Goal: Task Accomplishment & Management: Complete application form

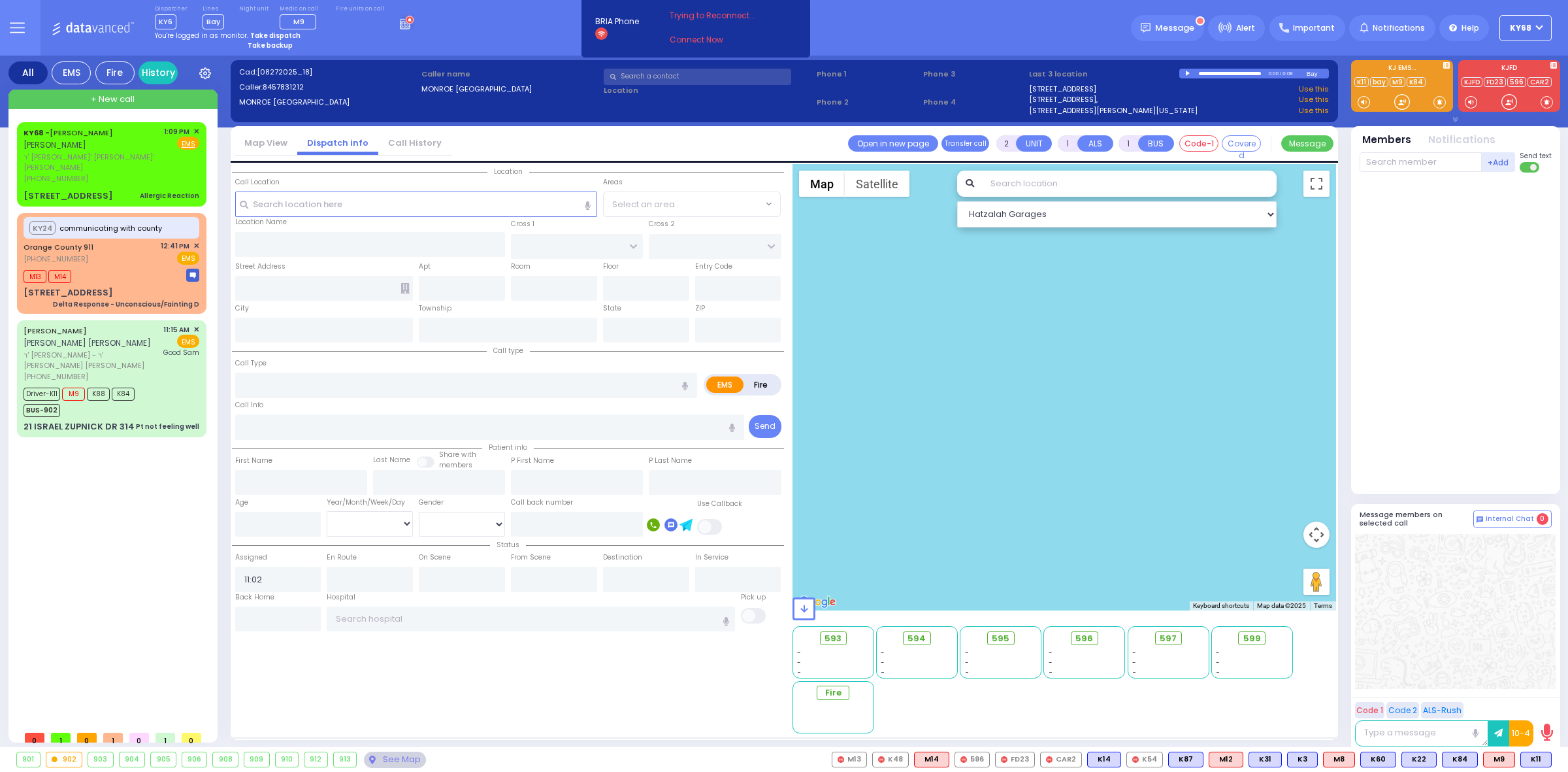
select select
click at [467, 52] on div "Dispatcher KY6 shift has started. Are you ? Lines Bay Bay" at bounding box center [784, 28] width 1568 height 55
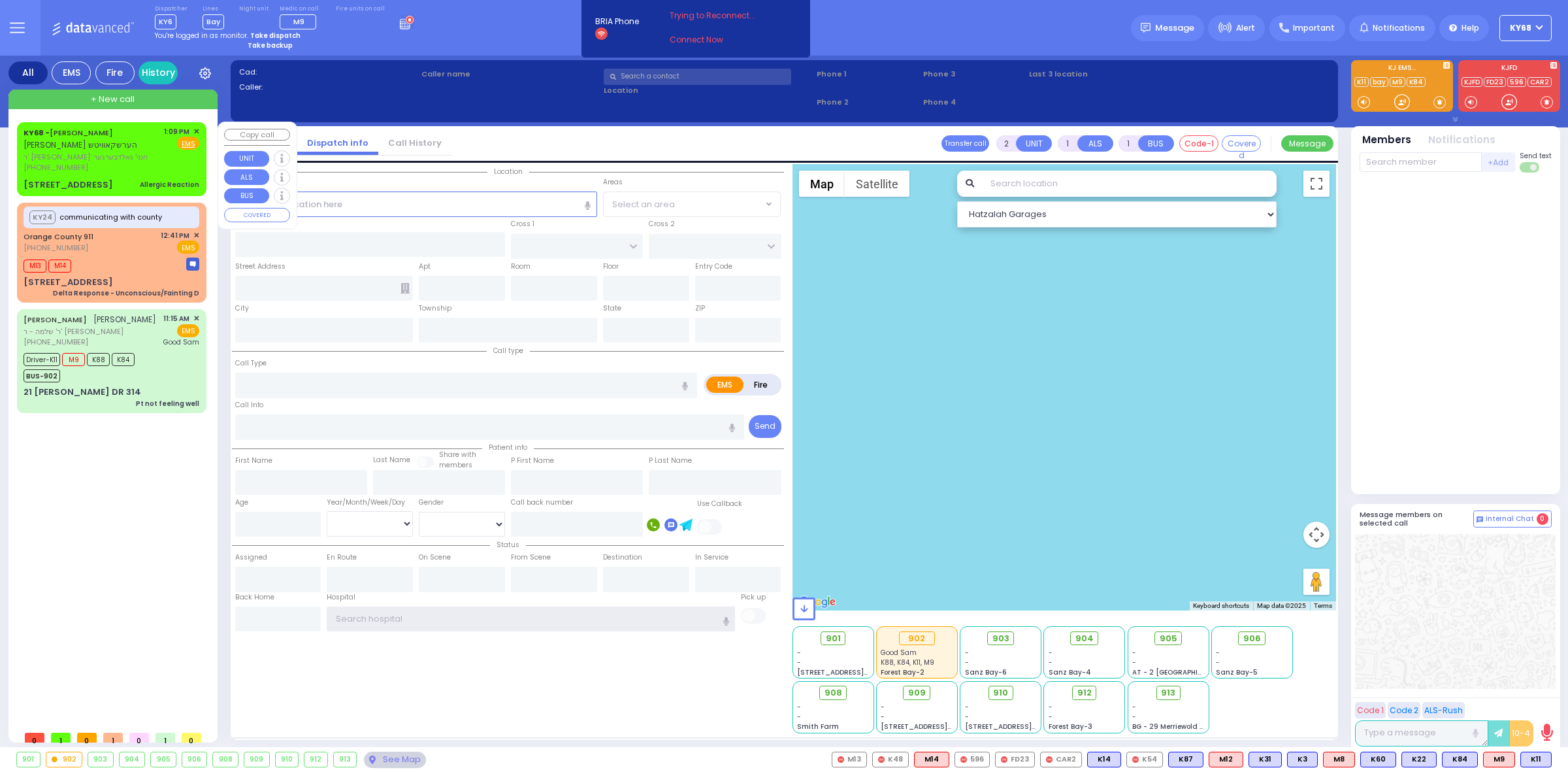
type input "ky68"
click at [195, 130] on span "✕" at bounding box center [196, 131] width 6 height 11
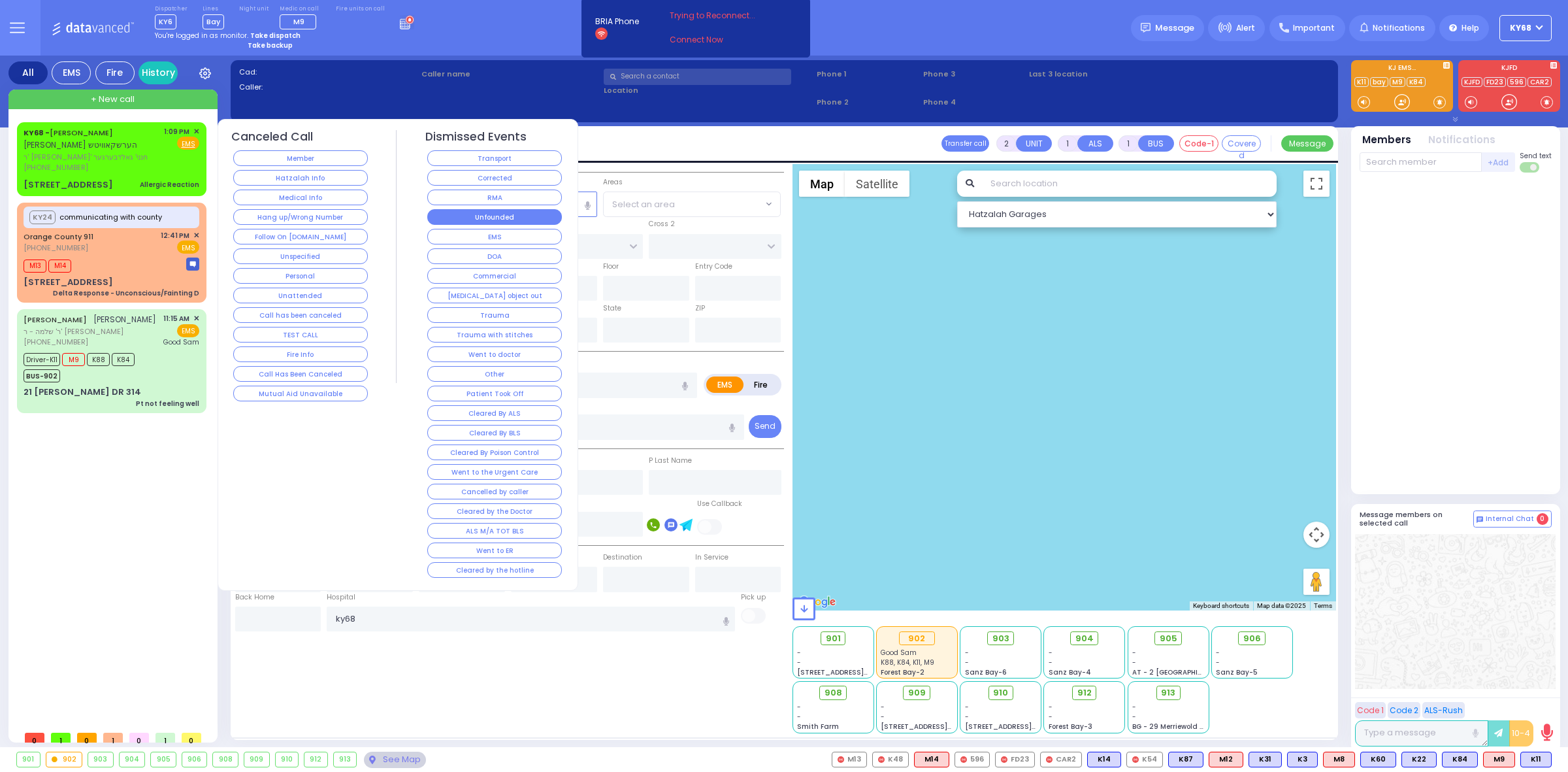
click at [528, 212] on button "Unfounded" at bounding box center [494, 216] width 135 height 15
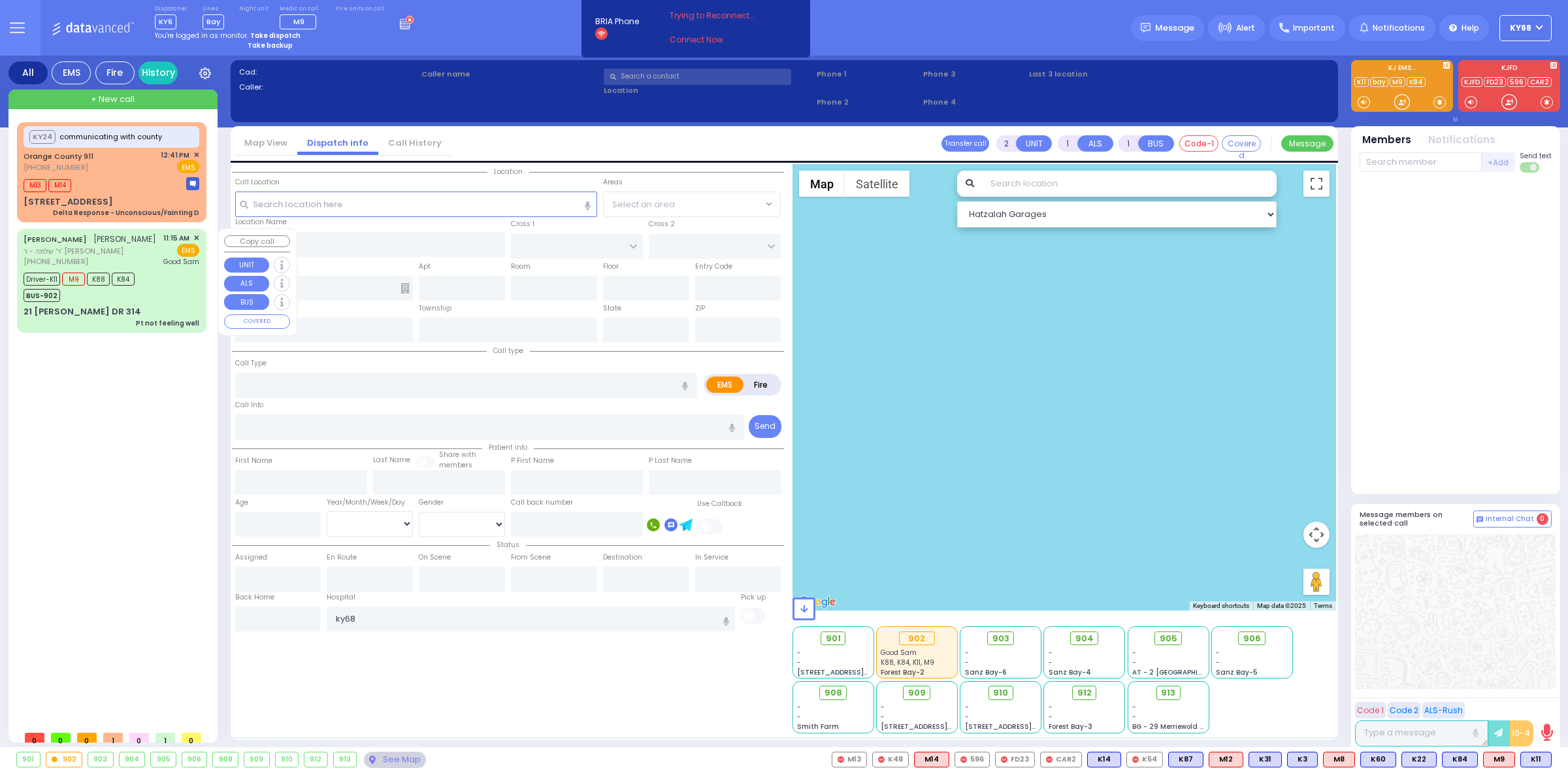
click at [108, 280] on div "MOSHE YITZCHOK GOLDENBERG משה יצחק גאלדענבערג ר' שלמה - ר' יוסף חיים מאשקאוויטש…" at bounding box center [112, 280] width 185 height 99
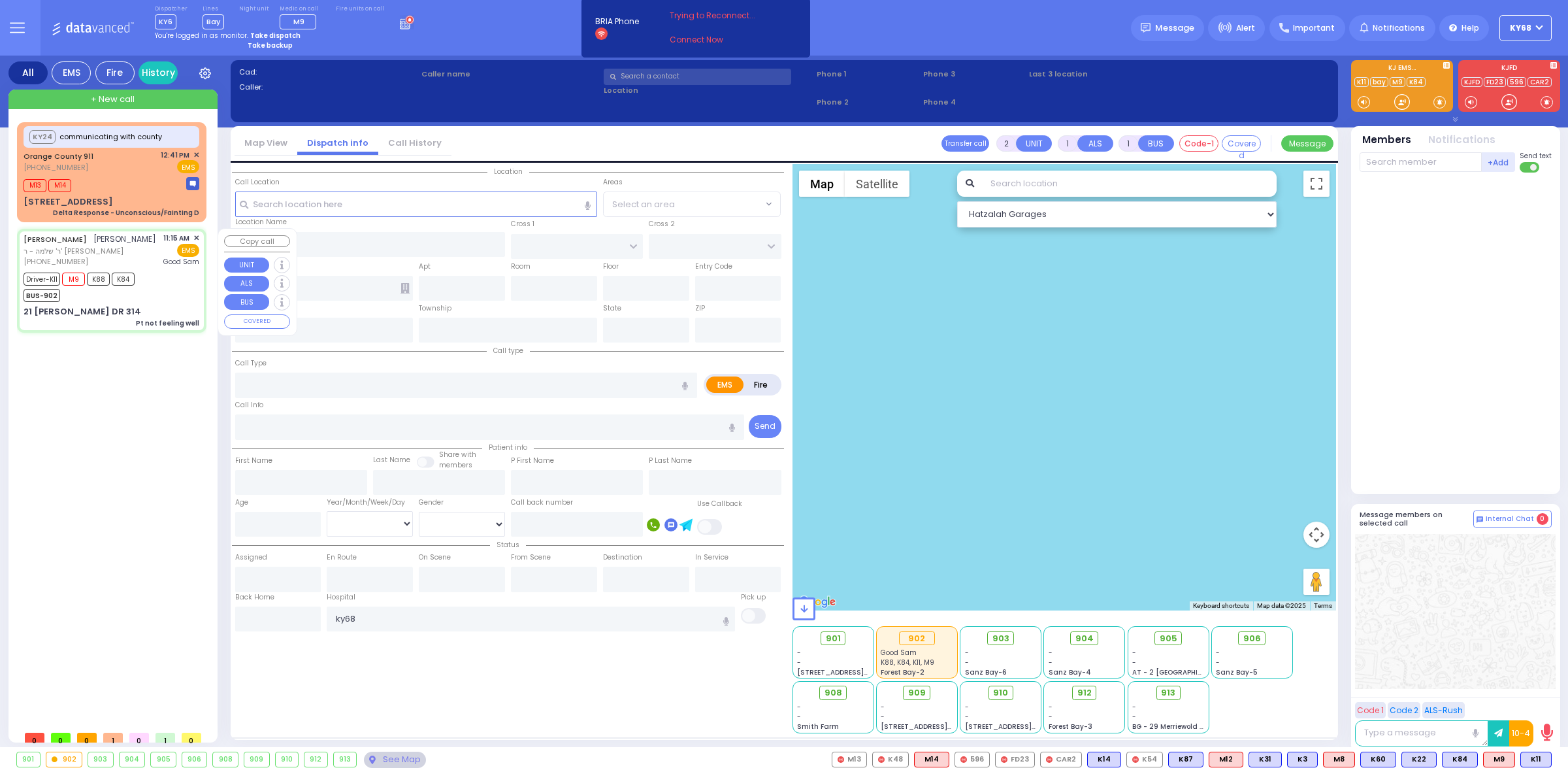
type input "6"
select select
type input "Pt not feeling well"
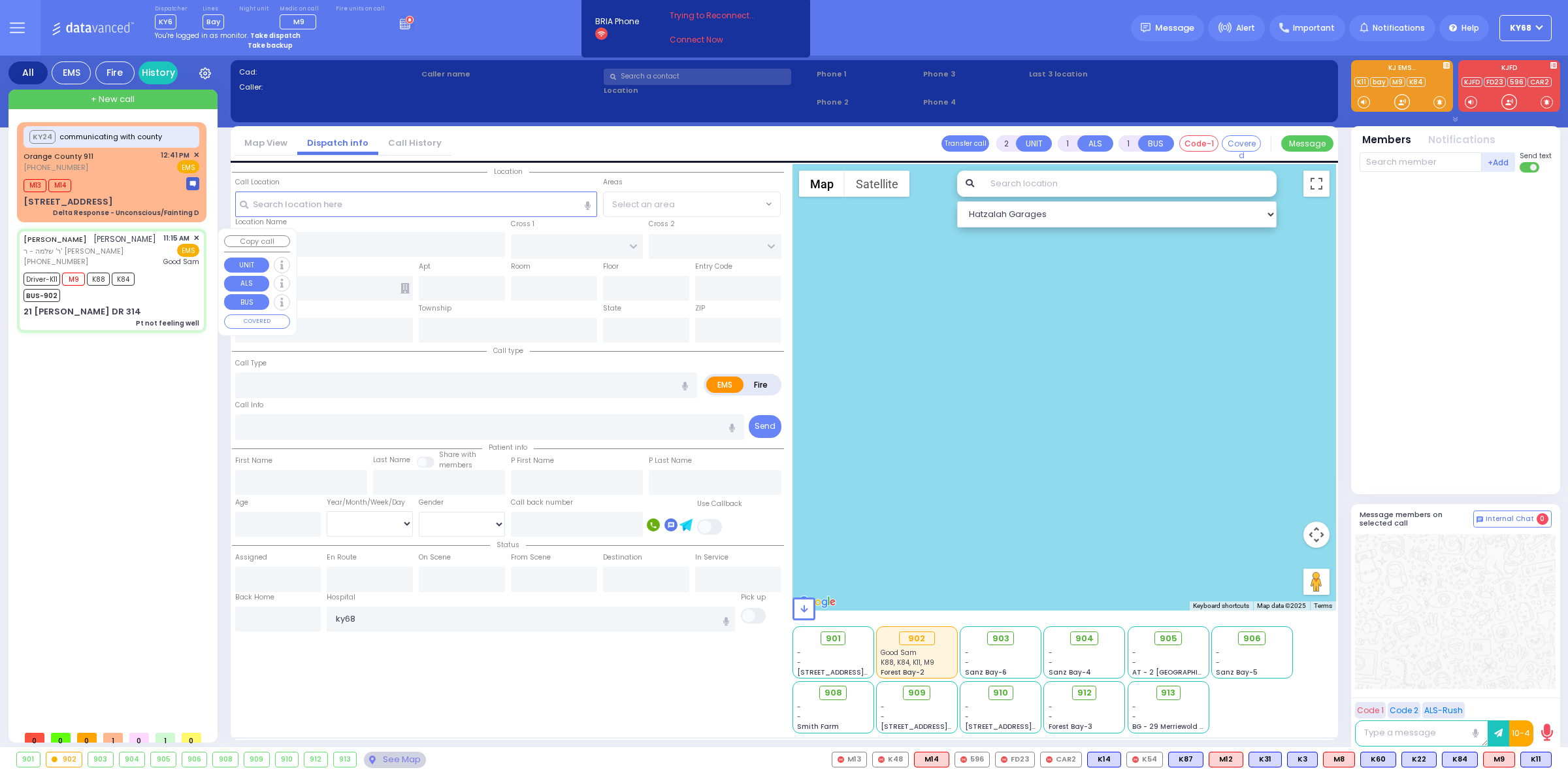
radio input "true"
type input "husband not home called it in"
type input "[PERSON_NAME]"
type input "Hindy"
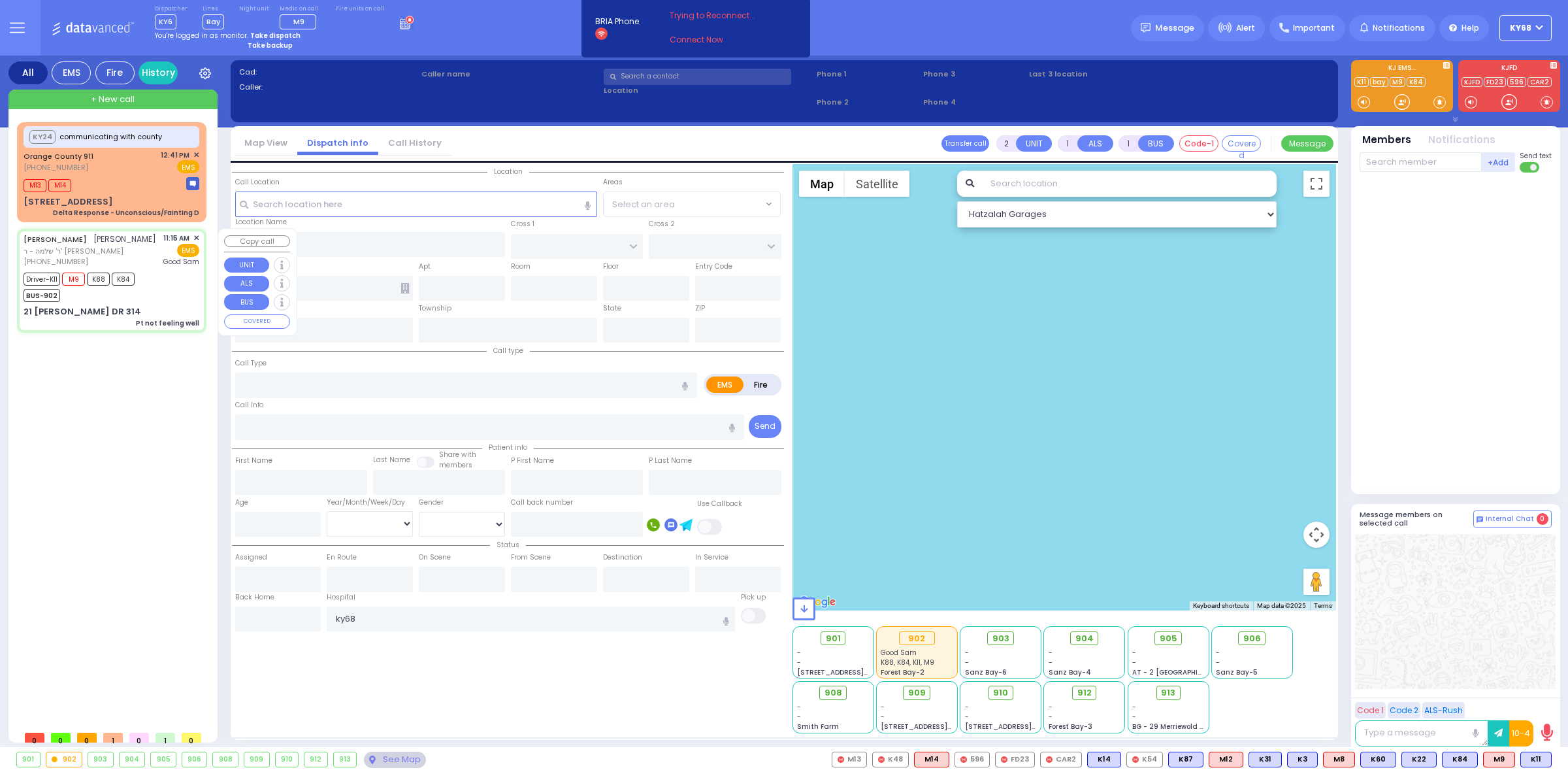
type input "[PERSON_NAME]"
type input "34"
select select "Year"
select select "[DEMOGRAPHIC_DATA]"
type input "11:15"
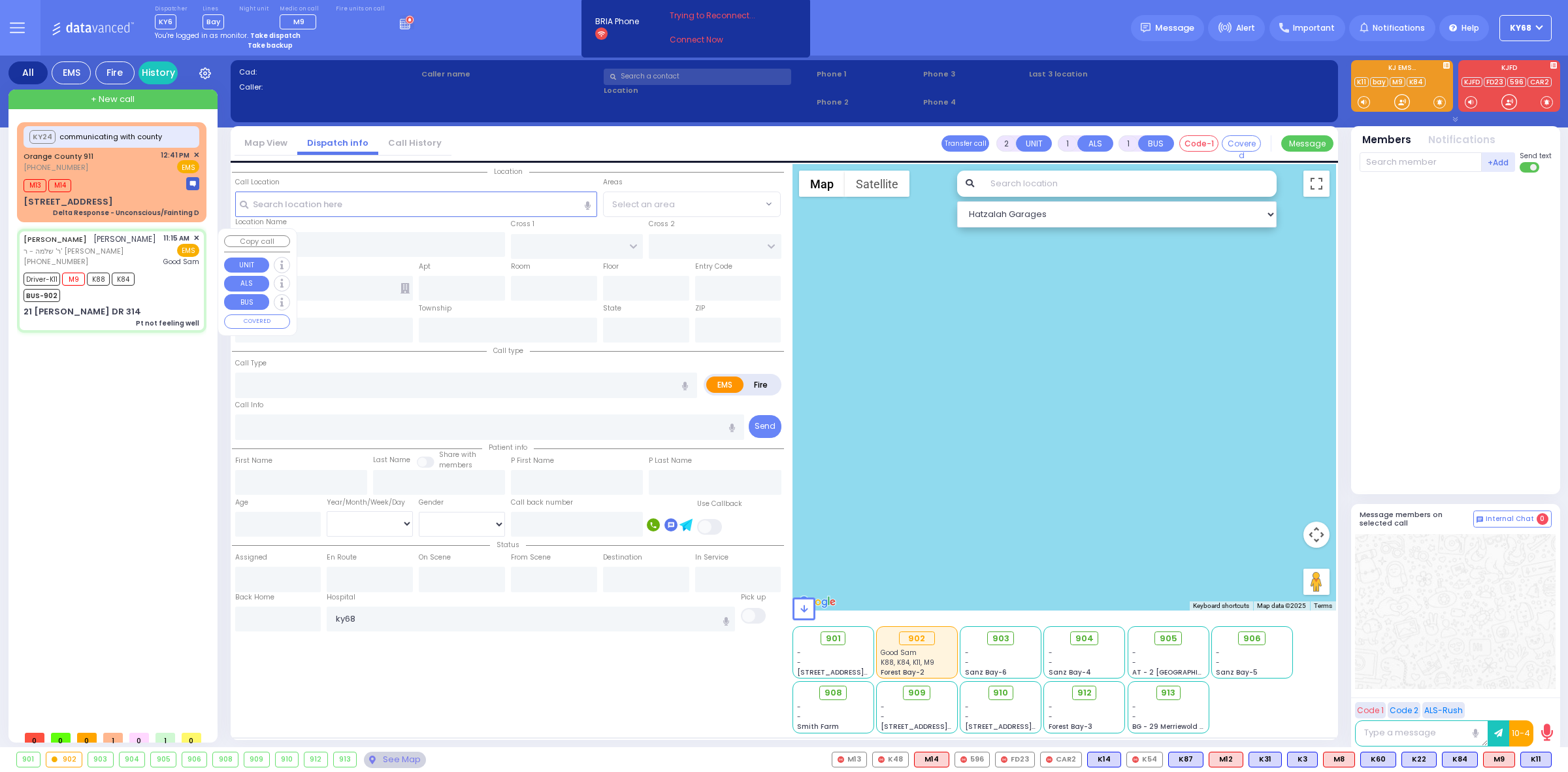
type input "11:19"
type input "11:20"
type input "12:24"
type input "12:52"
type input "13:22"
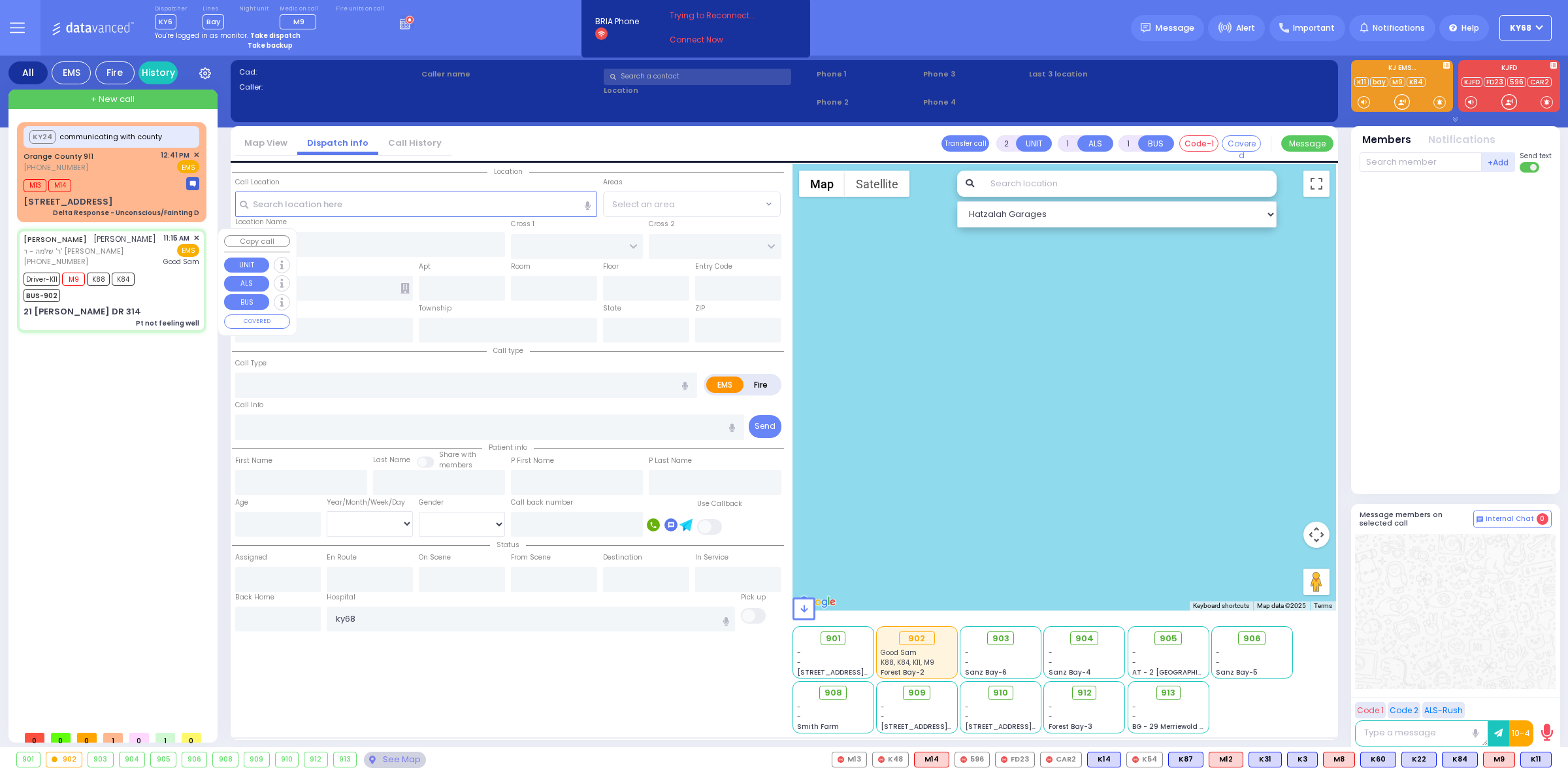
type input "[GEOGRAPHIC_DATA]"
type input "KAHAN DR"
type input "GETZIL BERGER BLVD"
type input "21 [PERSON_NAME] DR"
type input "314"
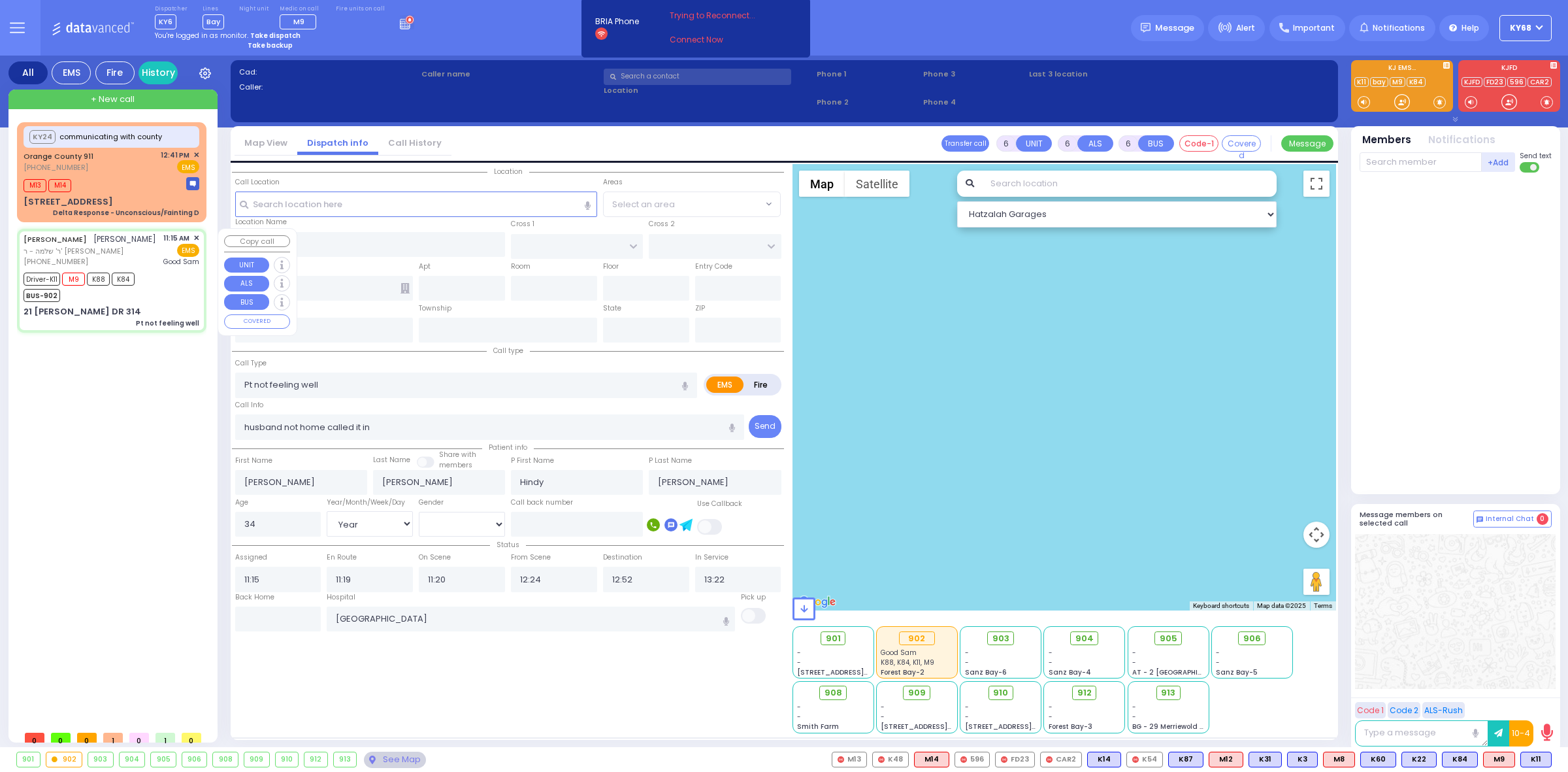
type input "Monroe"
type input "[US_STATE]"
type input "10950"
select select "SECTION 4"
select select "Hatzalah Garages"
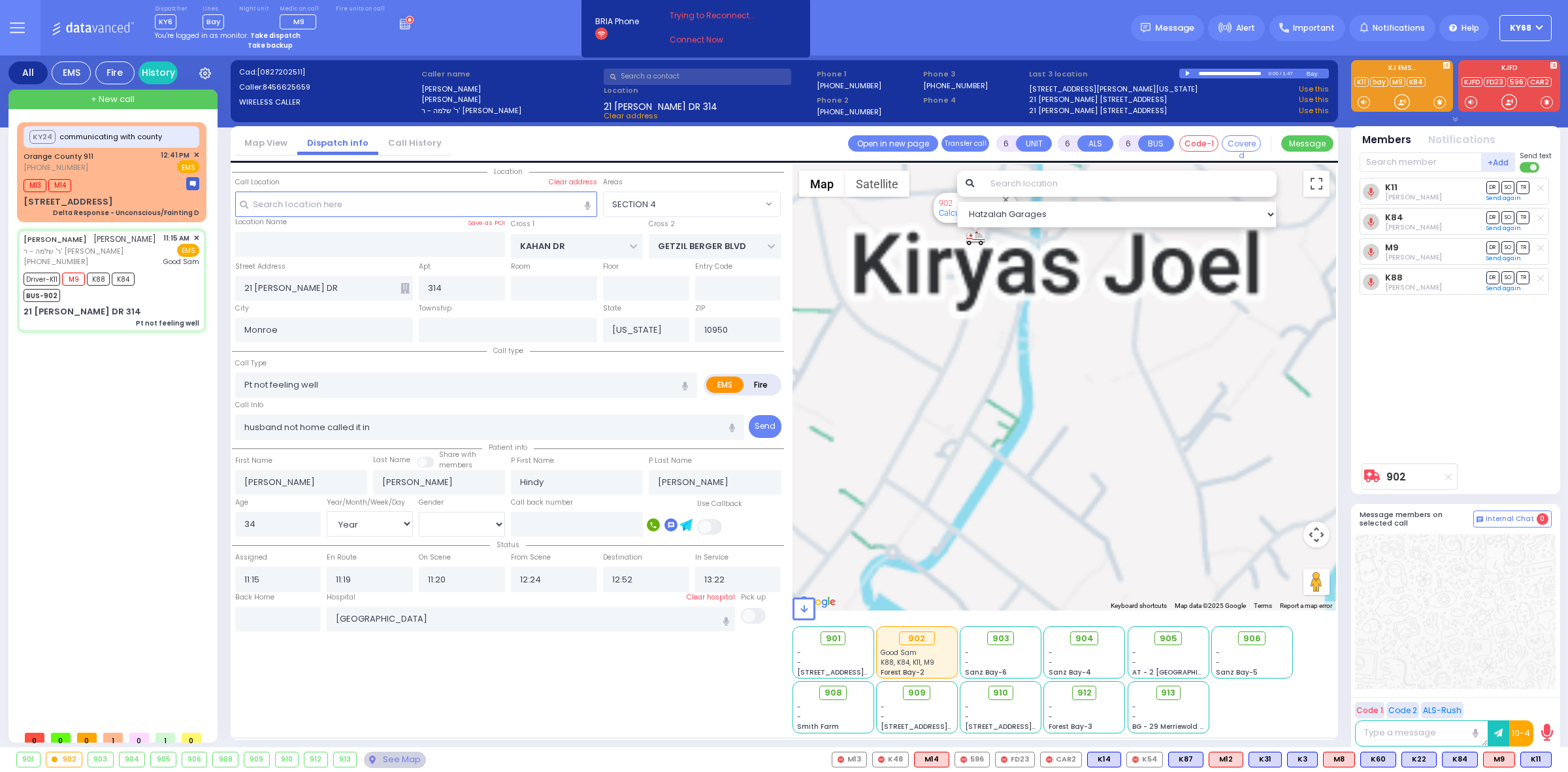
drag, startPoint x: 993, startPoint y: 298, endPoint x: 992, endPoint y: 478, distance: 180.0
click at [992, 470] on div "902 Calculate distance" at bounding box center [1065, 387] width 544 height 447
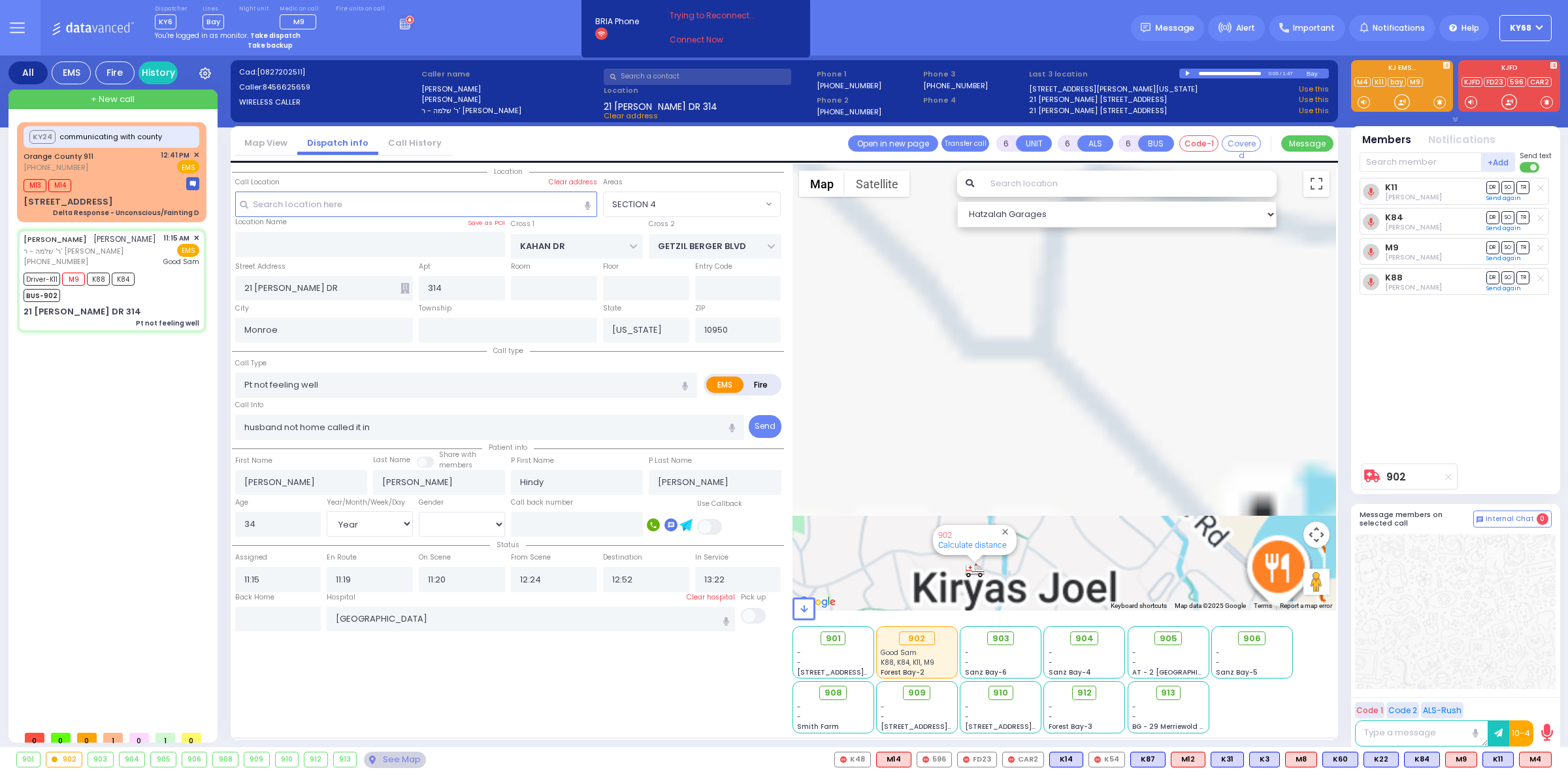
click at [167, 454] on div "KY24 communicating with county [GEOGRAPHIC_DATA] 911 [PHONE_NUMBER]" at bounding box center [114, 422] width 195 height 602
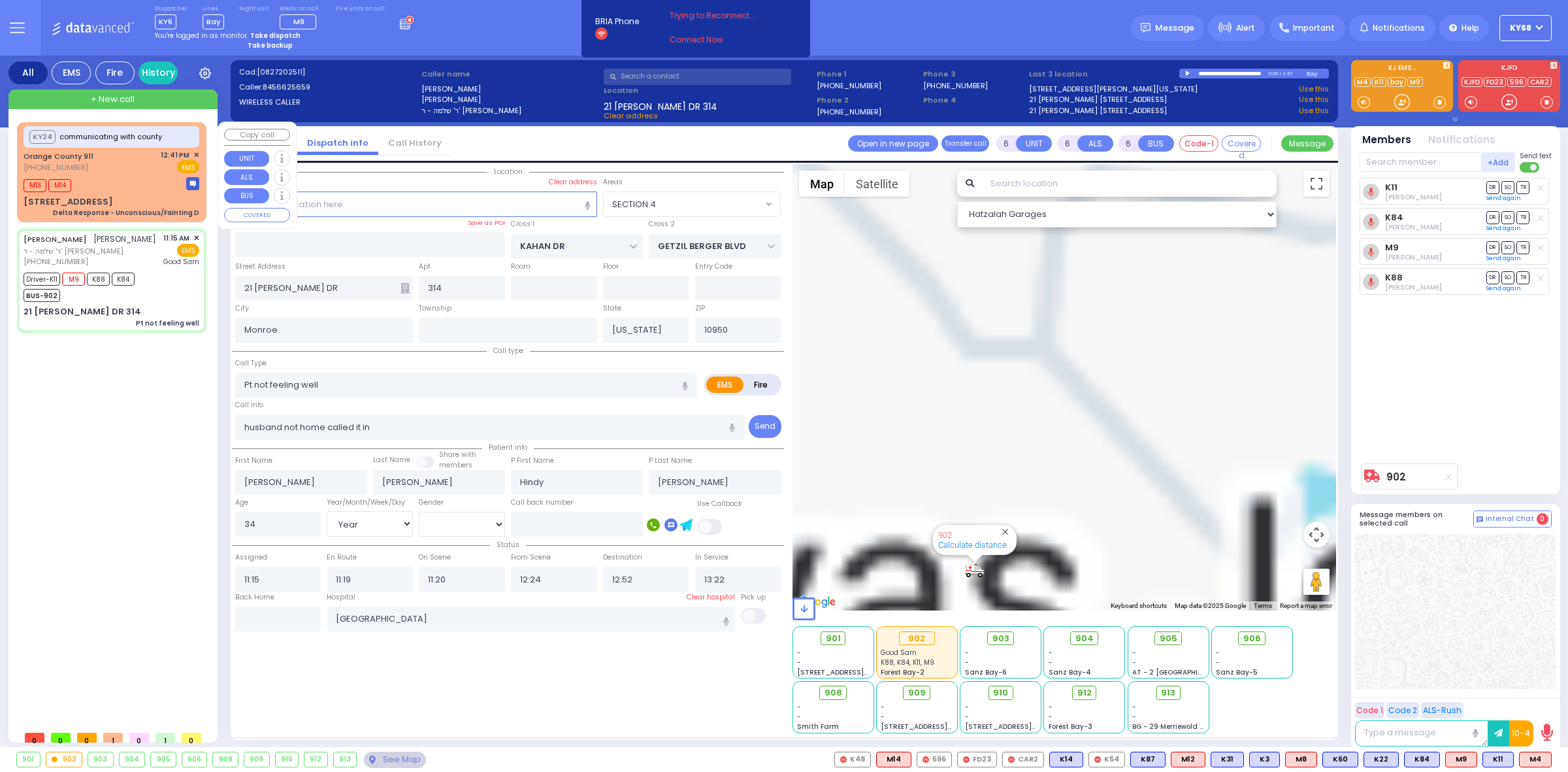
click at [105, 195] on div "[STREET_ADDRESS]" at bounding box center [68, 201] width 90 height 13
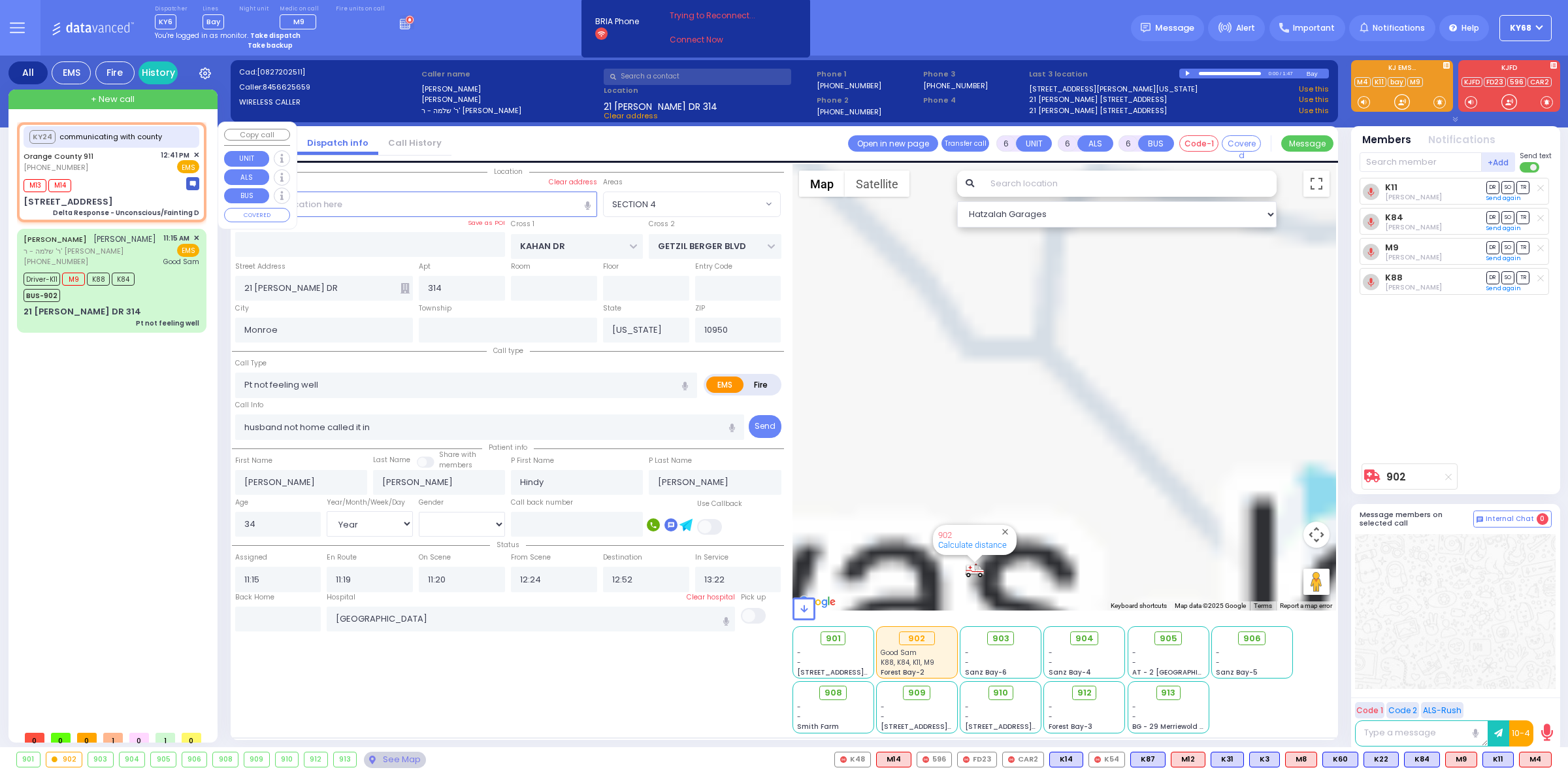
select select
type input "Delta Response - Unconscious/Fainting D"
radio input "true"
type input "Nature: : Delta Response - Unconscious/Fainting D Address: : [STREET_ADDRESS][G…"
type input "[PERSON_NAME]"
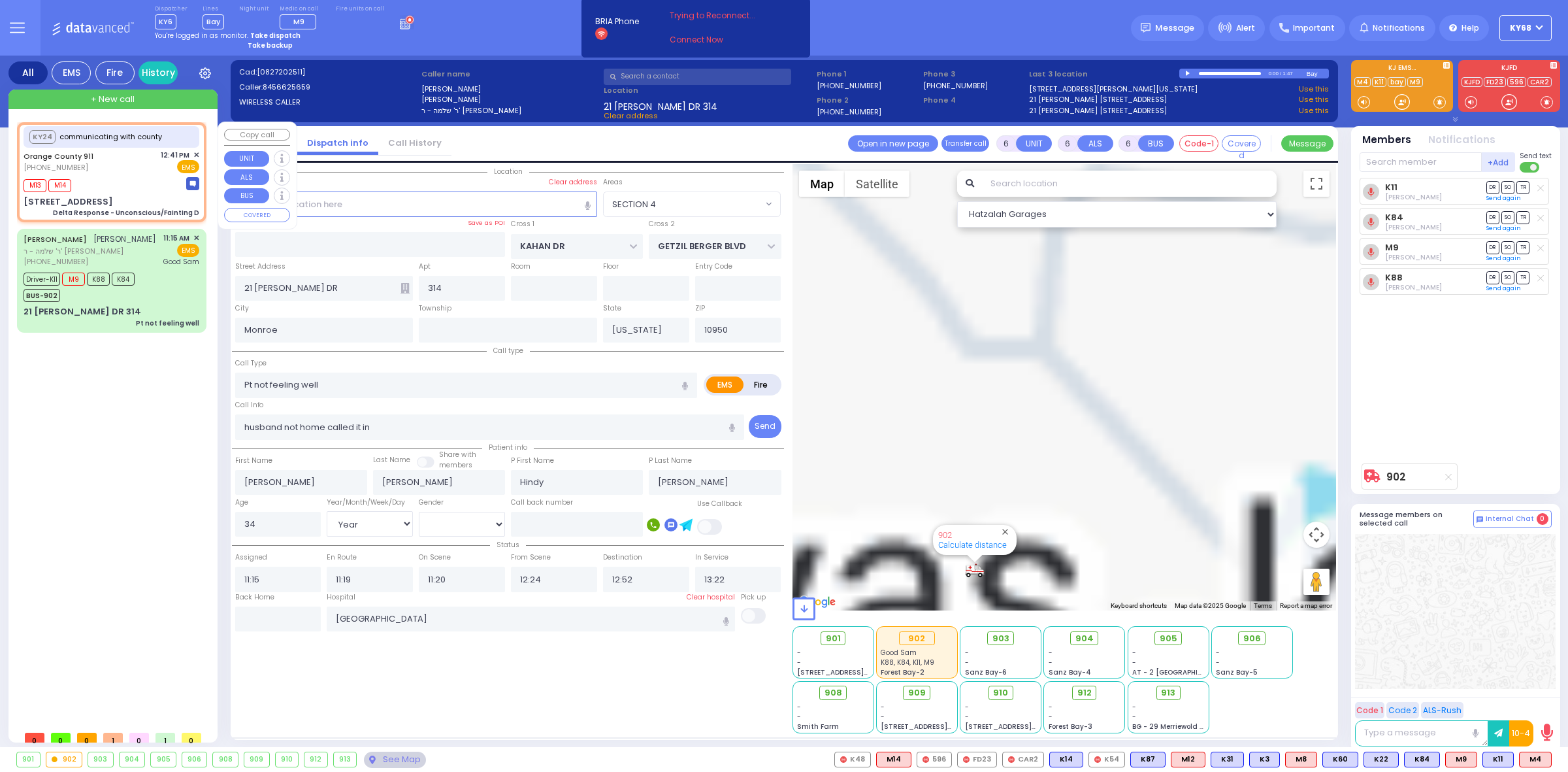
type input "[PERSON_NAME]"
type input "60"
select select "Year"
select select
type input "12:43"
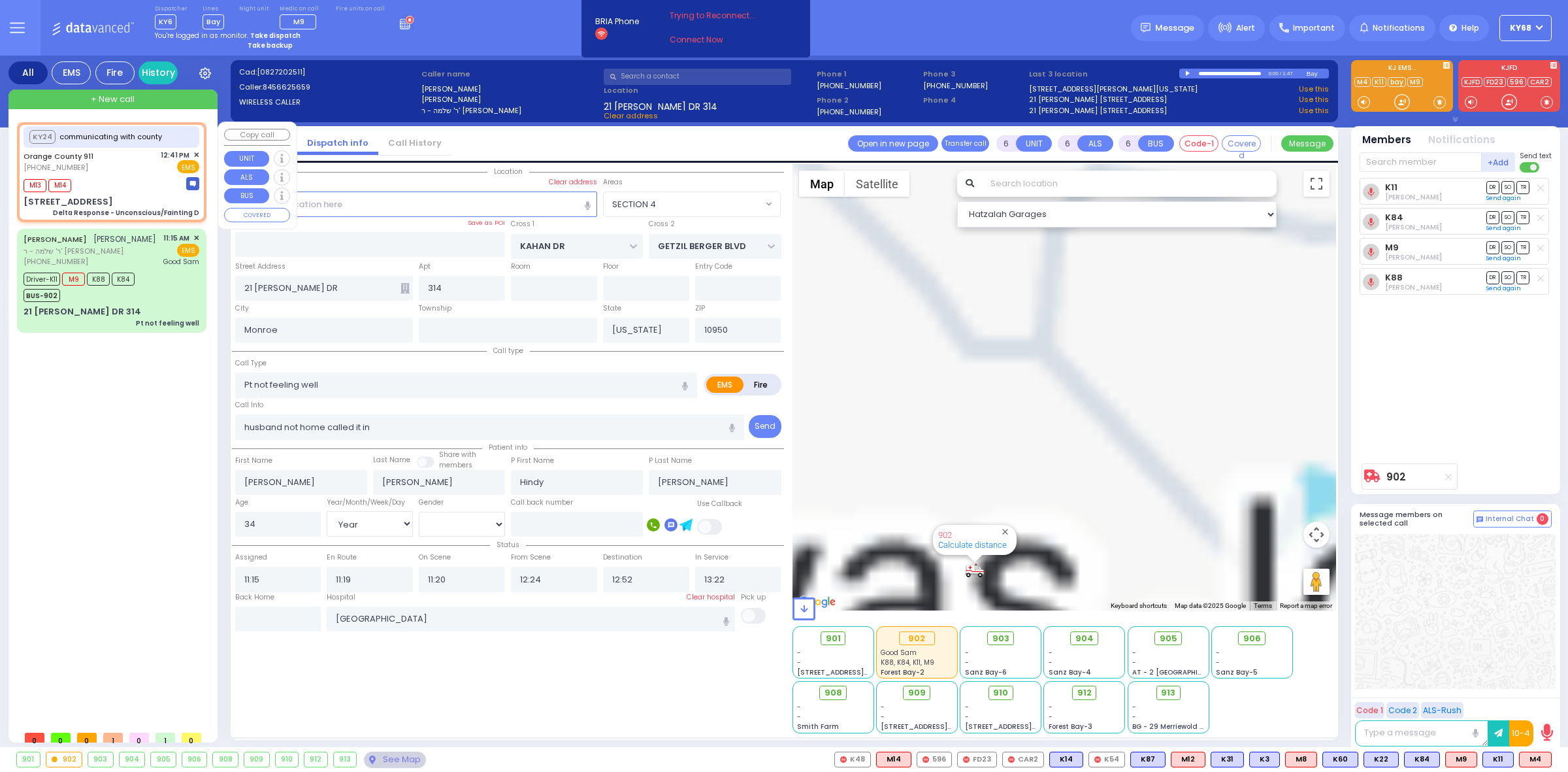
type input "12:43"
type input "[STREET_ADDRESS]"
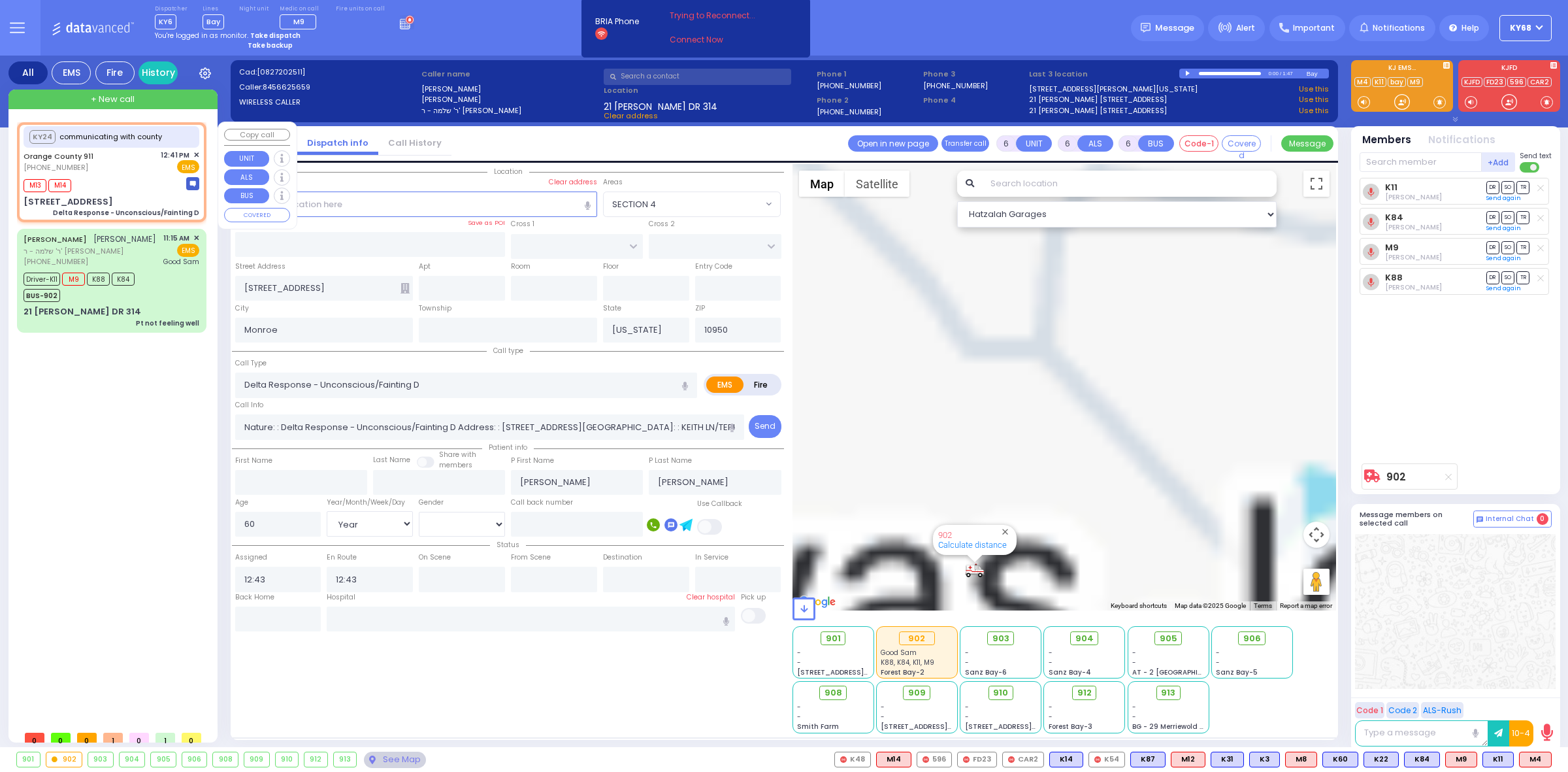
select select "Hatzalah Garages"
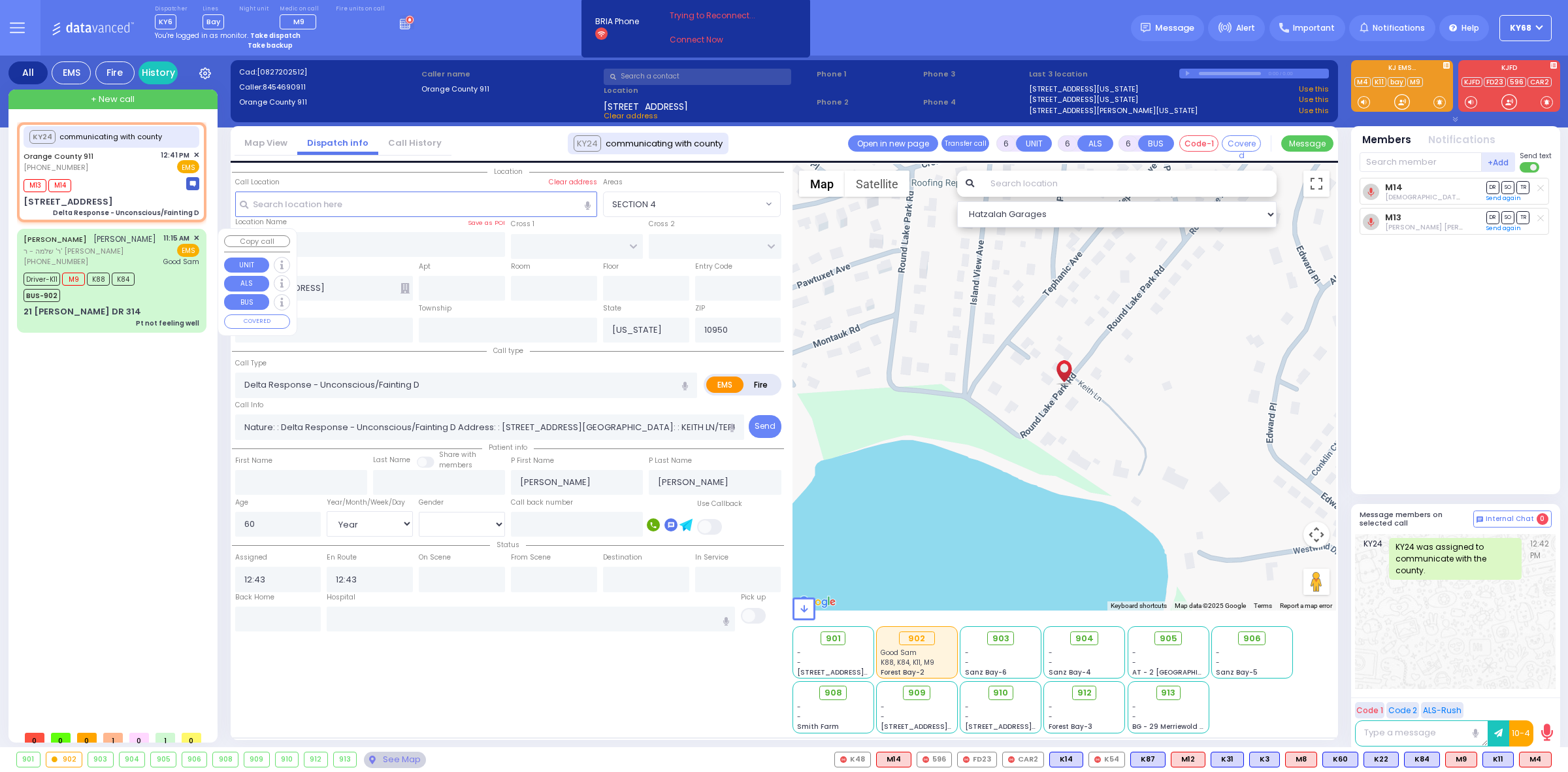
click at [127, 282] on div "Driver-K11 M9 K88 K84" at bounding box center [79, 278] width 111 height 16
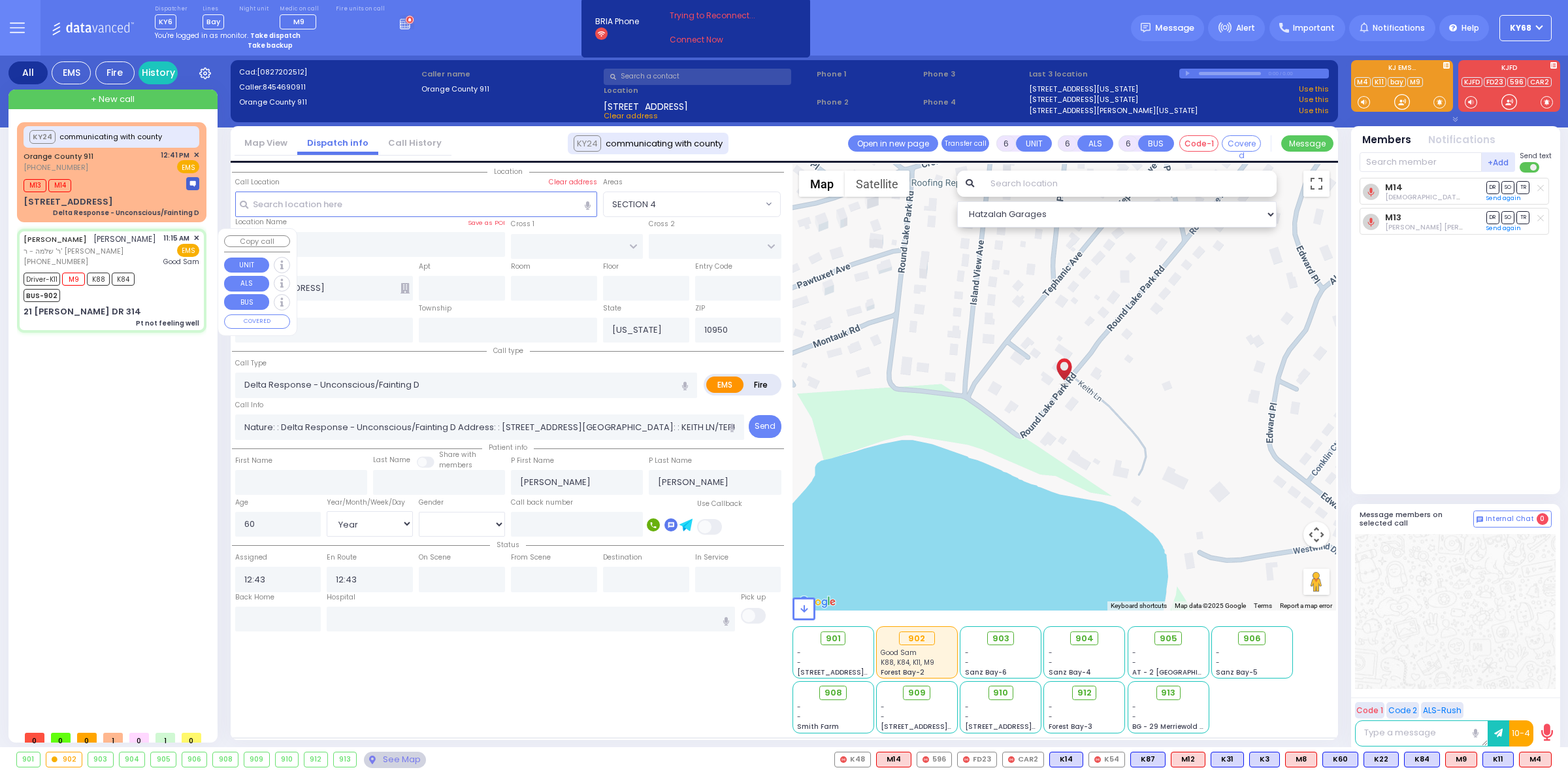
select select
type input "Pt not feeling well"
radio input "true"
type input "husband not home called it in"
type input "[PERSON_NAME]"
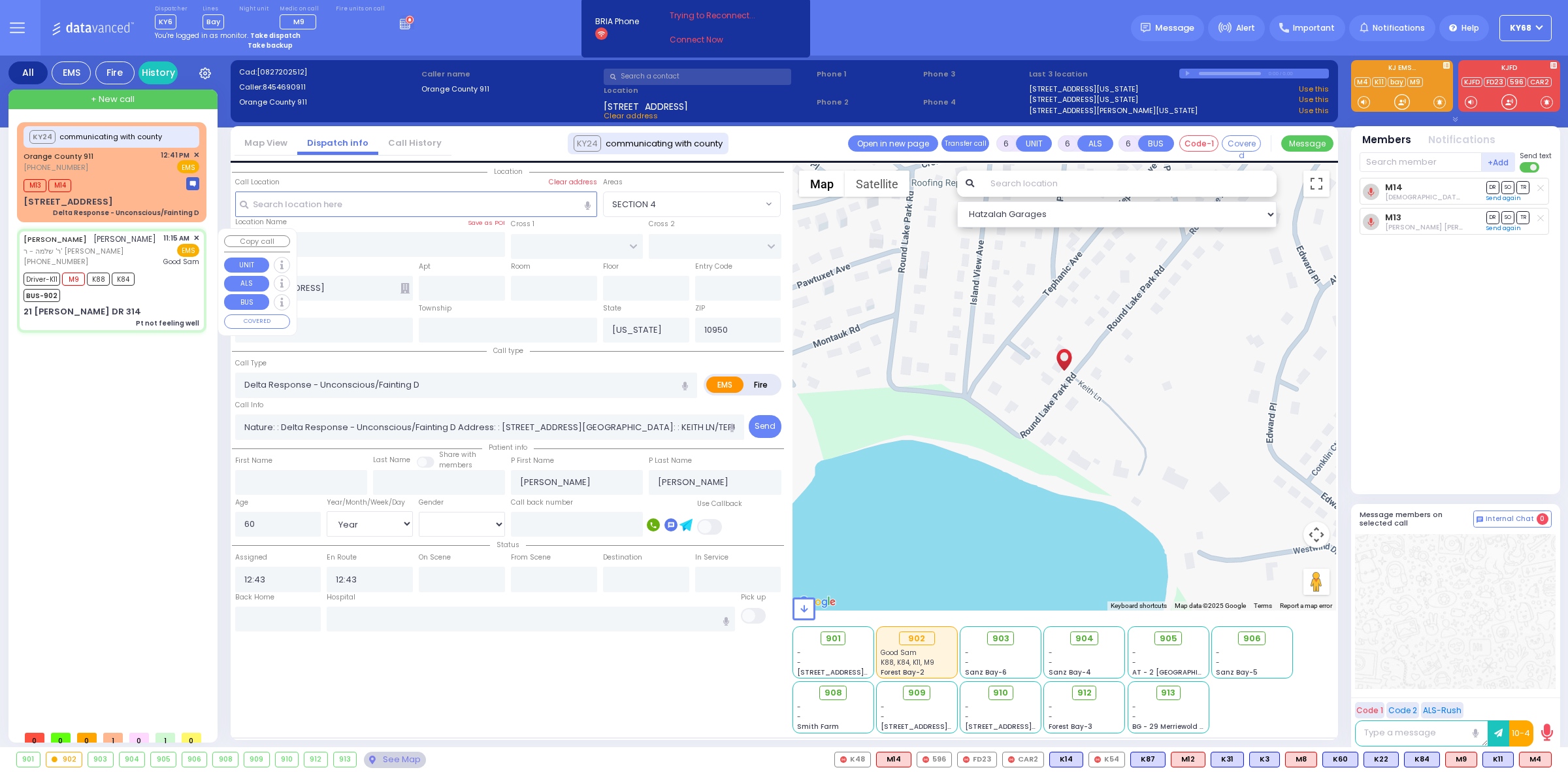
type input "[PERSON_NAME]"
type input "Hindy"
type input "[PERSON_NAME]"
type input "34"
select select "Year"
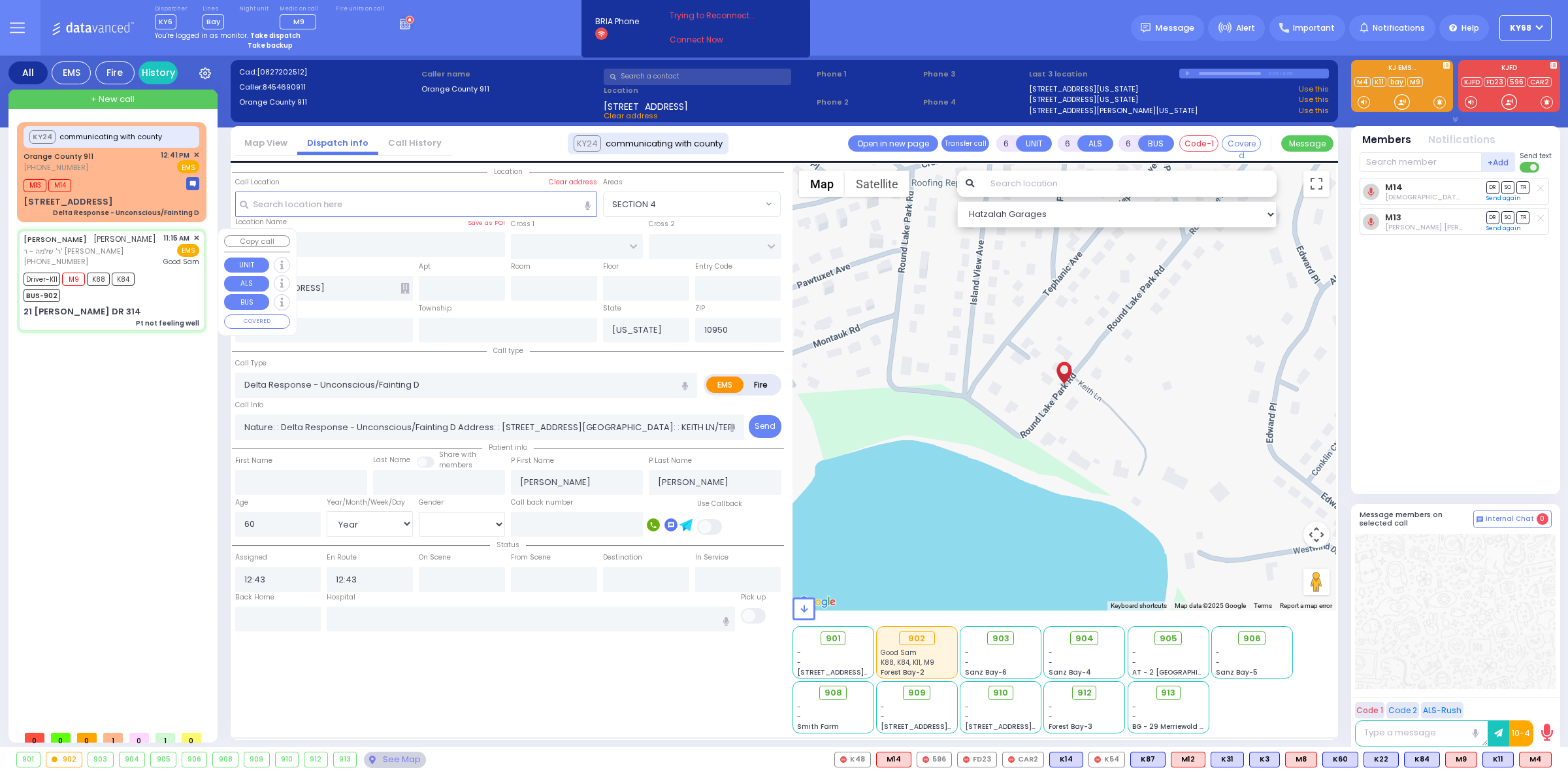
select select "[DEMOGRAPHIC_DATA]"
type input "11:15"
type input "11:19"
type input "11:20"
type input "12:24"
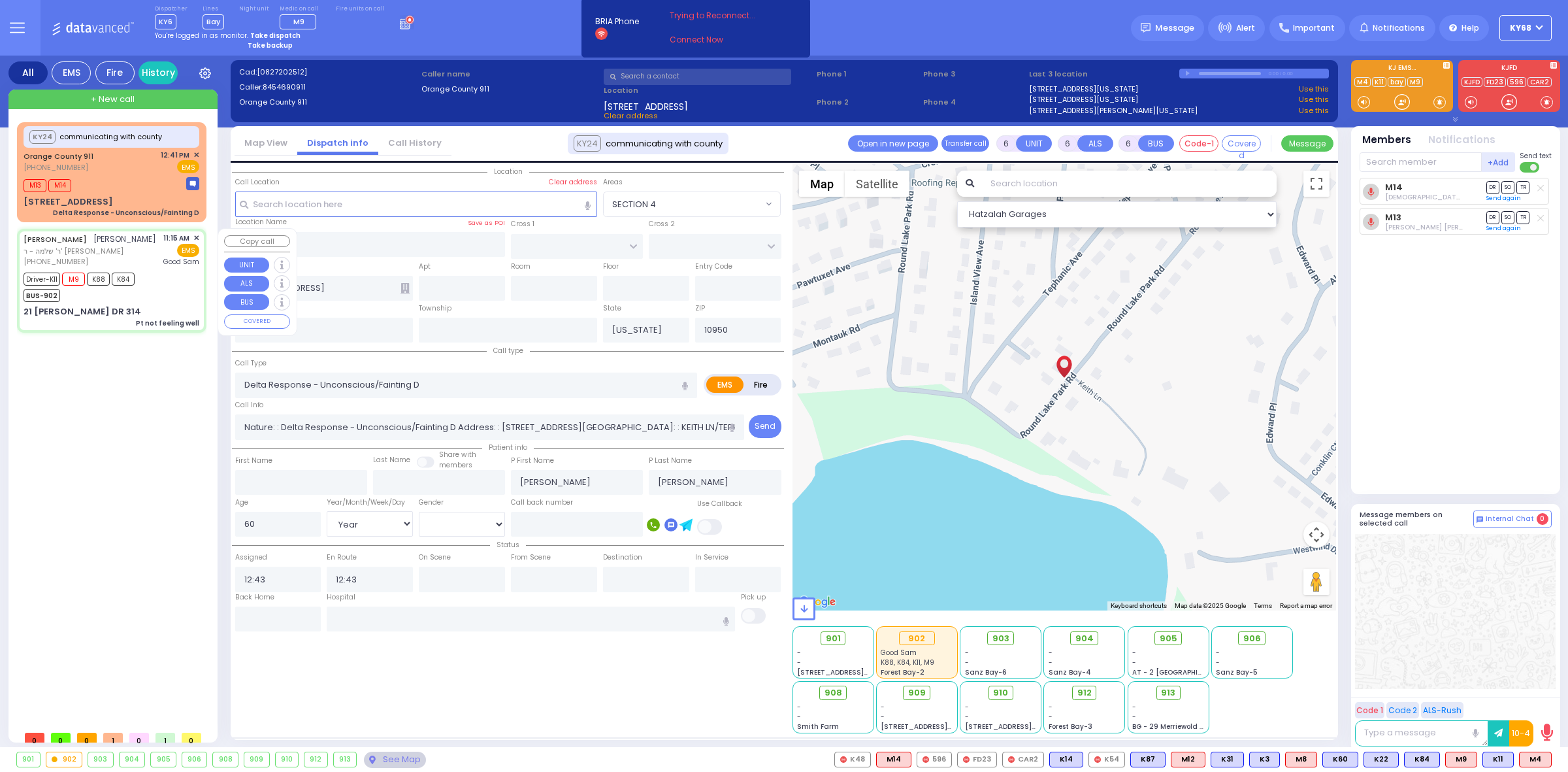
type input "12:52"
type input "13:22"
type input "[GEOGRAPHIC_DATA]"
type input "KAHAN DR"
type input "GETZIL BERGER BLVD"
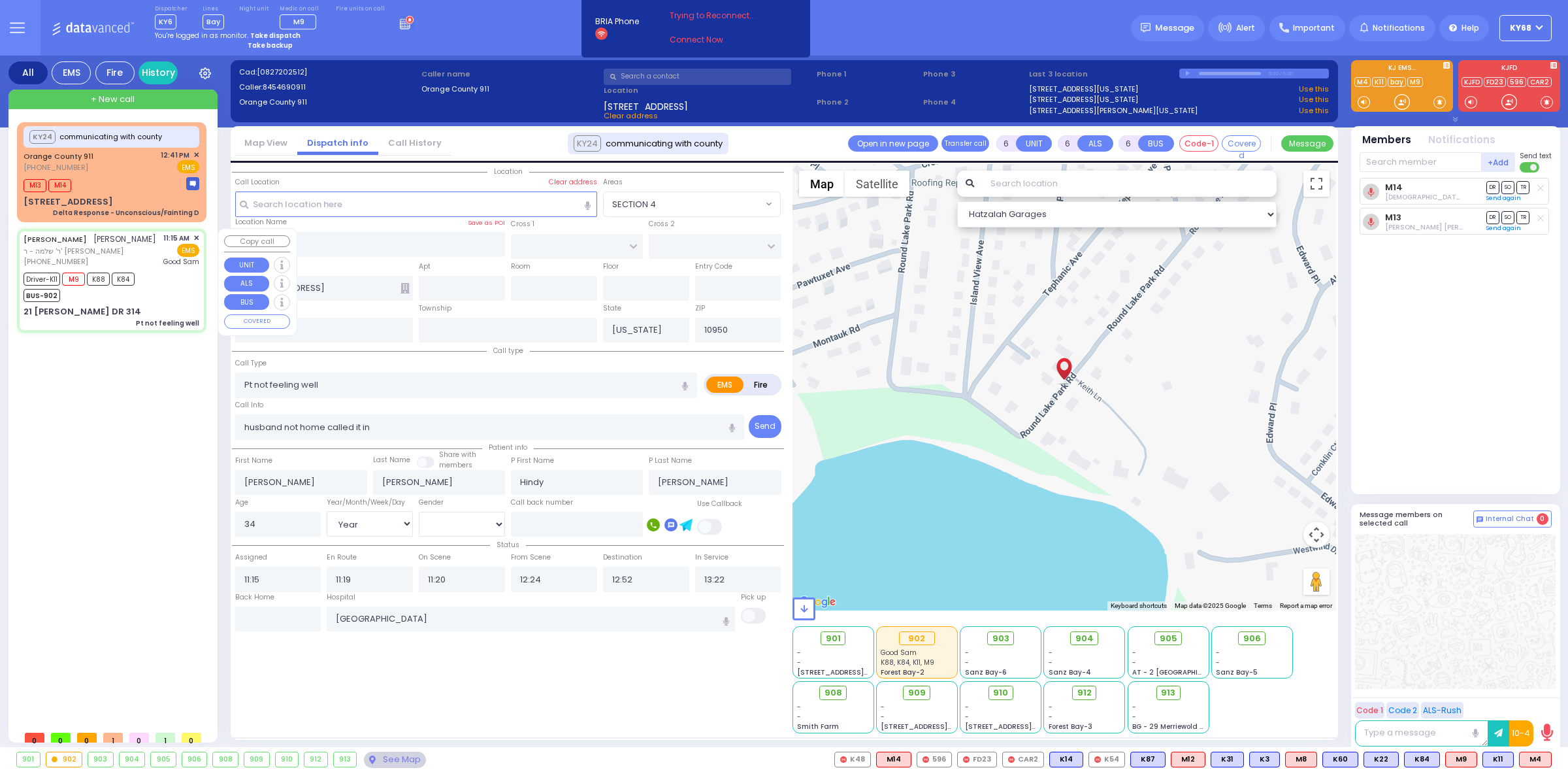
type input "21 [PERSON_NAME] DR"
type input "314"
select select "SECTION 4"
select select "Hatzalah Garages"
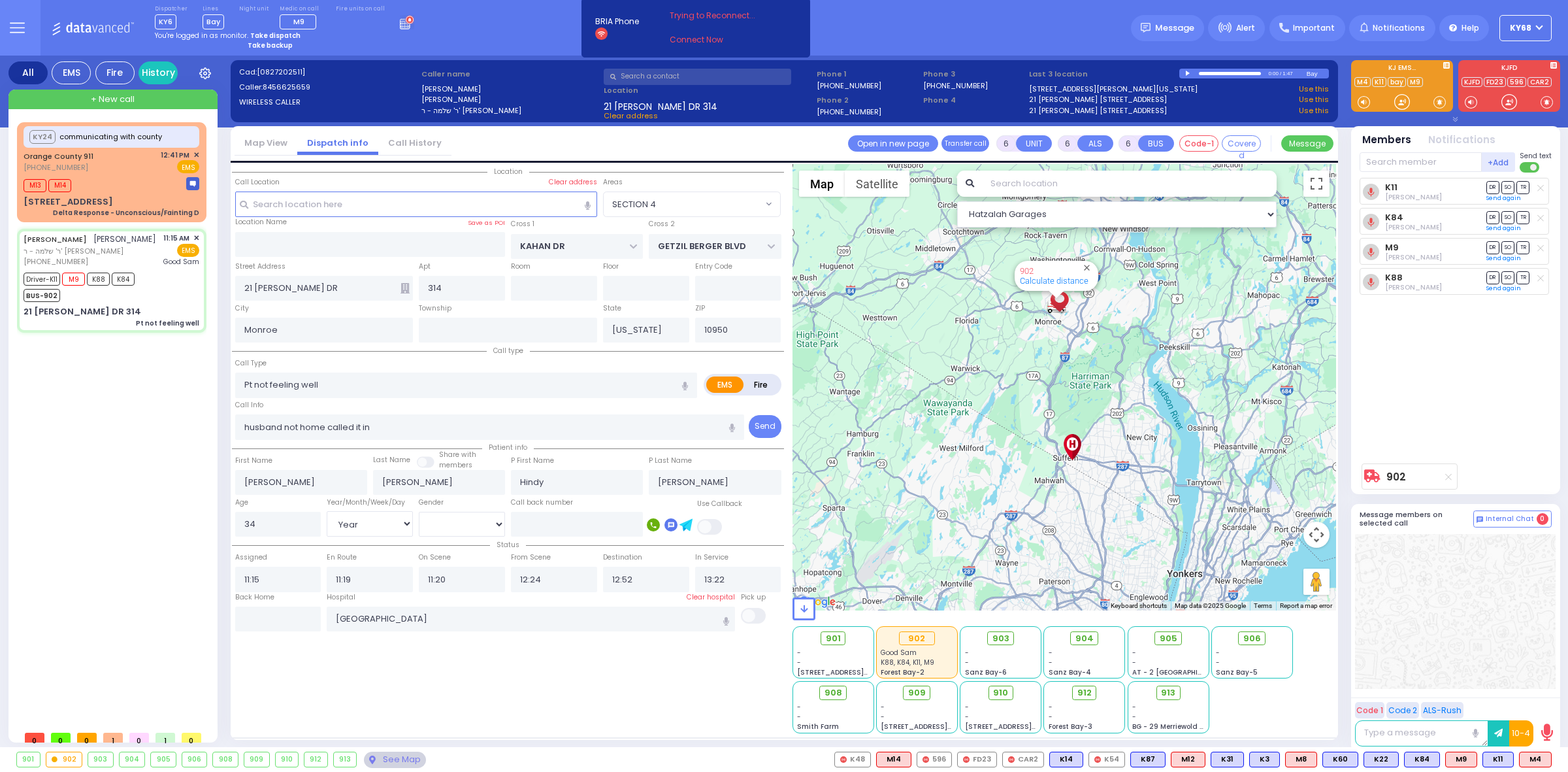
click at [0, 505] on div "All EMS Fire History Settings That will affect to all users M9" at bounding box center [784, 404] width 1568 height 697
drag, startPoint x: 30, startPoint y: 292, endPoint x: 137, endPoint y: 292, distance: 107.0
click at [137, 292] on div "Driver-K11 M9 K88 K84 BUS-902" at bounding box center [81, 286] width 116 height 33
select select
radio input "true"
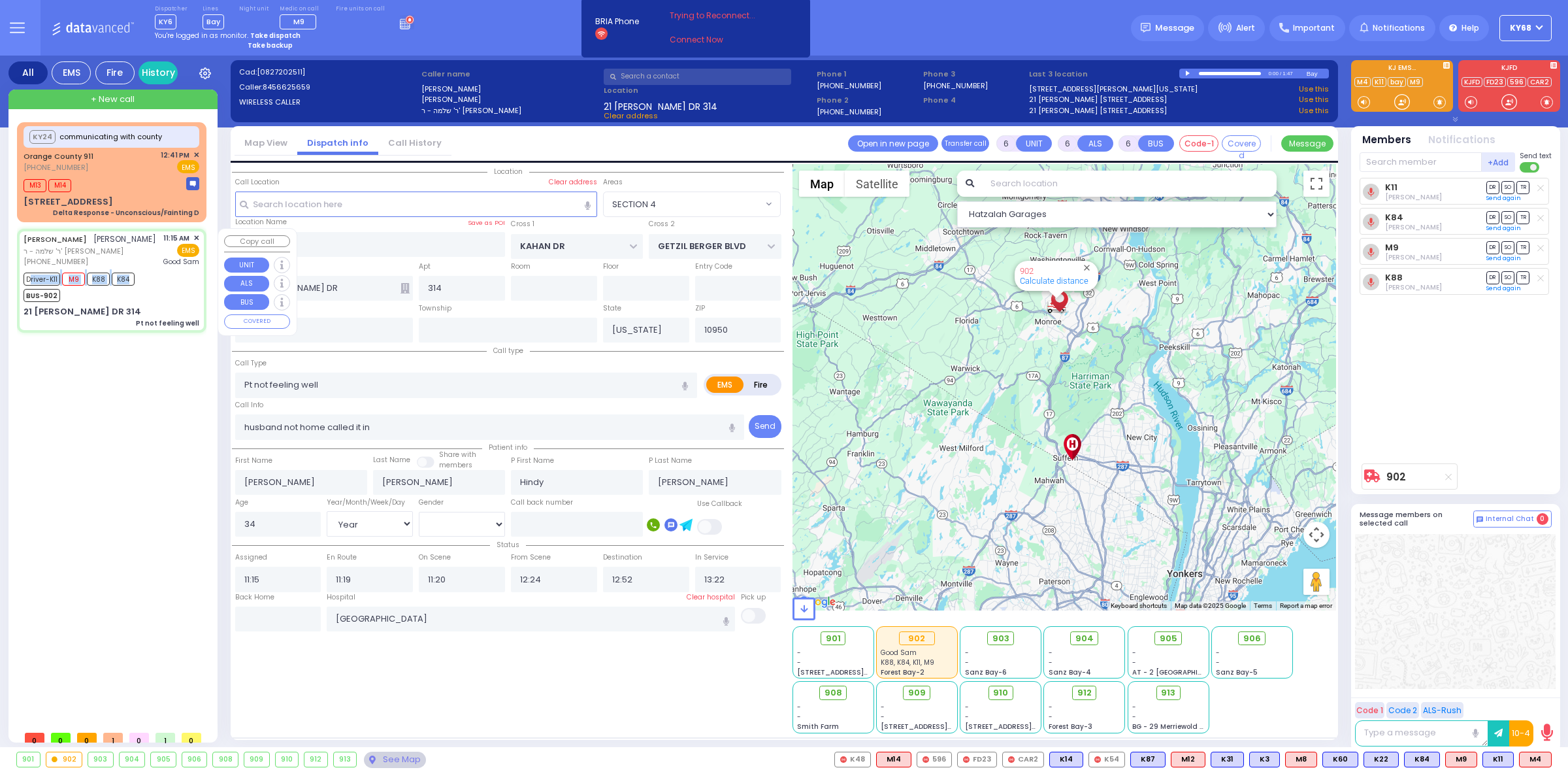
select select "Year"
select select "[DEMOGRAPHIC_DATA]"
select select "Hatzalah Garages"
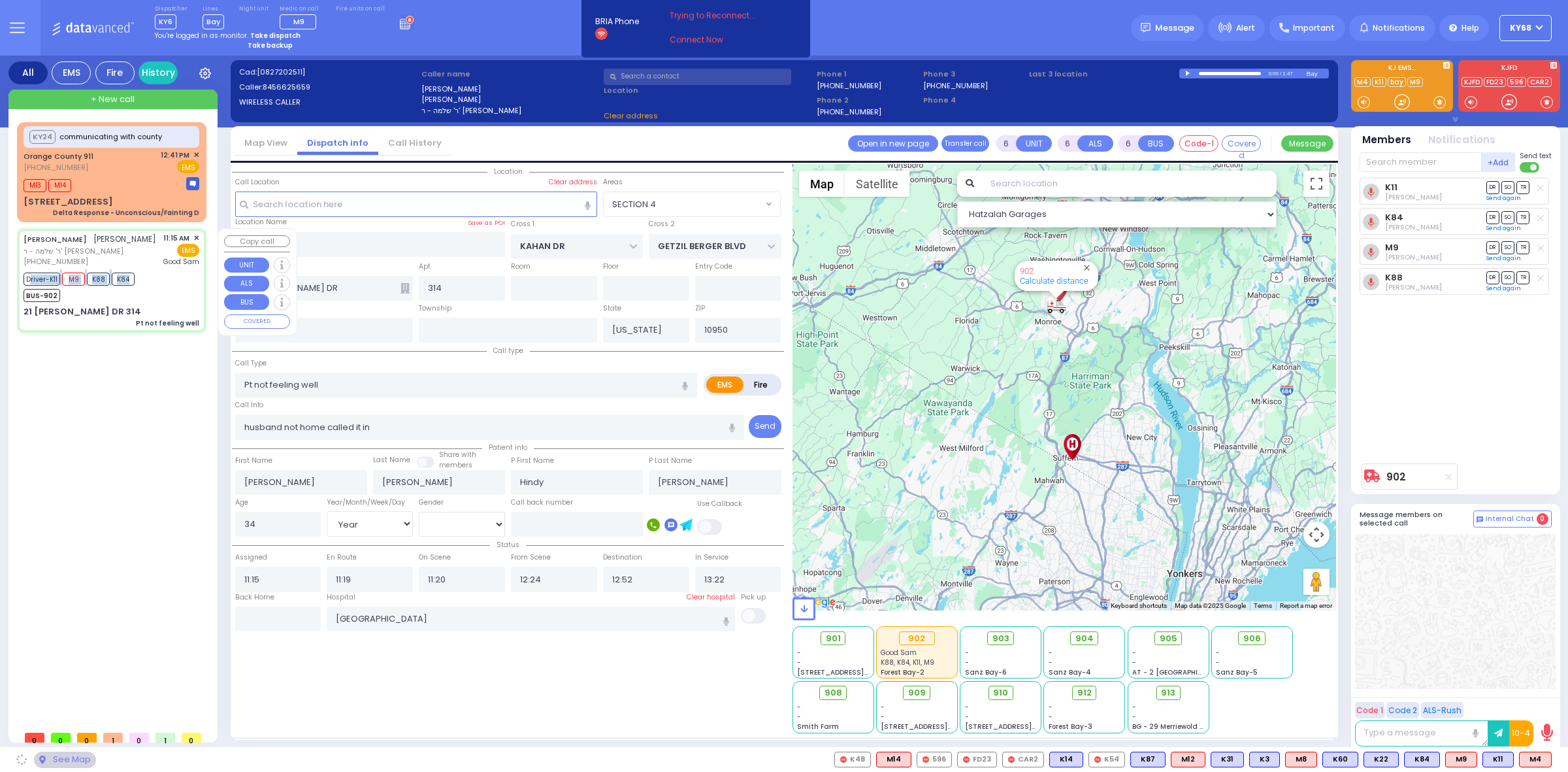
select select "SECTION 4"
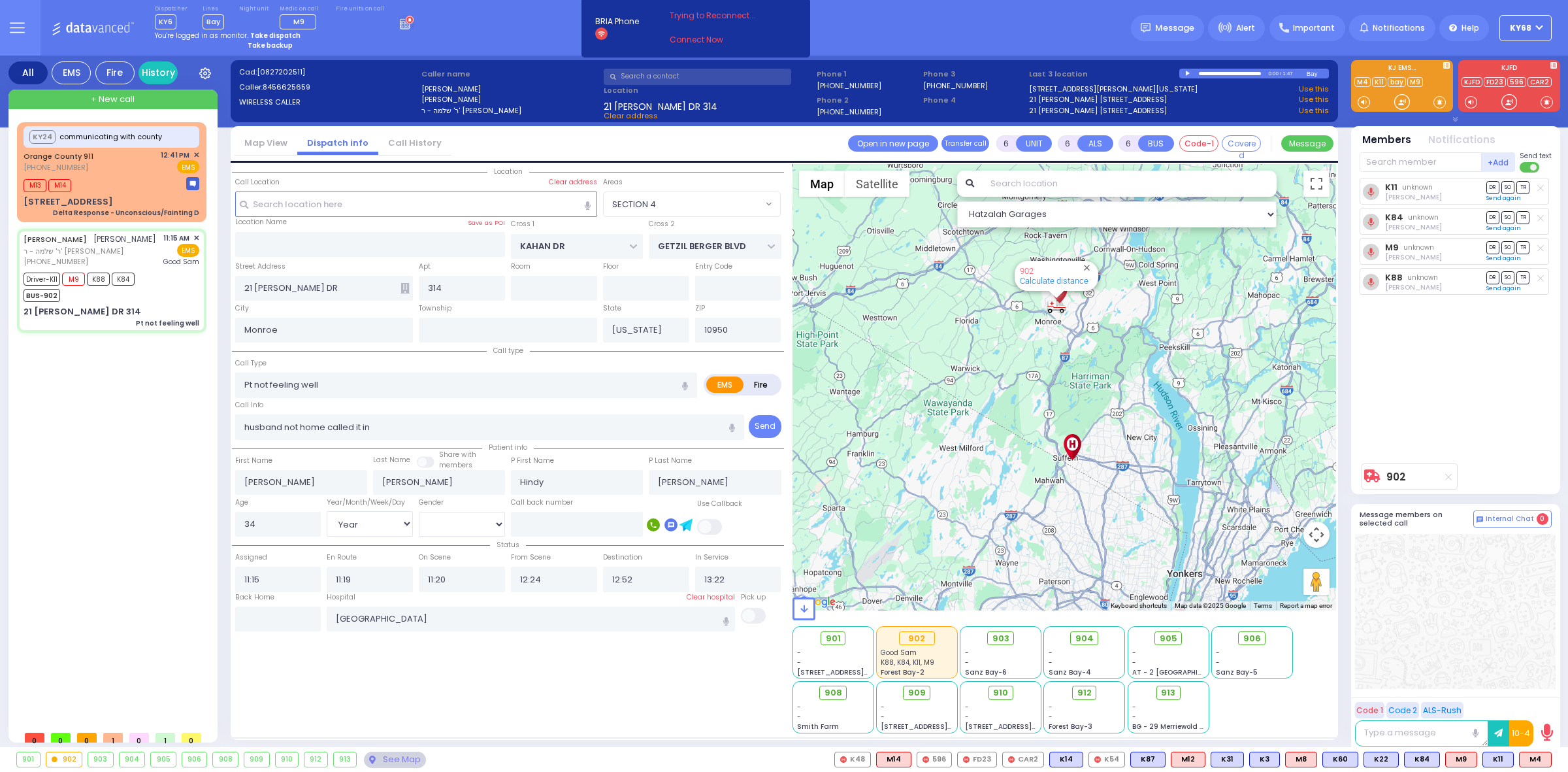
click at [1457, 391] on div "K11 unknown [PERSON_NAME] DR SO TR Send again" at bounding box center [1457, 317] width 195 height 279
click at [1403, 311] on div "K11 [PERSON_NAME] DR SO TR Sending text K84" at bounding box center [1457, 317] width 195 height 279
click at [1493, 374] on div "K11 [PERSON_NAME] DR SO TR Sending text K84" at bounding box center [1457, 317] width 195 height 279
click at [1491, 188] on span "DR" at bounding box center [1493, 187] width 13 height 12
click at [1522, 276] on span "TR" at bounding box center [1523, 278] width 13 height 12
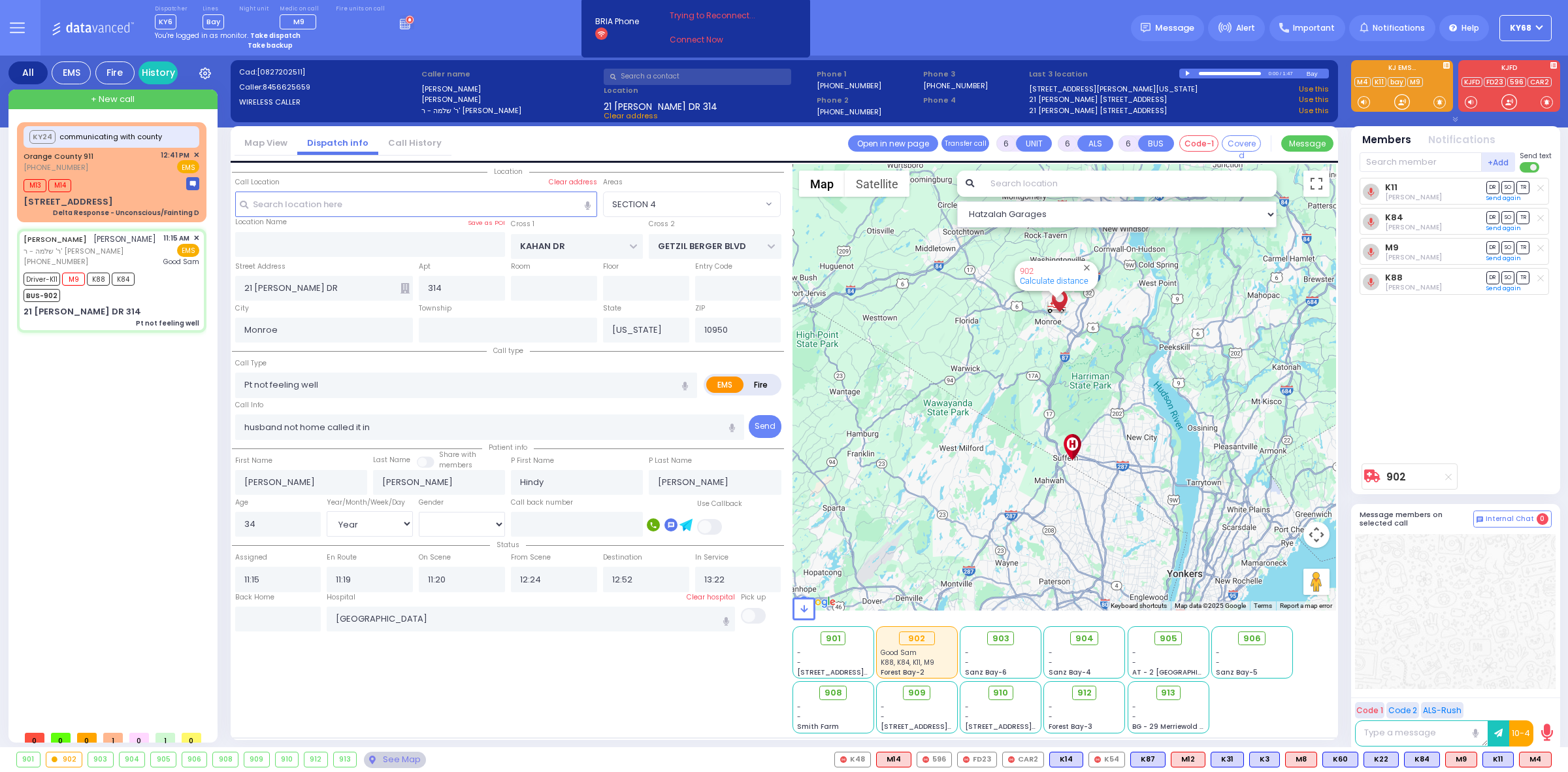
select select
radio input "true"
select select "Year"
select select "[DEMOGRAPHIC_DATA]"
select select "Hatzalah Garages"
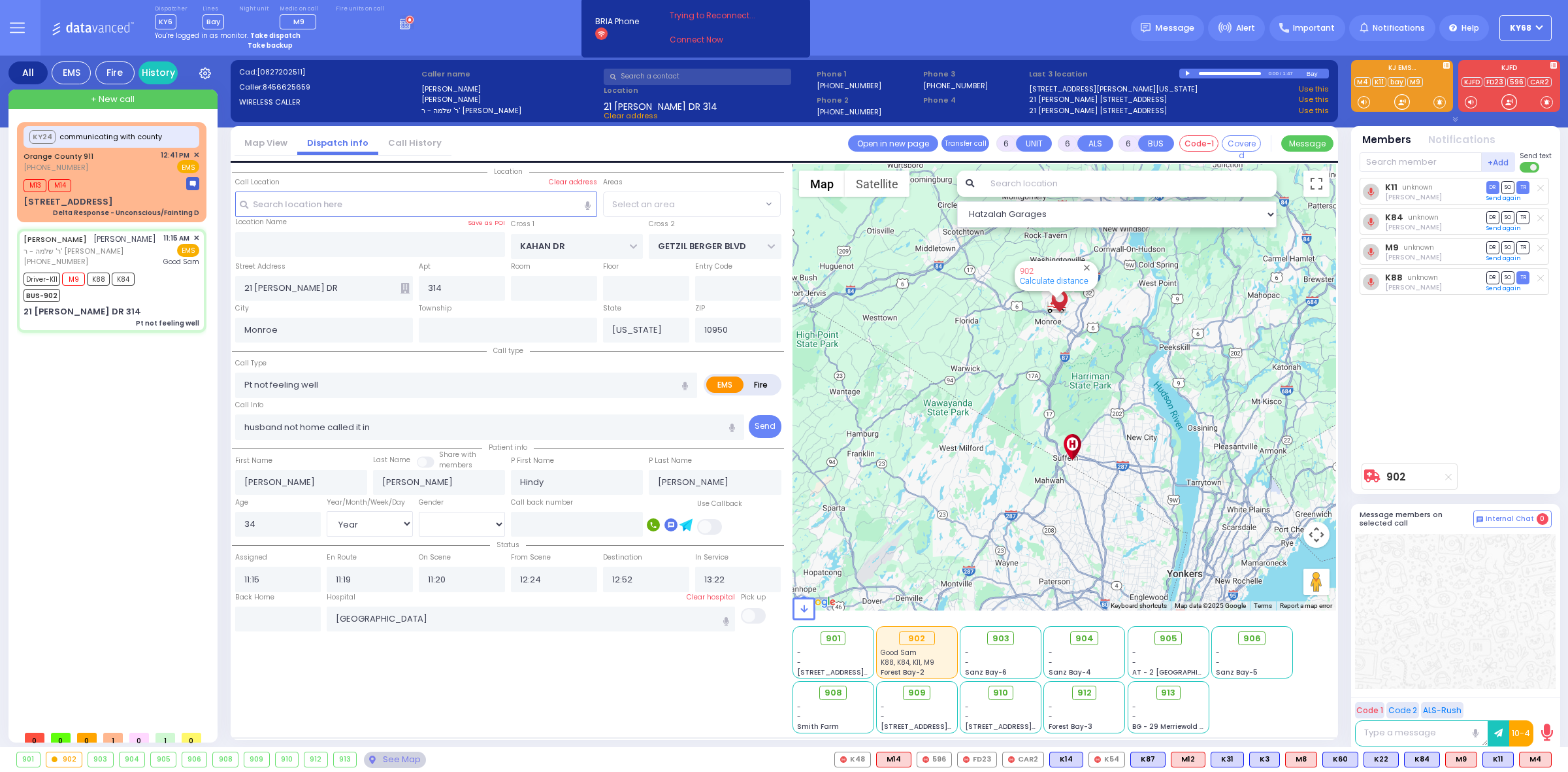
select select
radio input "true"
select select "Year"
select select "[DEMOGRAPHIC_DATA]"
select select "SECTION 4"
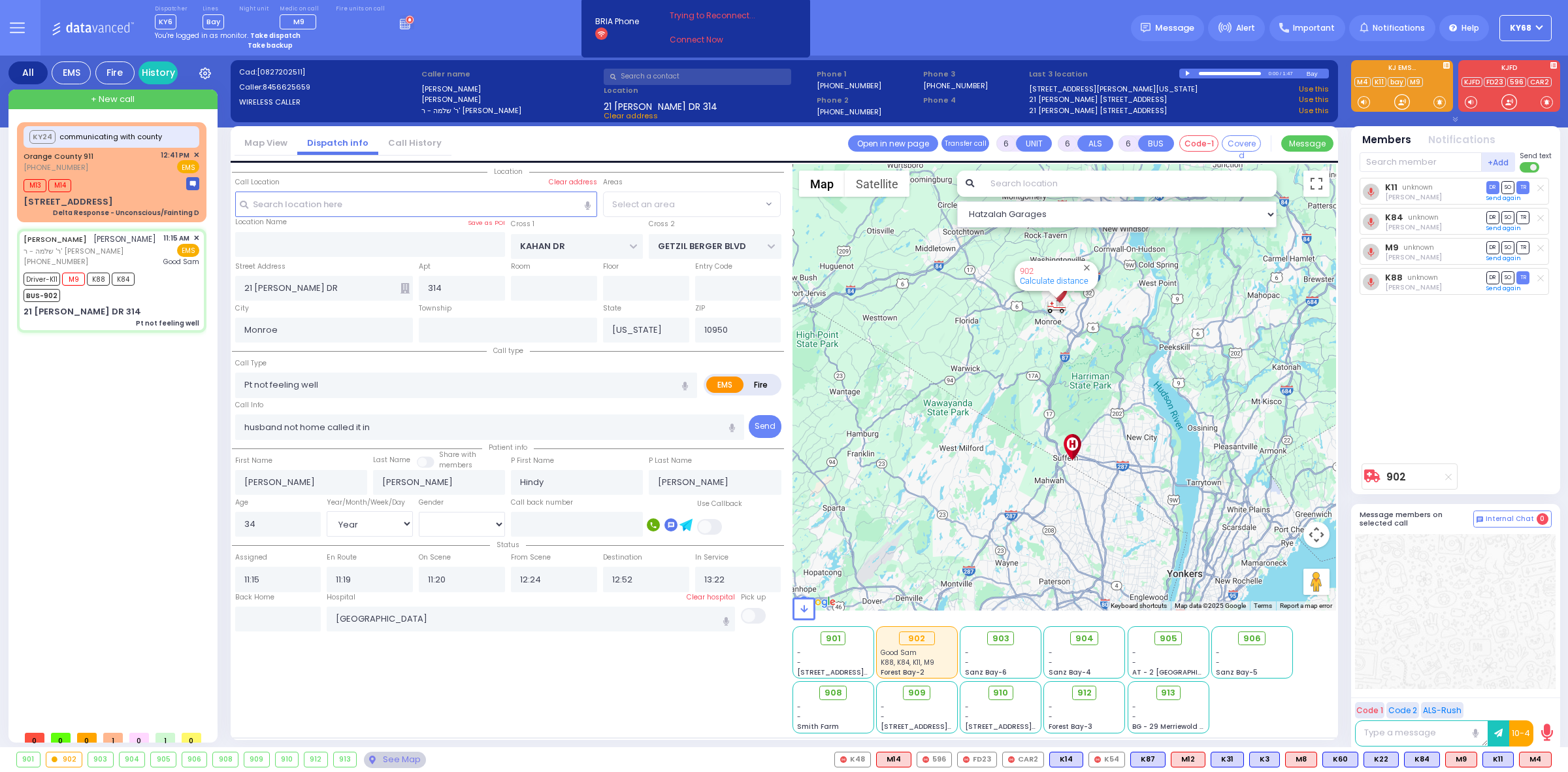
select select "Hatzalah Garages"
select select "SECTION 4"
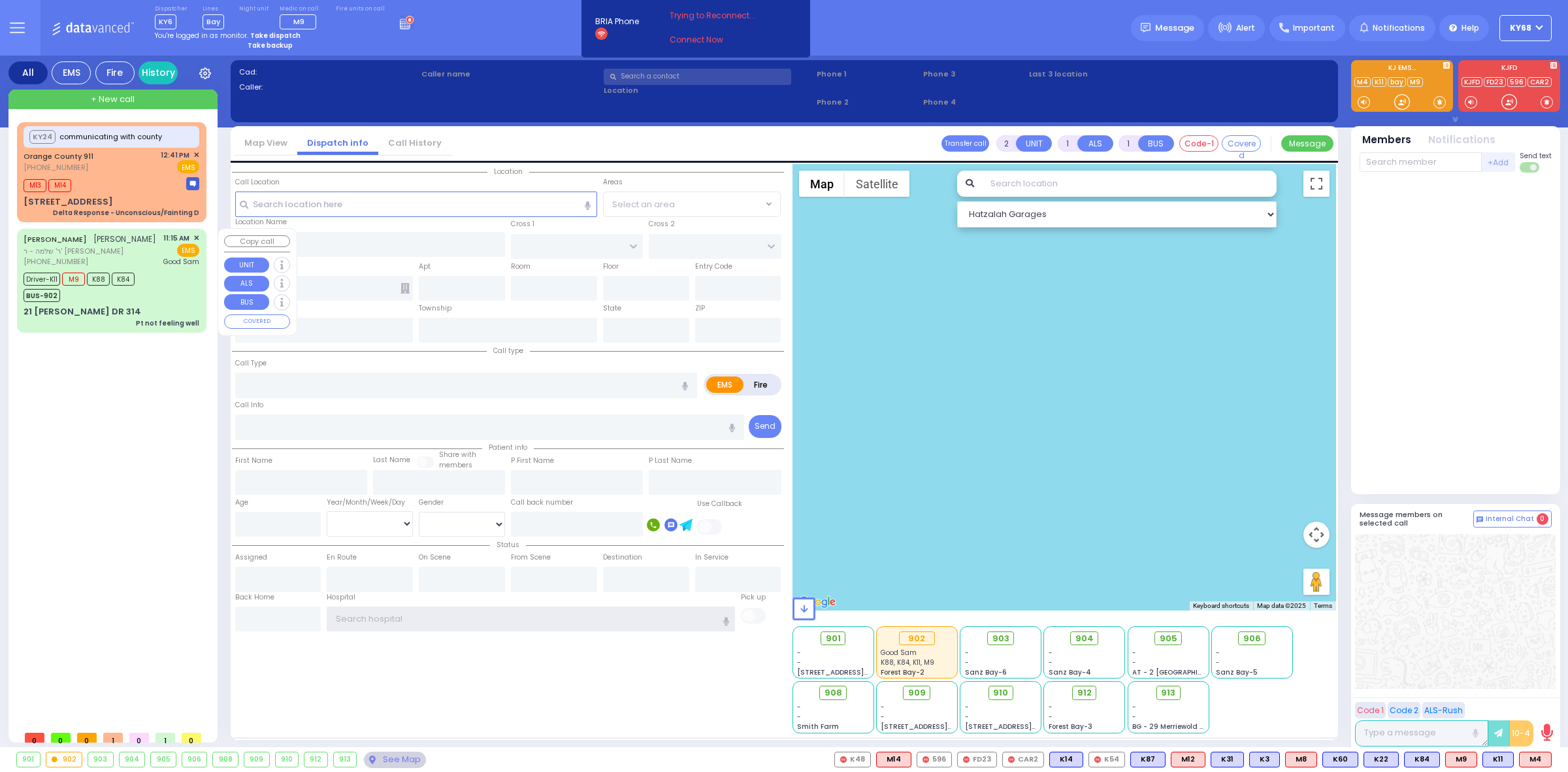
type input "ky68"
click at [20, 325] on div "MOSHE YITZCHOK GOLDENBERG משה יצחק גאלדענבערג ר' שלמה - ר' יוסף חיים מאשקאוויטש…" at bounding box center [112, 280] width 185 height 99
type input "6"
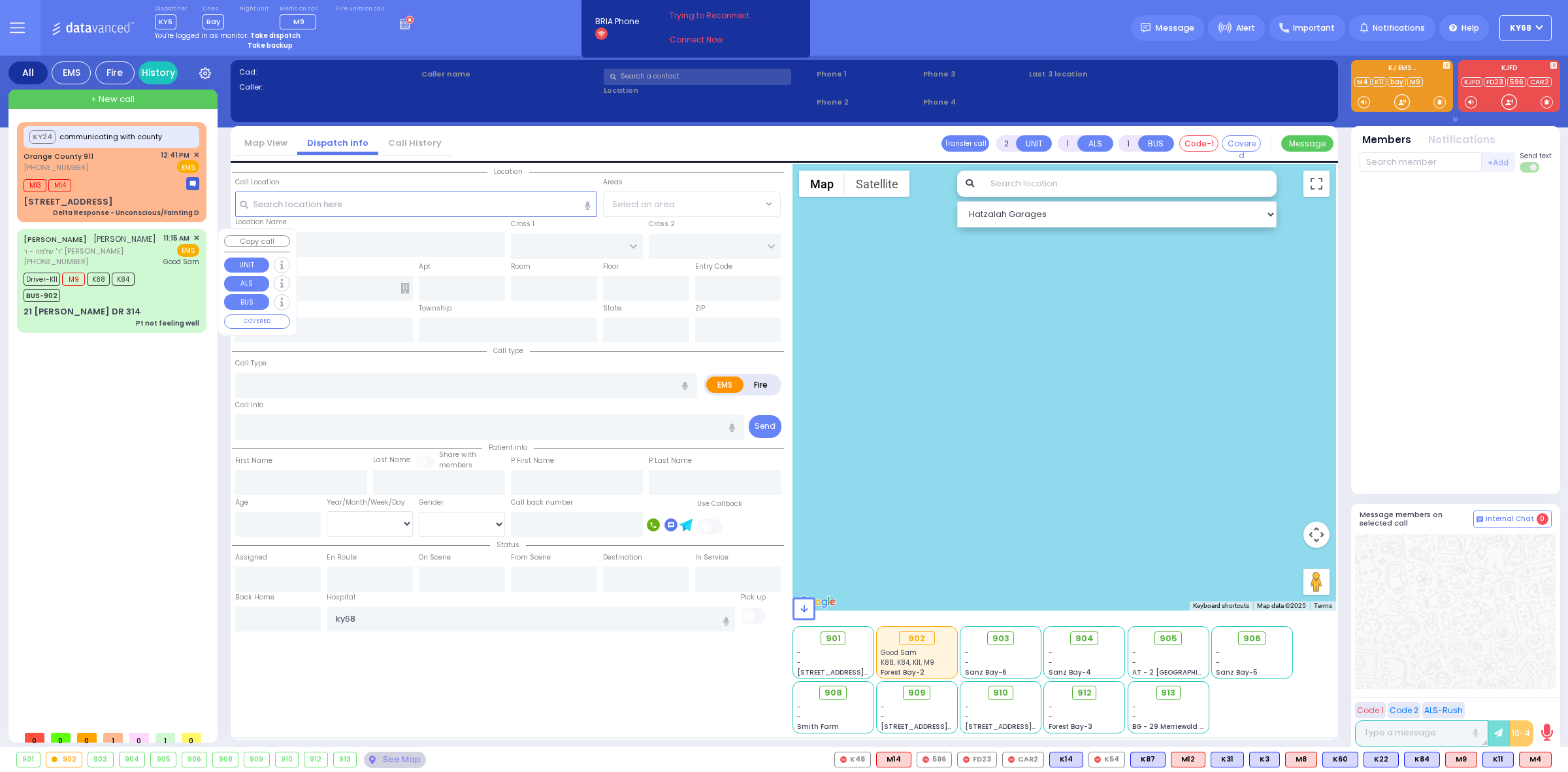
select select
type input "Pt not feeling well"
radio input "true"
type input "husband not home called it in"
type input "[PERSON_NAME]"
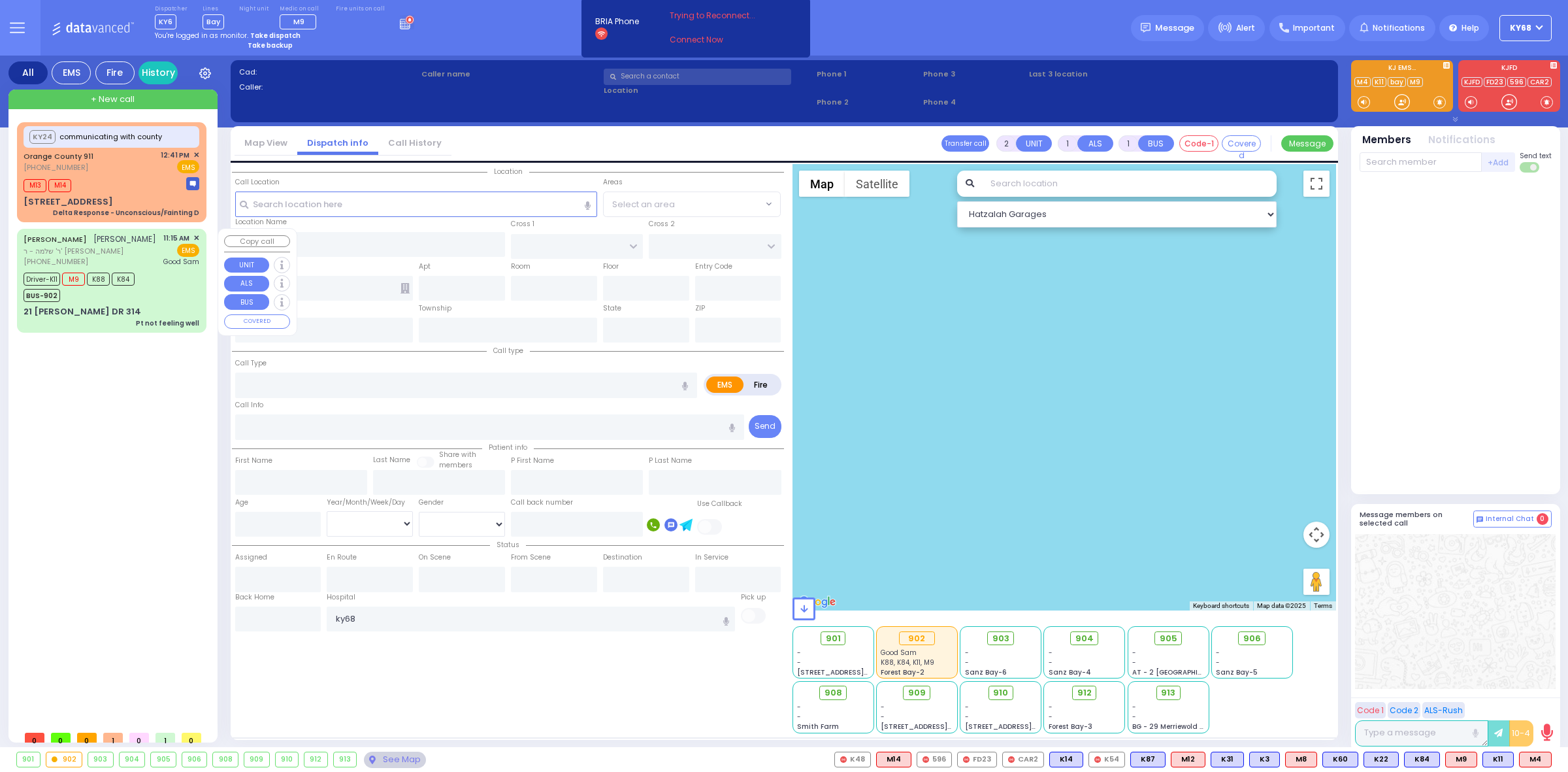
type input "[PERSON_NAME]"
type input "Hindy"
type input "[PERSON_NAME]"
type input "34"
select select "Year"
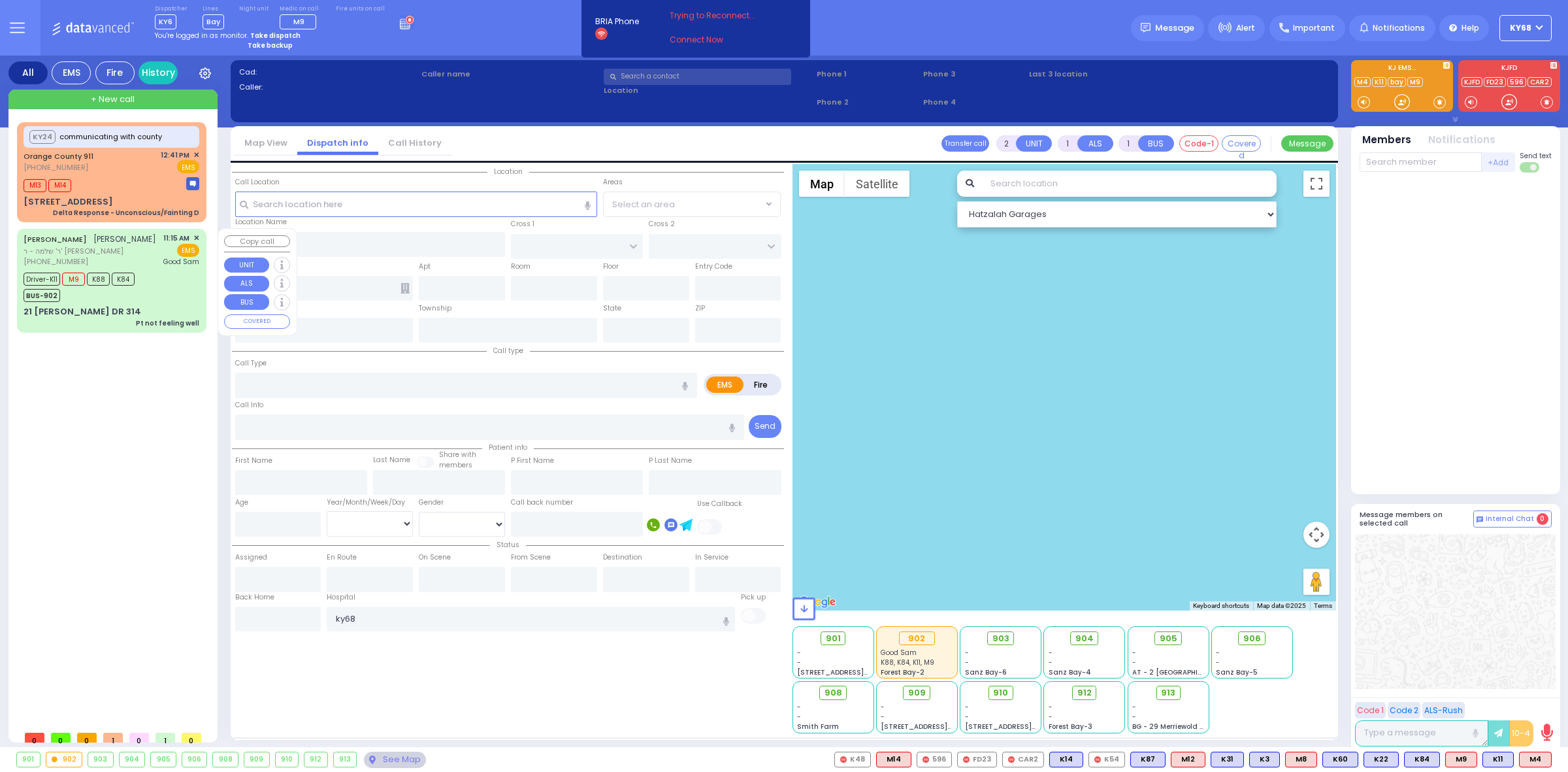
select select "[DEMOGRAPHIC_DATA]"
type input "11:15"
type input "11:19"
type input "11:20"
type input "12:24"
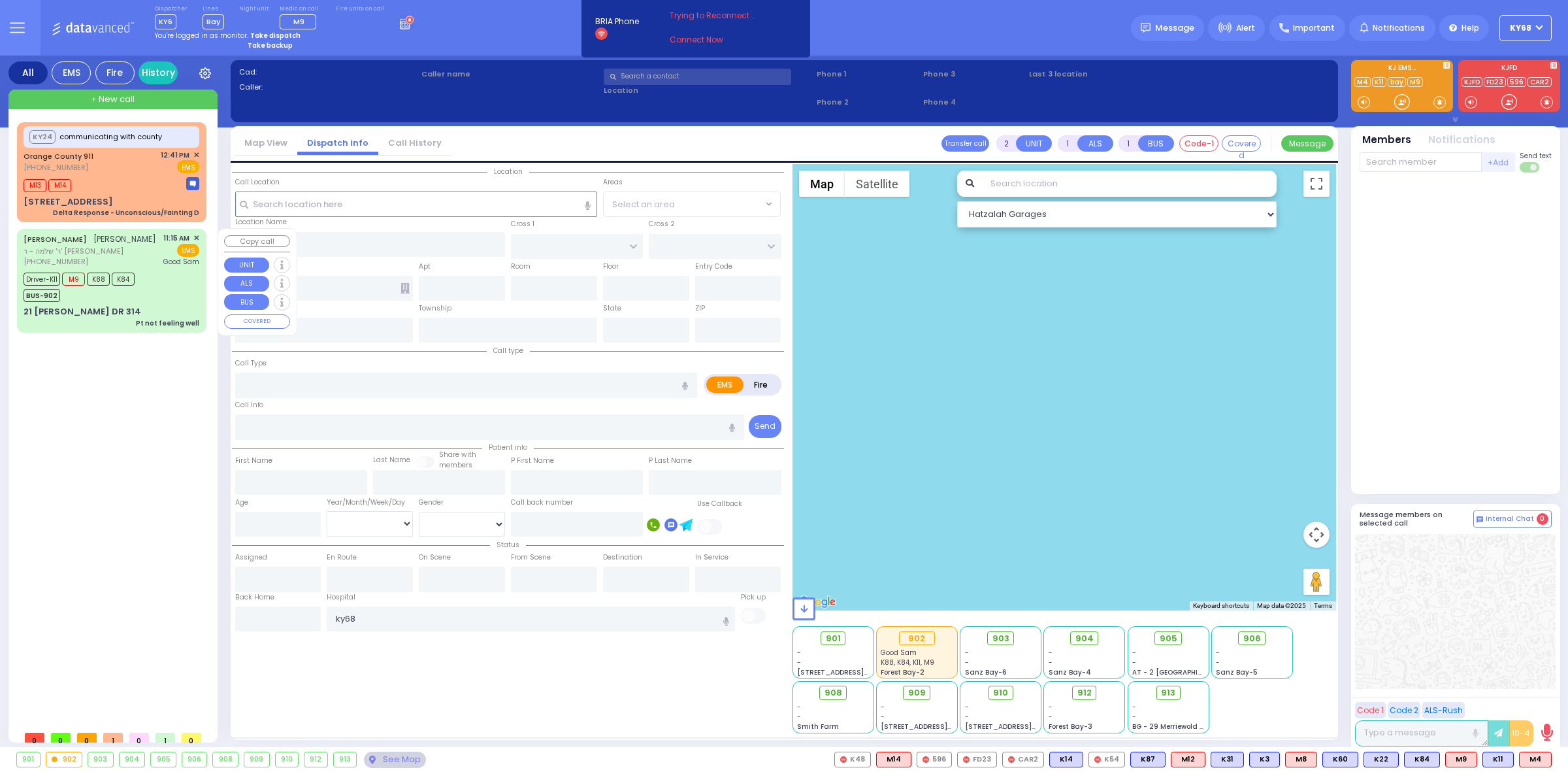
type input "12:52"
type input "13:22"
type input "[GEOGRAPHIC_DATA]"
select select "Hatzalah Garages"
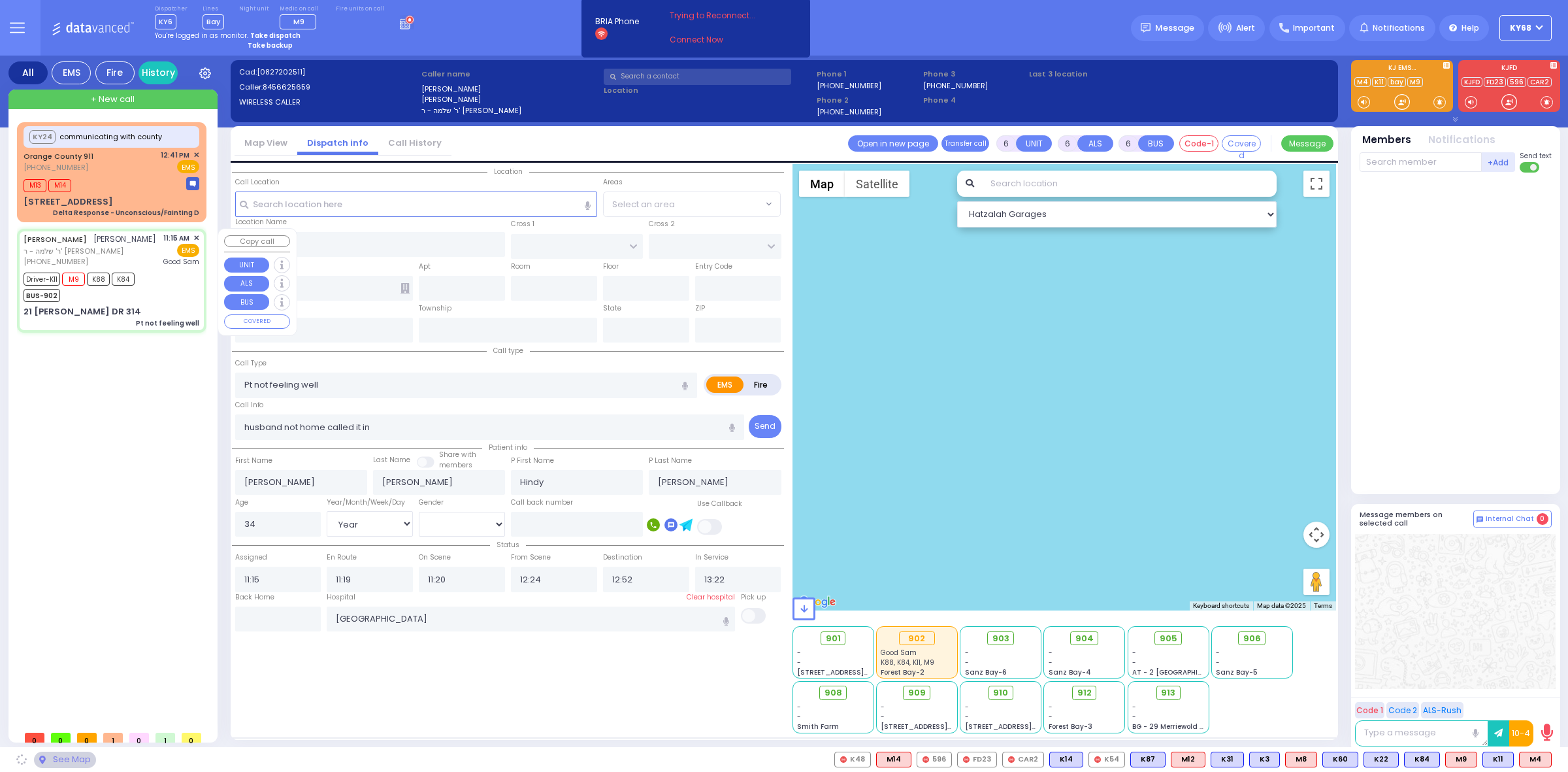
type input "KAHAN DR"
type input "GETZIL BERGER BLVD"
type input "21 [PERSON_NAME] DR"
type input "314"
type input "Monroe"
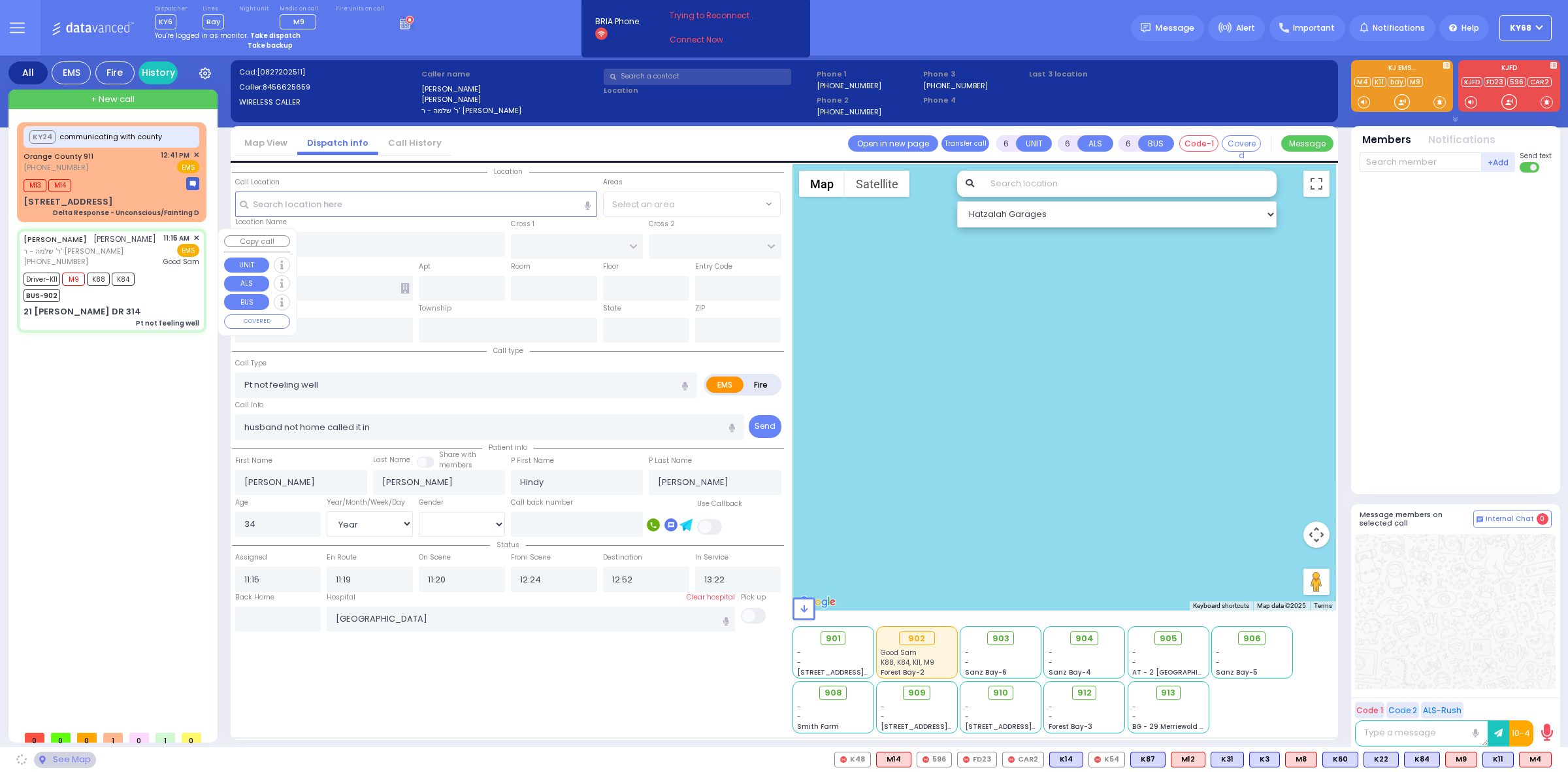
type input "[US_STATE]"
type input "10950"
select select "SECTION 4"
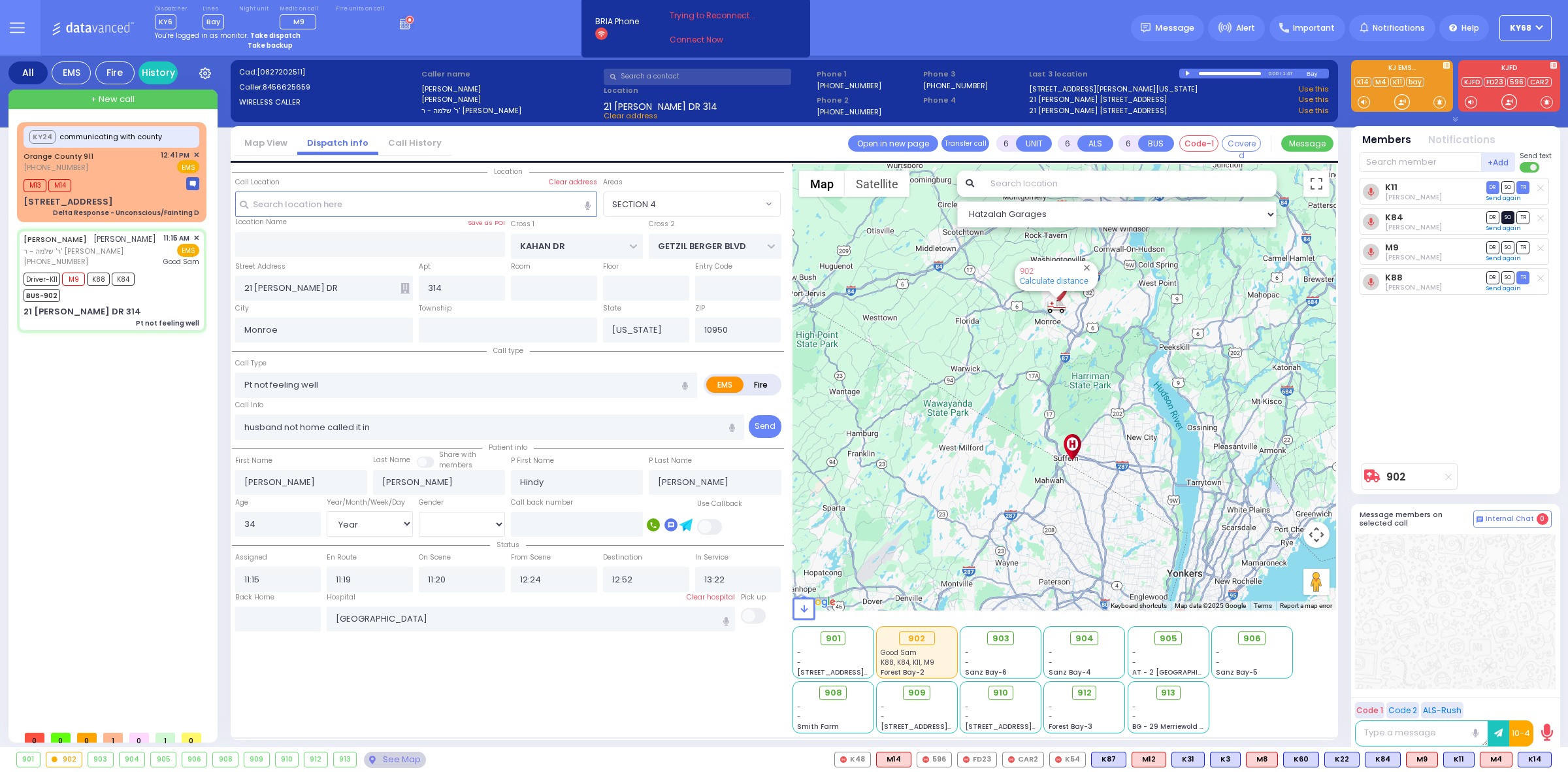
click at [1506, 217] on span "SO" at bounding box center [1507, 217] width 13 height 12
select select
radio input "true"
select select "Year"
select select "[DEMOGRAPHIC_DATA]"
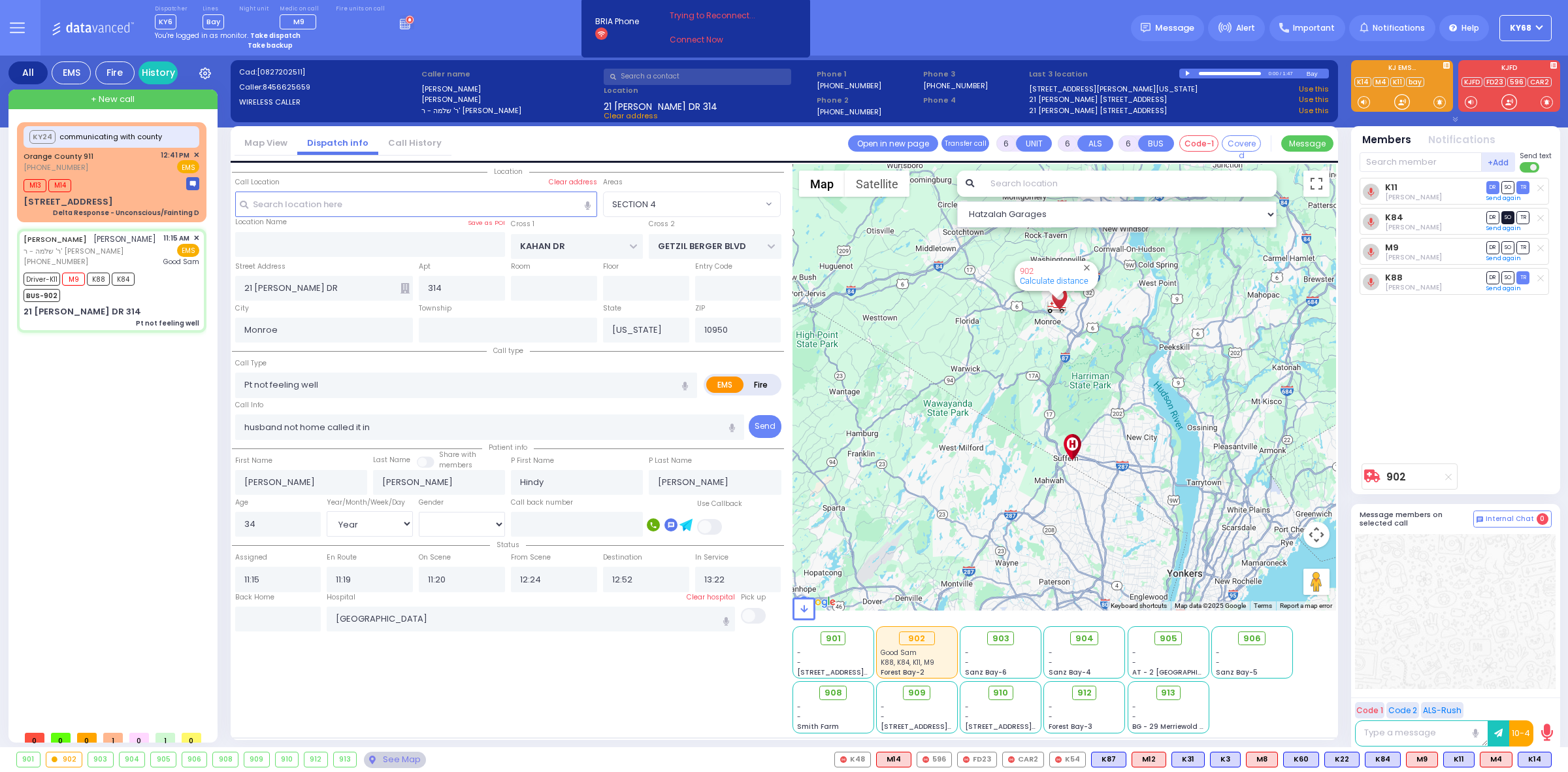
select select "Hatzalah Garages"
select select "SECTION 4"
click at [1505, 247] on span "SO" at bounding box center [1507, 247] width 13 height 12
select select
radio input "true"
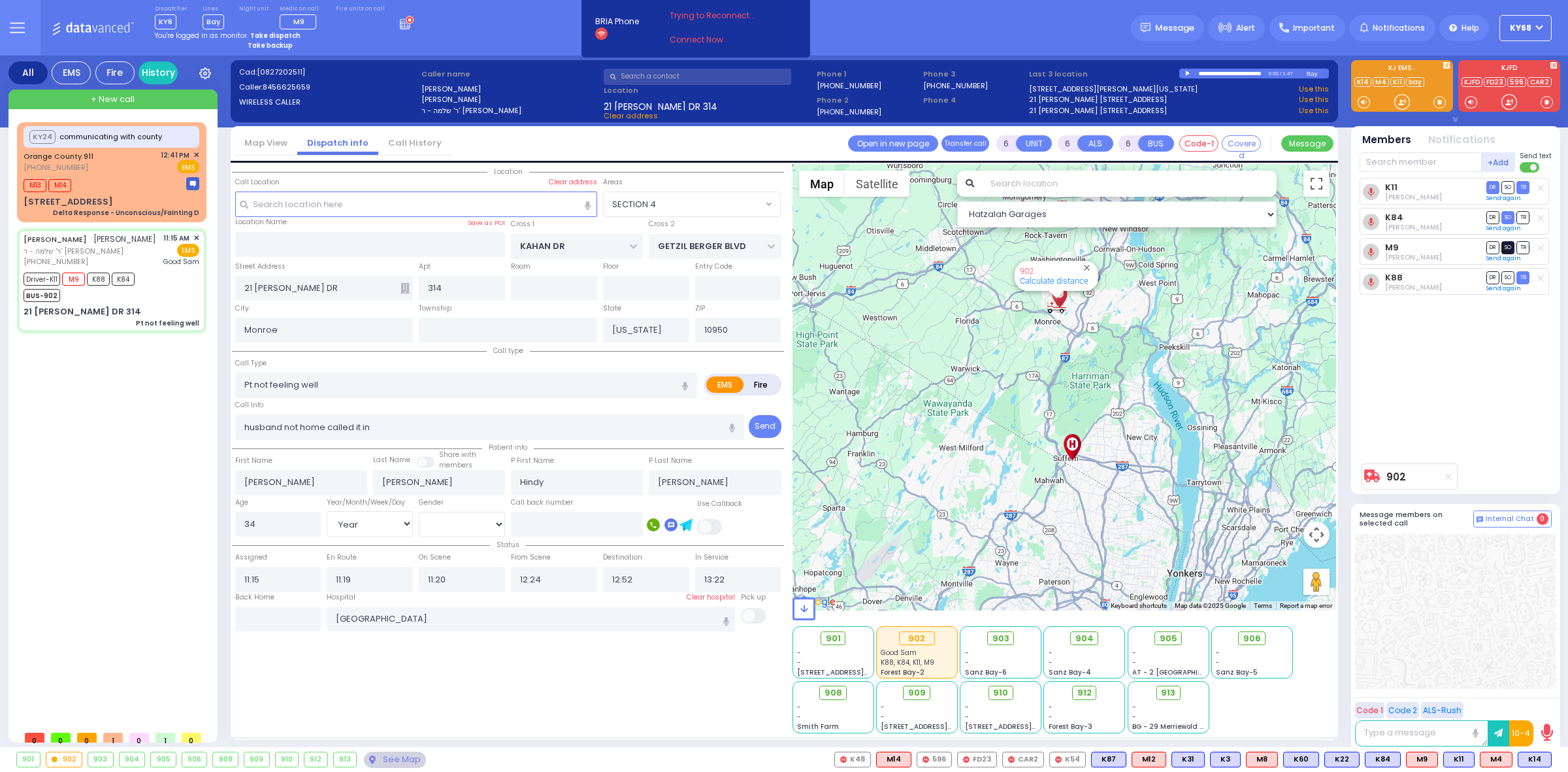
select select "Year"
select select "[DEMOGRAPHIC_DATA]"
select select "Hatzalah Garages"
select select "SECTION 4"
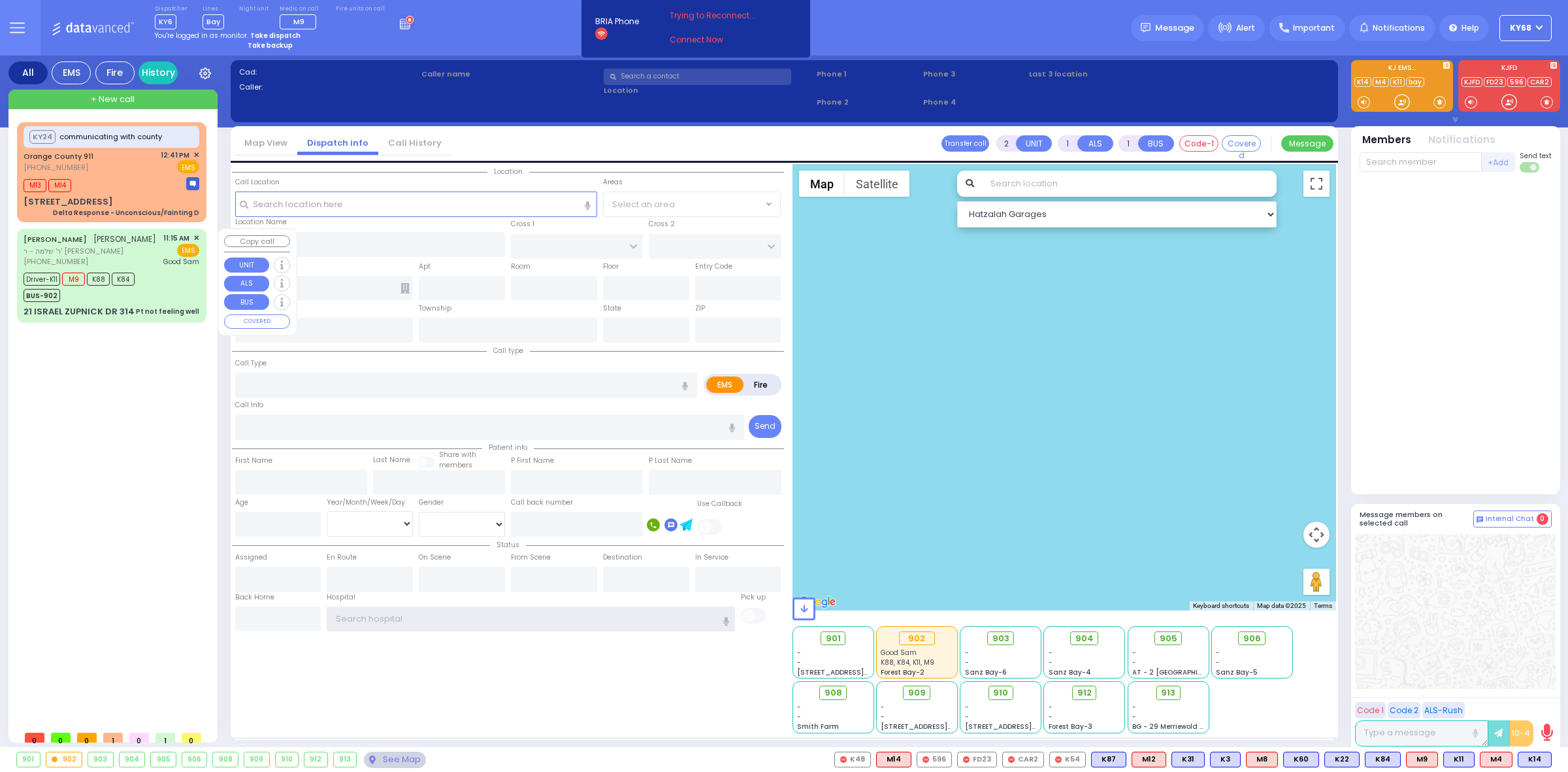
type input "ky68"
click at [111, 257] on span "ר' שלמה - ר' [PERSON_NAME]" at bounding box center [90, 251] width 133 height 11
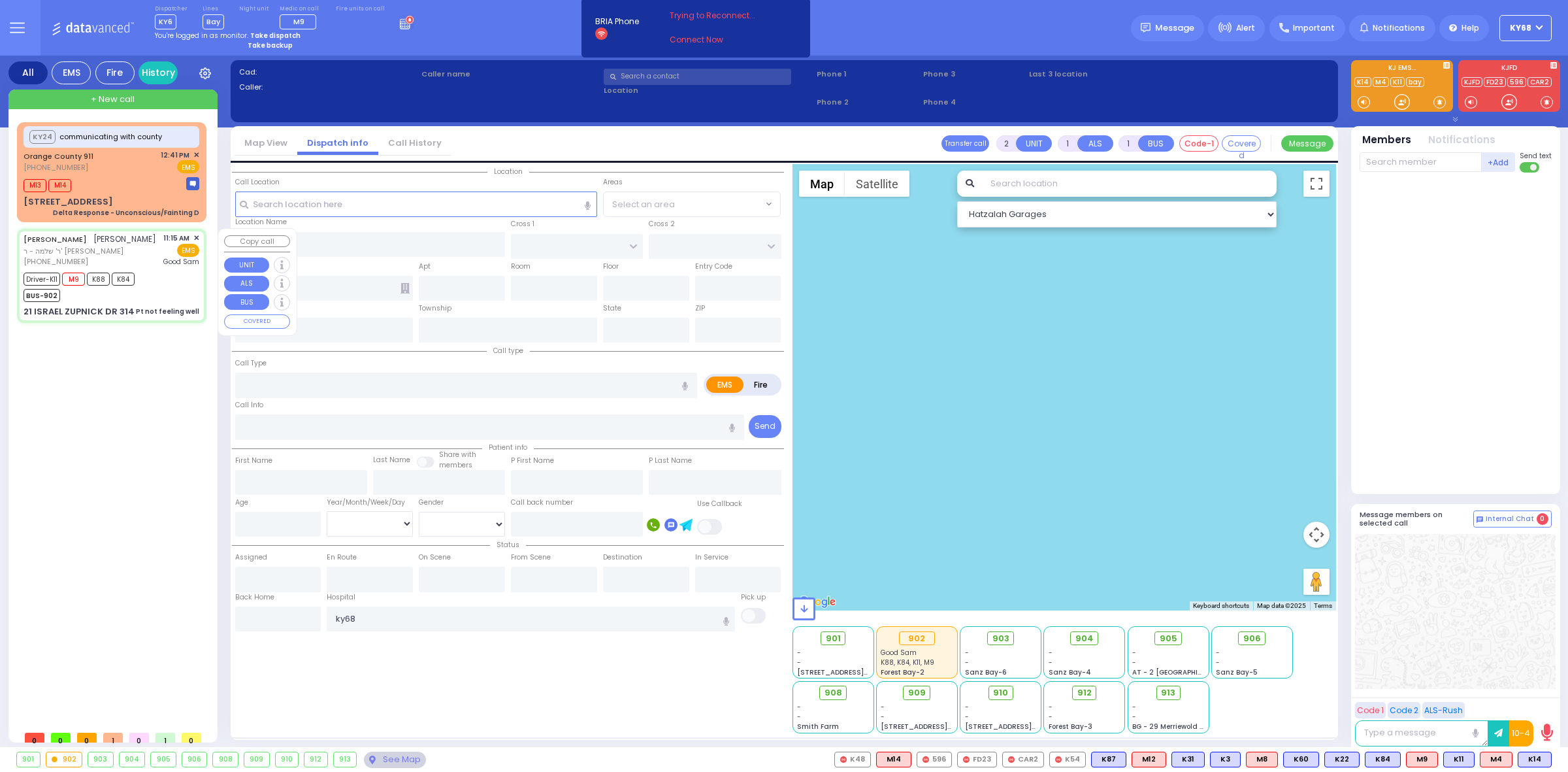
type input "6"
select select
type input "Pt not feeling well"
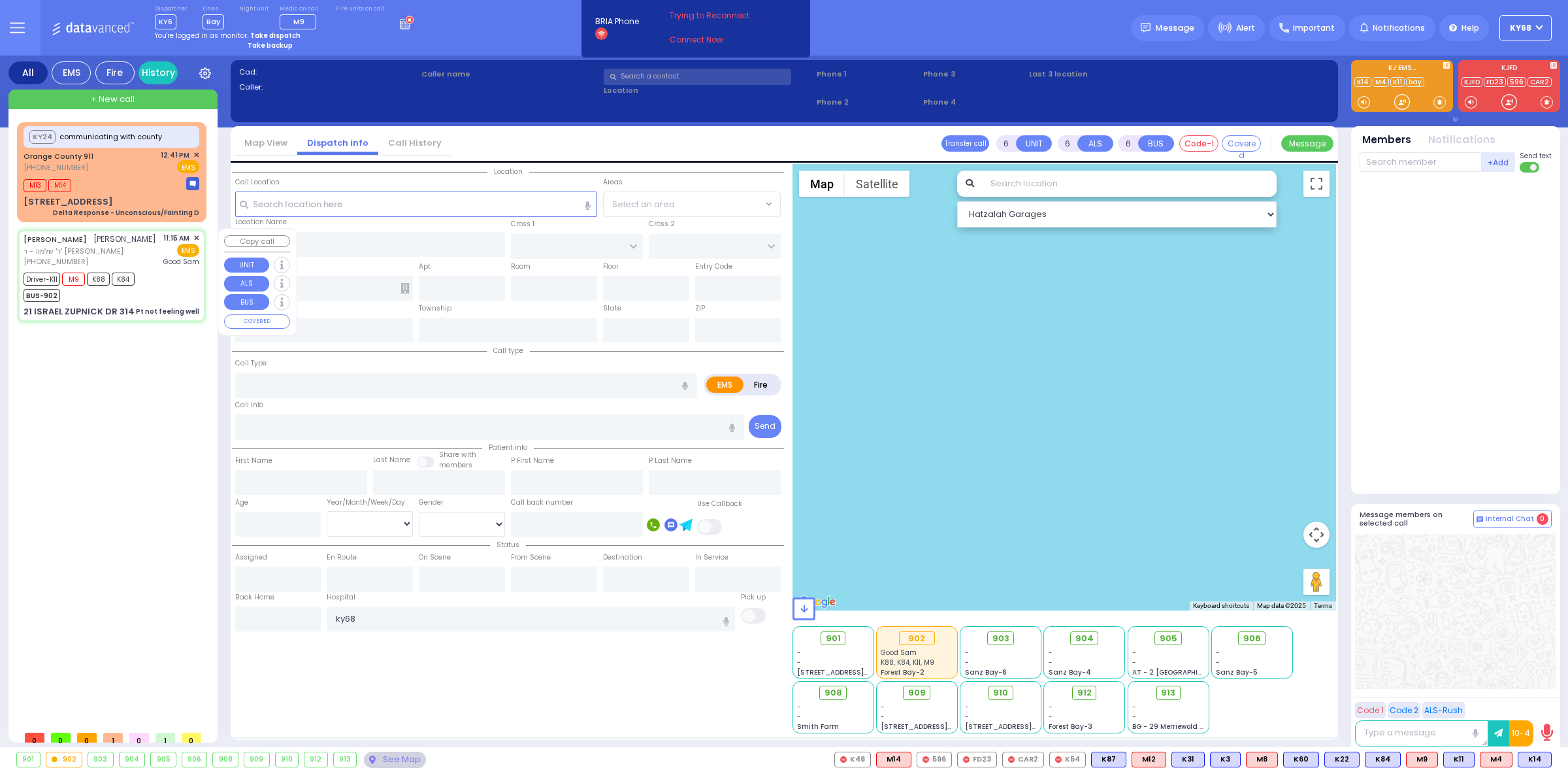
radio input "true"
type input "husband not home called it in"
type input "[PERSON_NAME]"
type input "Hindy"
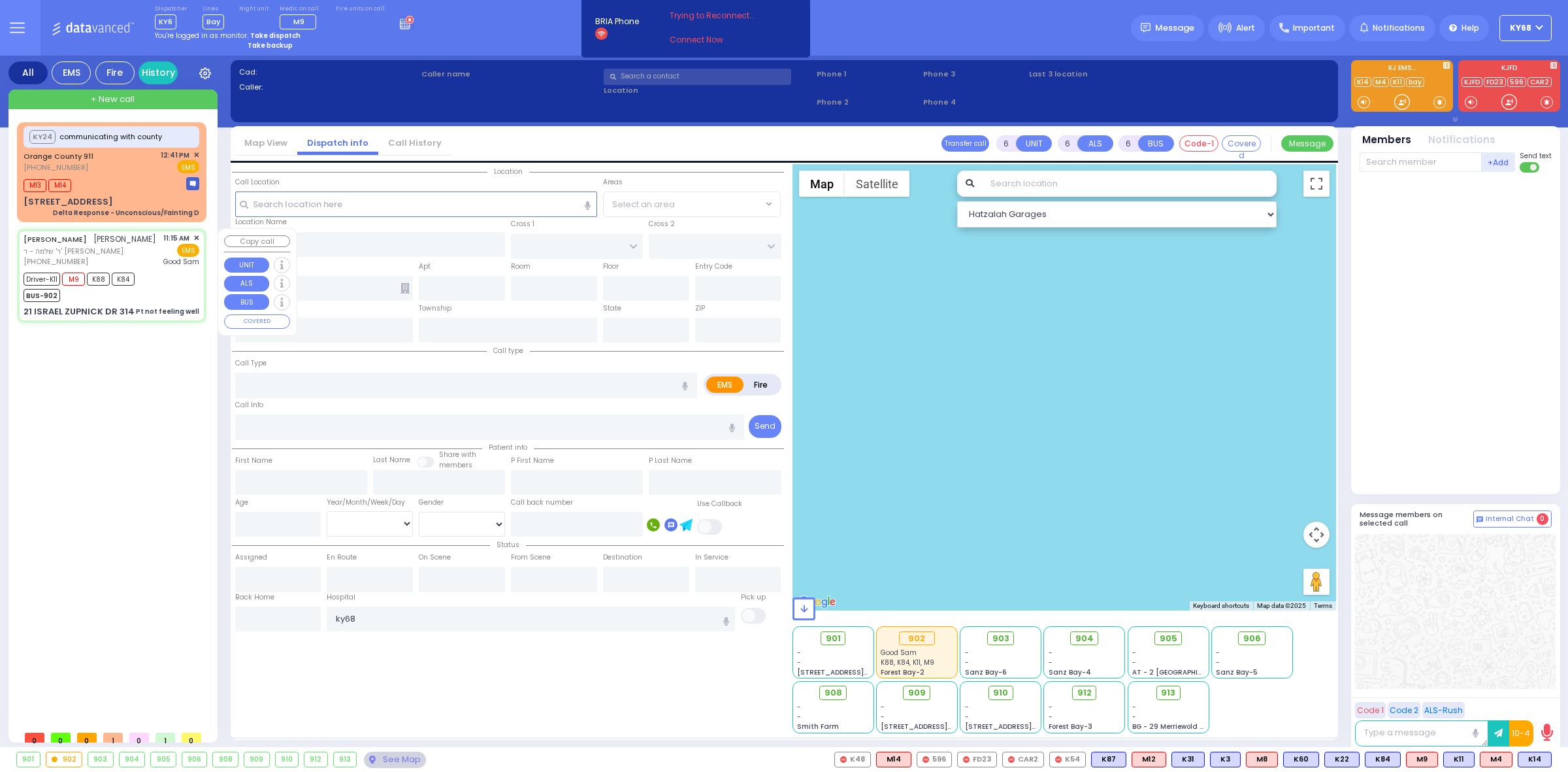
type input "[PERSON_NAME]"
type input "34"
select select "Year"
select select "[DEMOGRAPHIC_DATA]"
type input "11:15"
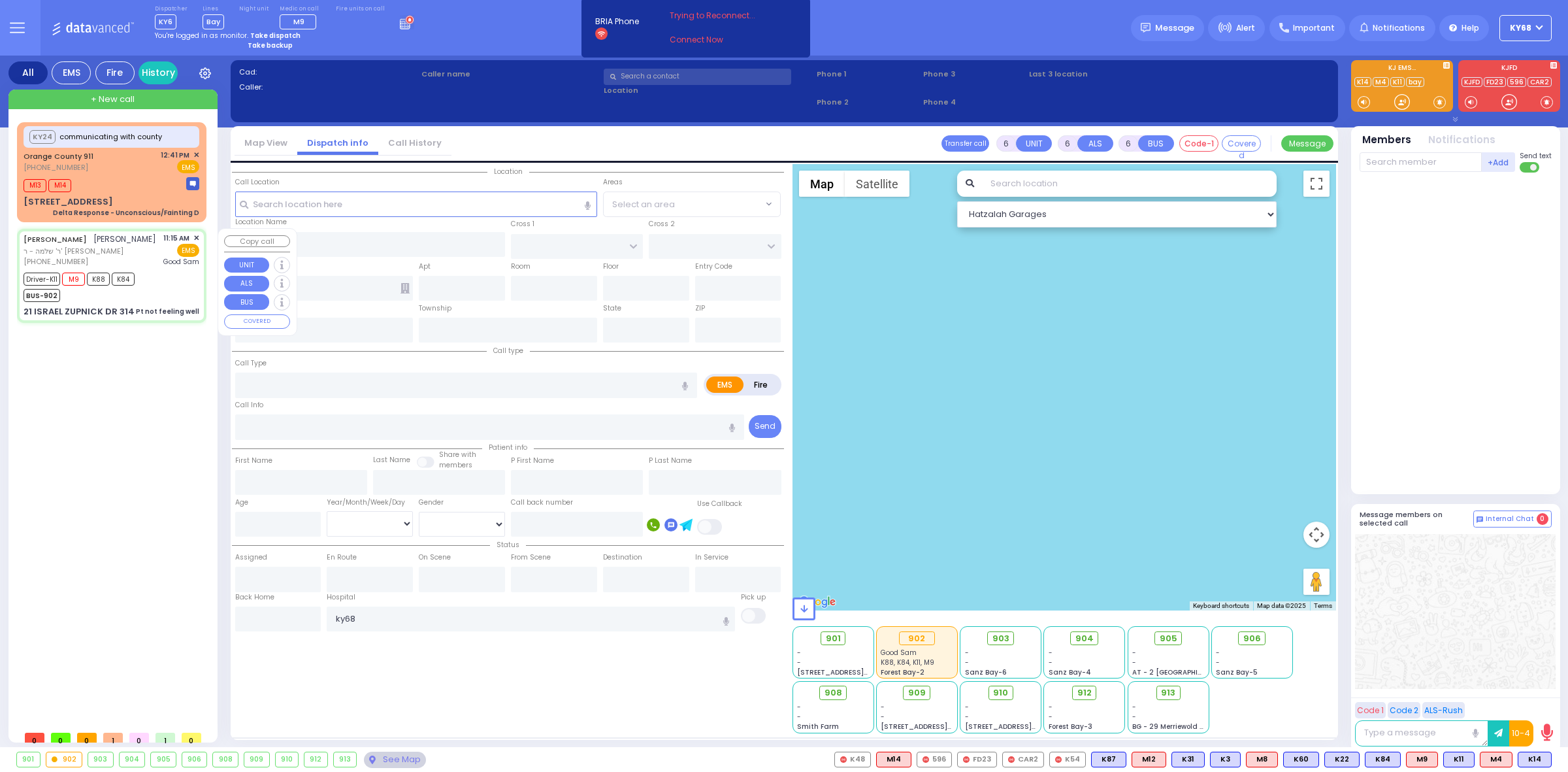
type input "11:19"
type input "11:20"
type input "12:24"
type input "12:52"
type input "13:22"
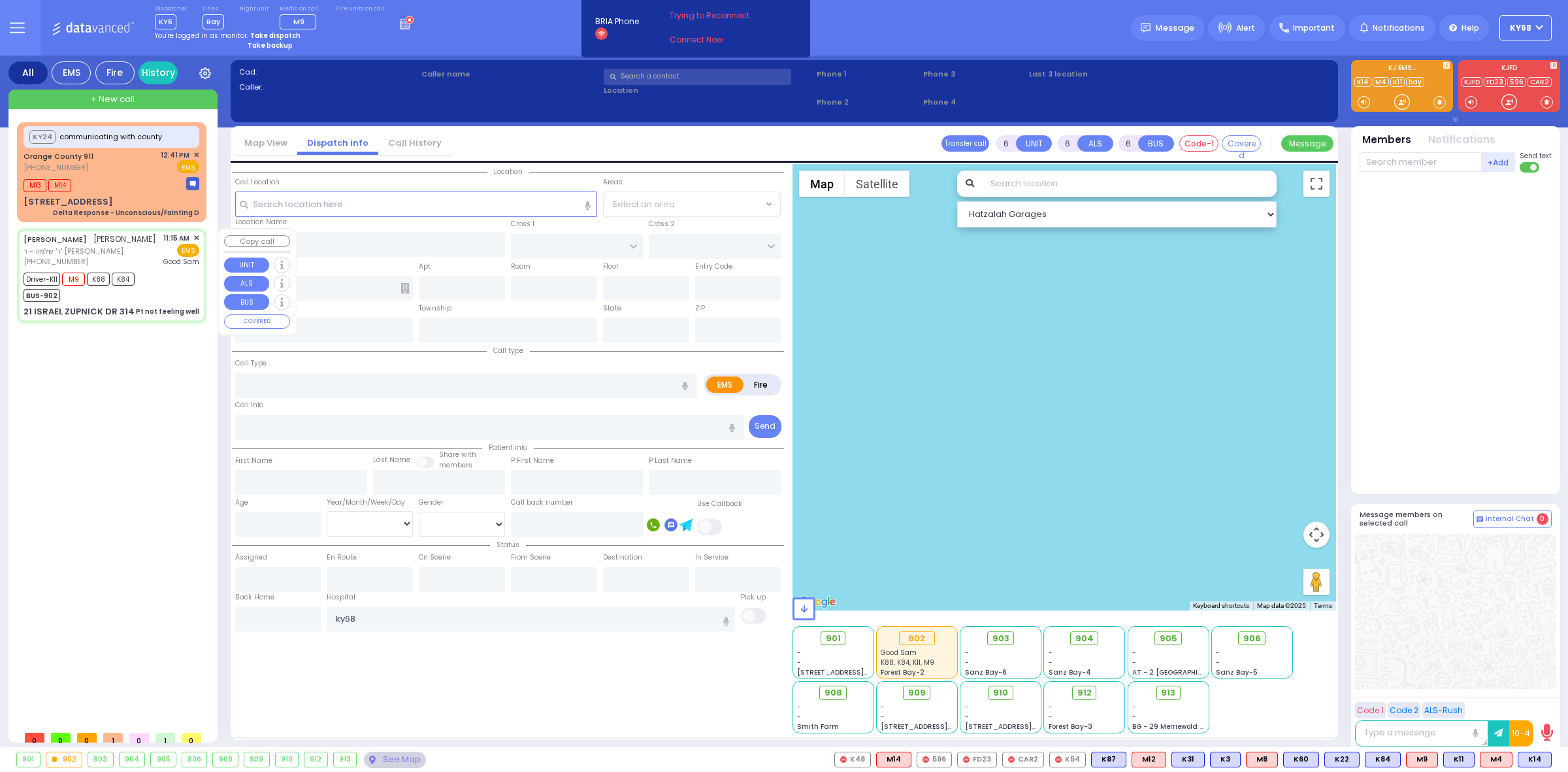
type input "[GEOGRAPHIC_DATA]"
type input "KAHAN DR"
type input "GETZIL BERGER BLVD"
type input "21 [PERSON_NAME] DR"
type input "314"
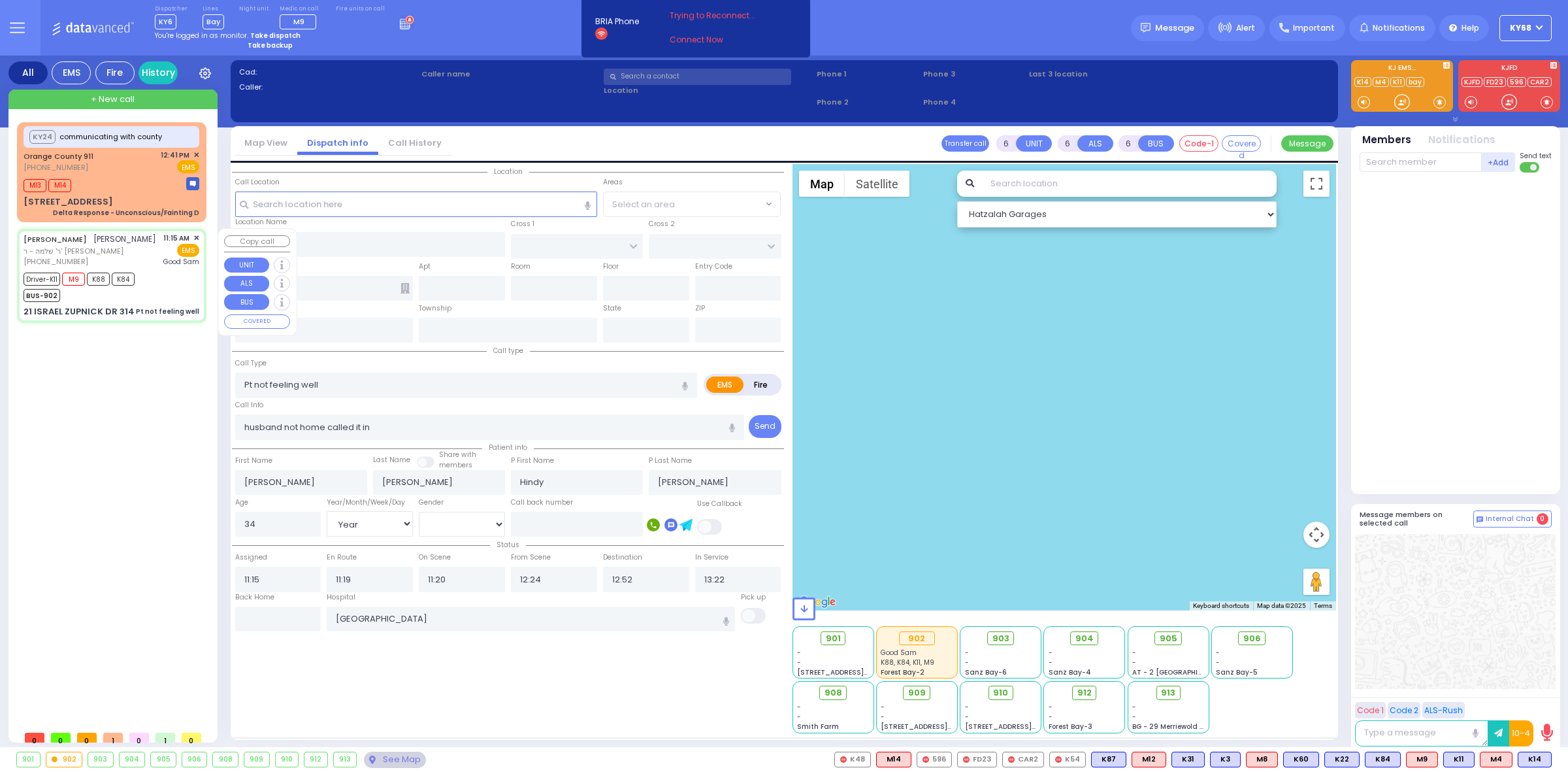
type input "Monroe"
type input "[US_STATE]"
type input "10950"
select select "SECTION 4"
select select "Hatzalah Garages"
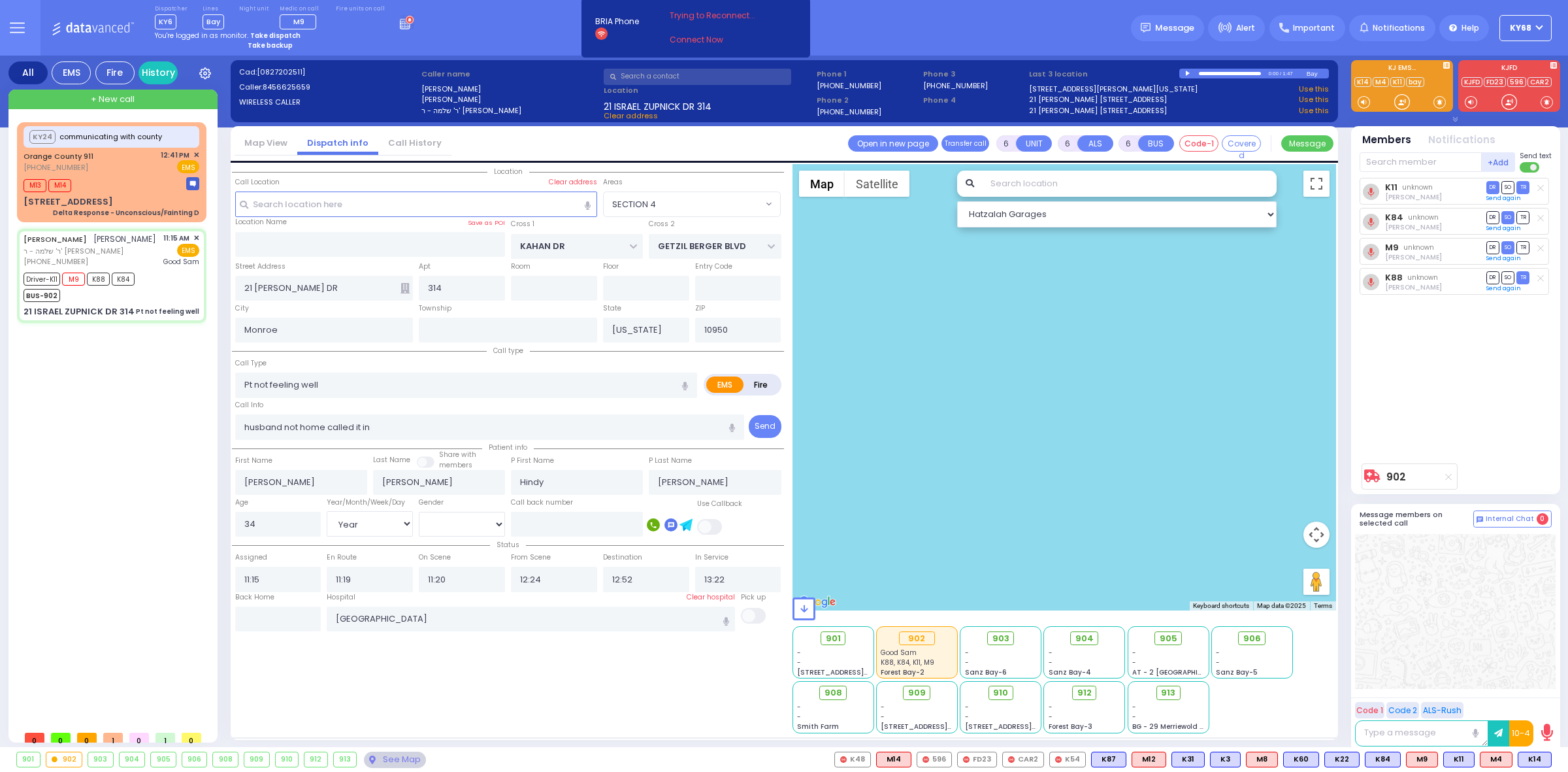
click at [1394, 379] on div "K11 unknown [PERSON_NAME] DR SO TR Send again" at bounding box center [1457, 317] width 195 height 279
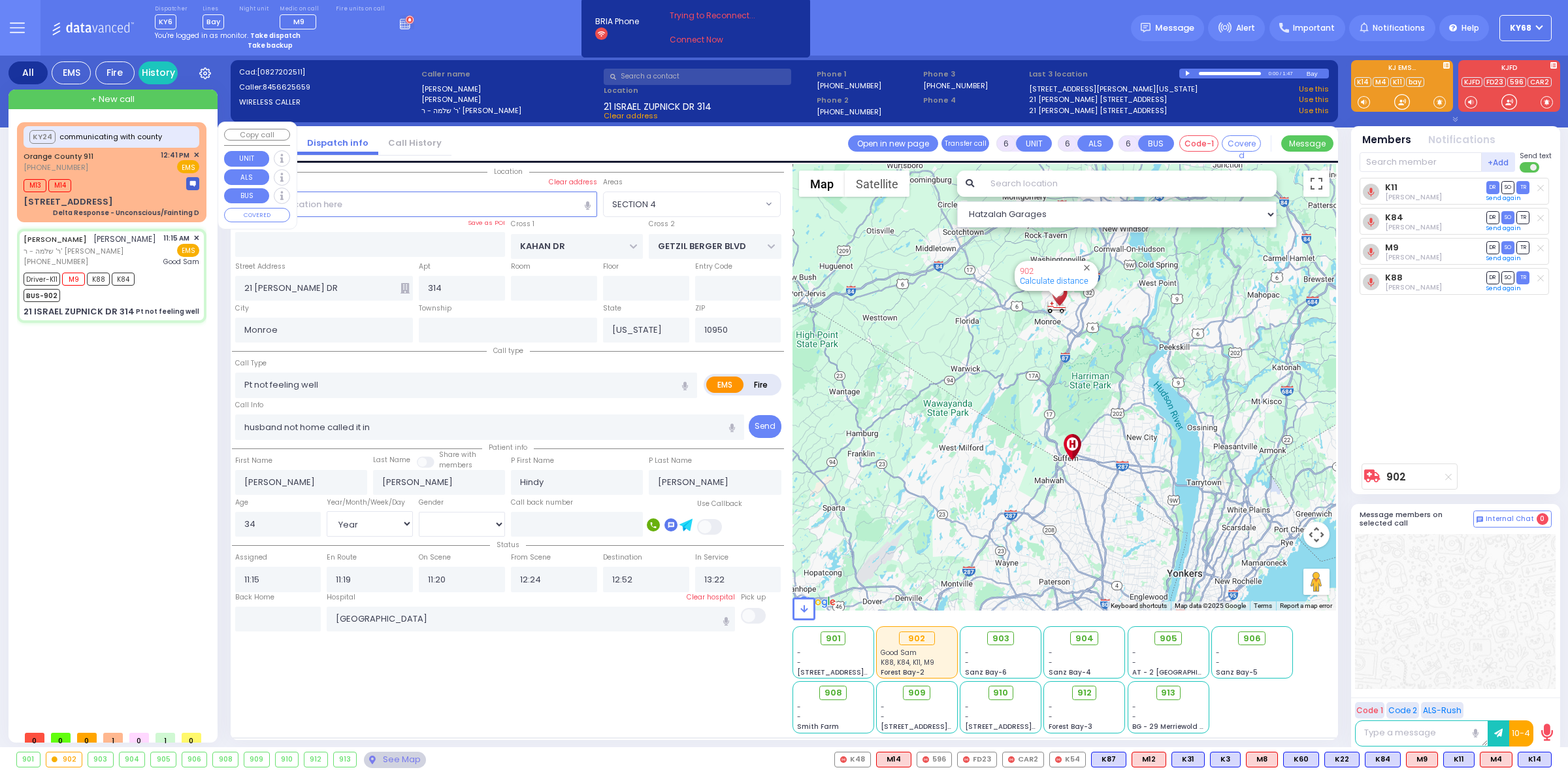
click at [86, 182] on div "M13 M14" at bounding box center [111, 184] width 176 height 16
select select
type input "Delta Response - Unconscious/Fainting D"
radio input "true"
type input "Nature: : Delta Response - Unconscious/Fainting D Address: : [STREET_ADDRESS][G…"
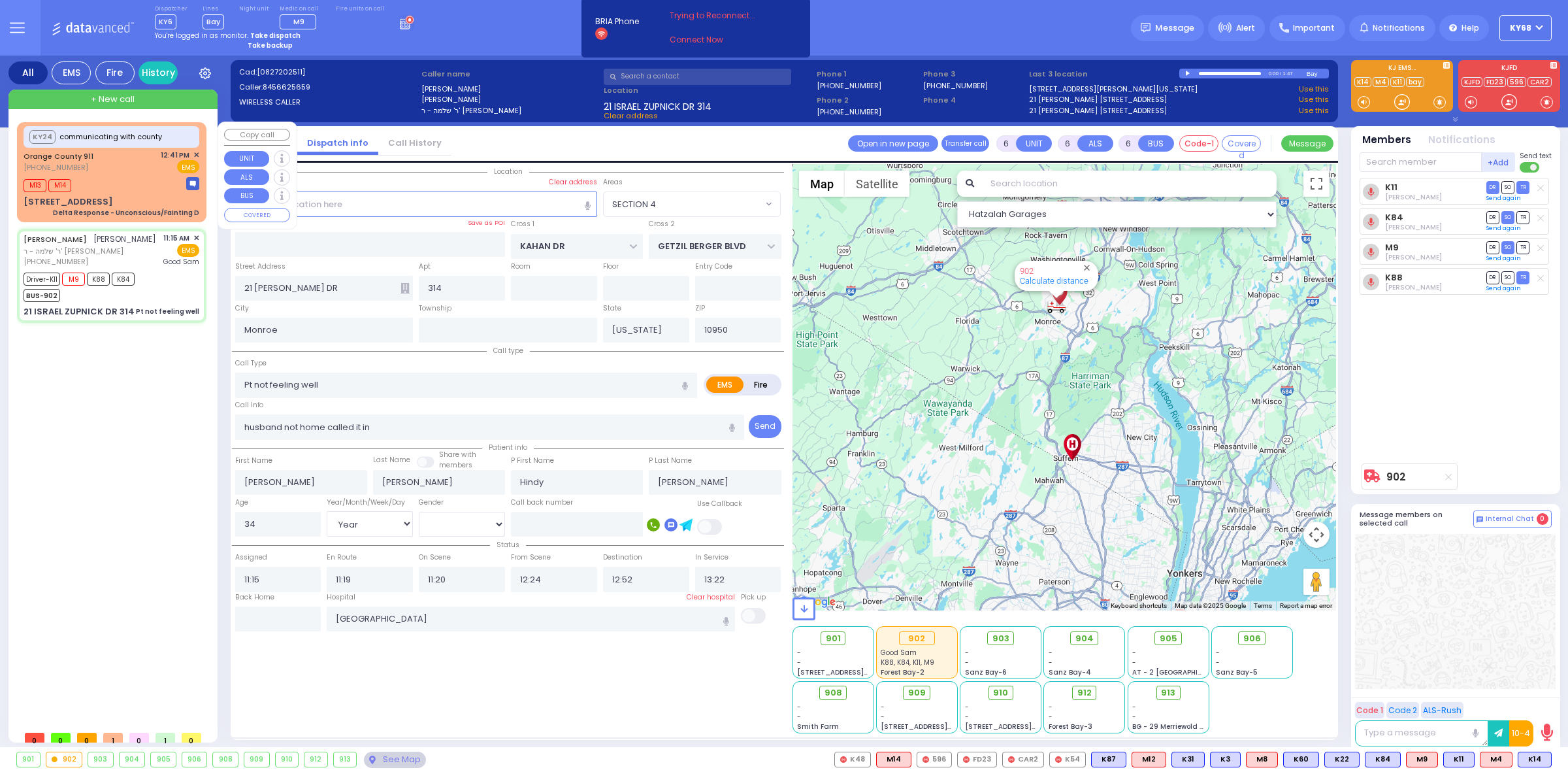
type input "[PERSON_NAME]"
type input "60"
select select "Year"
select select
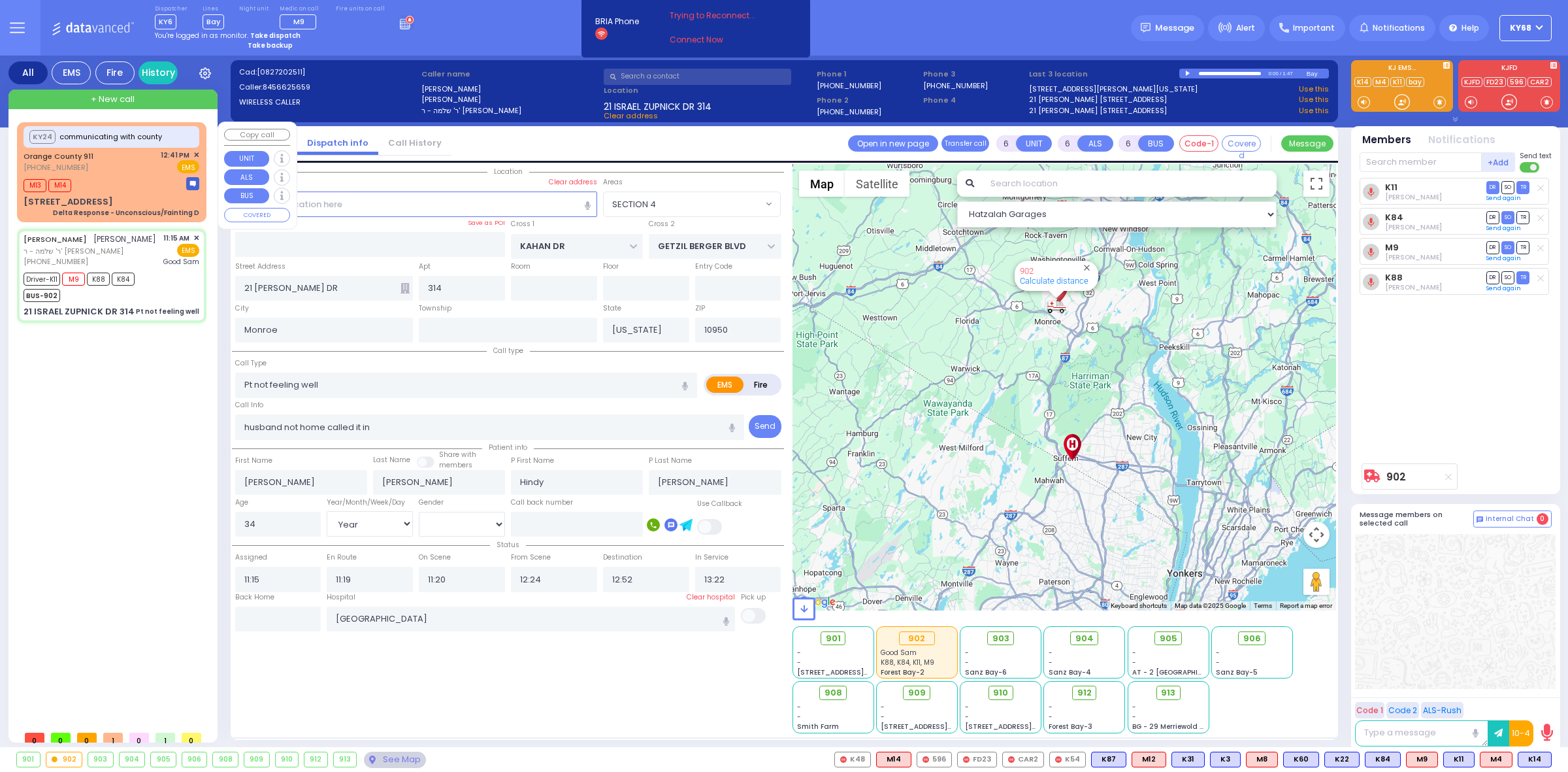
type input "12:43"
type input "[STREET_ADDRESS]"
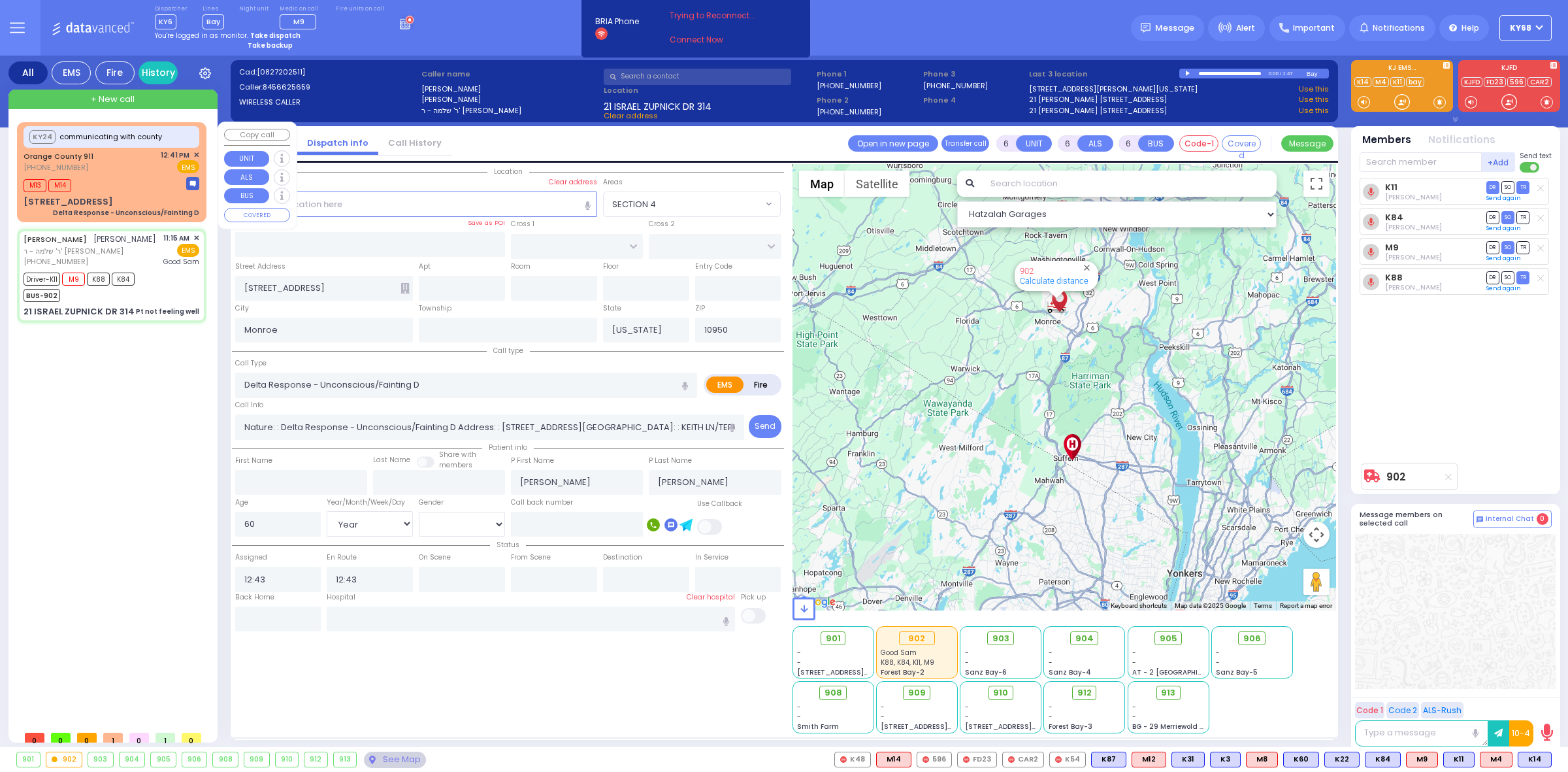
select select "Hatzalah Garages"
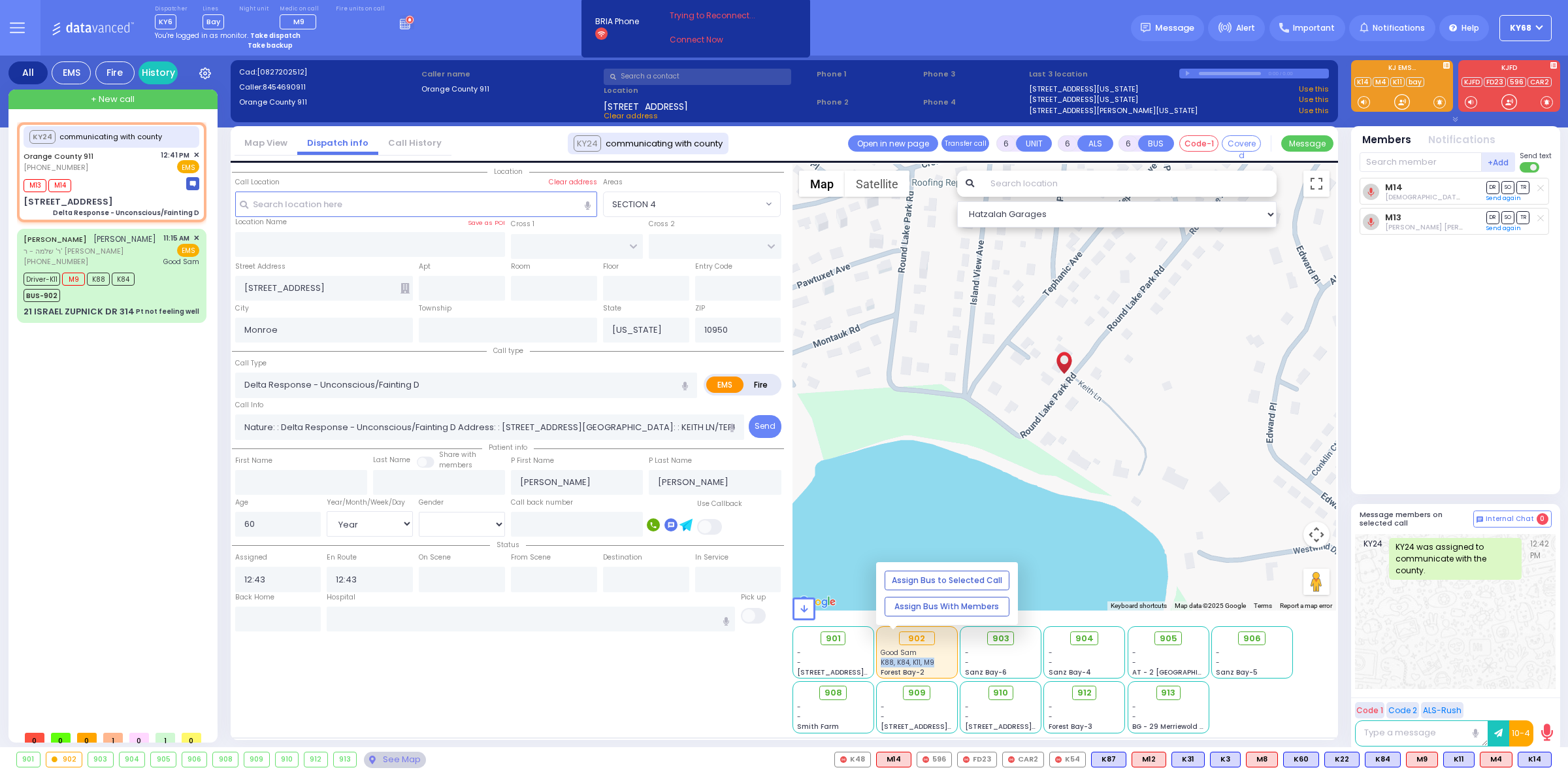
drag, startPoint x: 932, startPoint y: 664, endPoint x: 880, endPoint y: 659, distance: 52.2
click at [879, 659] on div "902 Good [PERSON_NAME] K88, K84, K11, [GEOGRAPHIC_DATA]-2" at bounding box center [917, 652] width 80 height 51
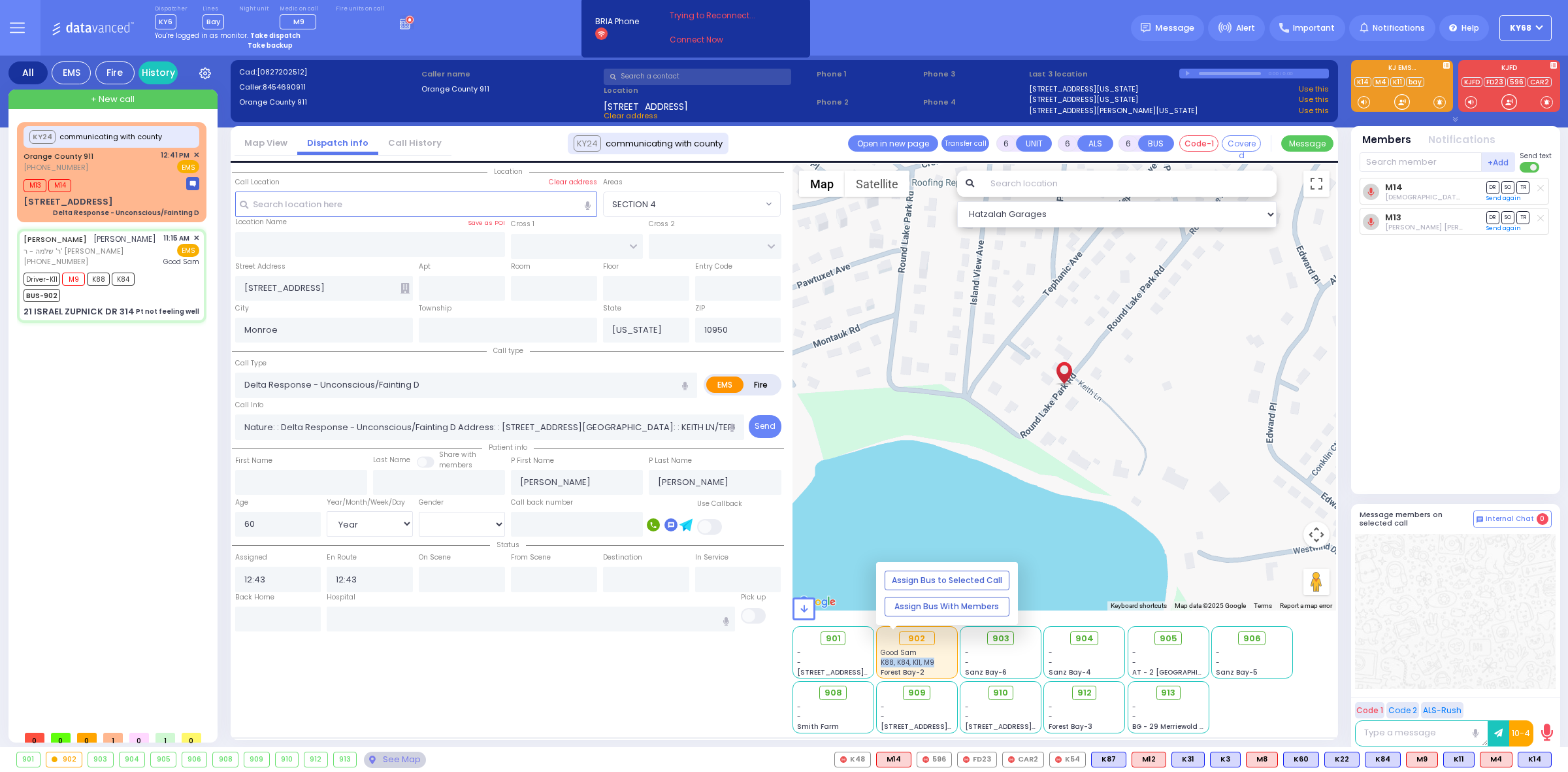
select select
type input "Pt not feeling well"
radio input "true"
type input "husband not home called it in"
type input "[PERSON_NAME]"
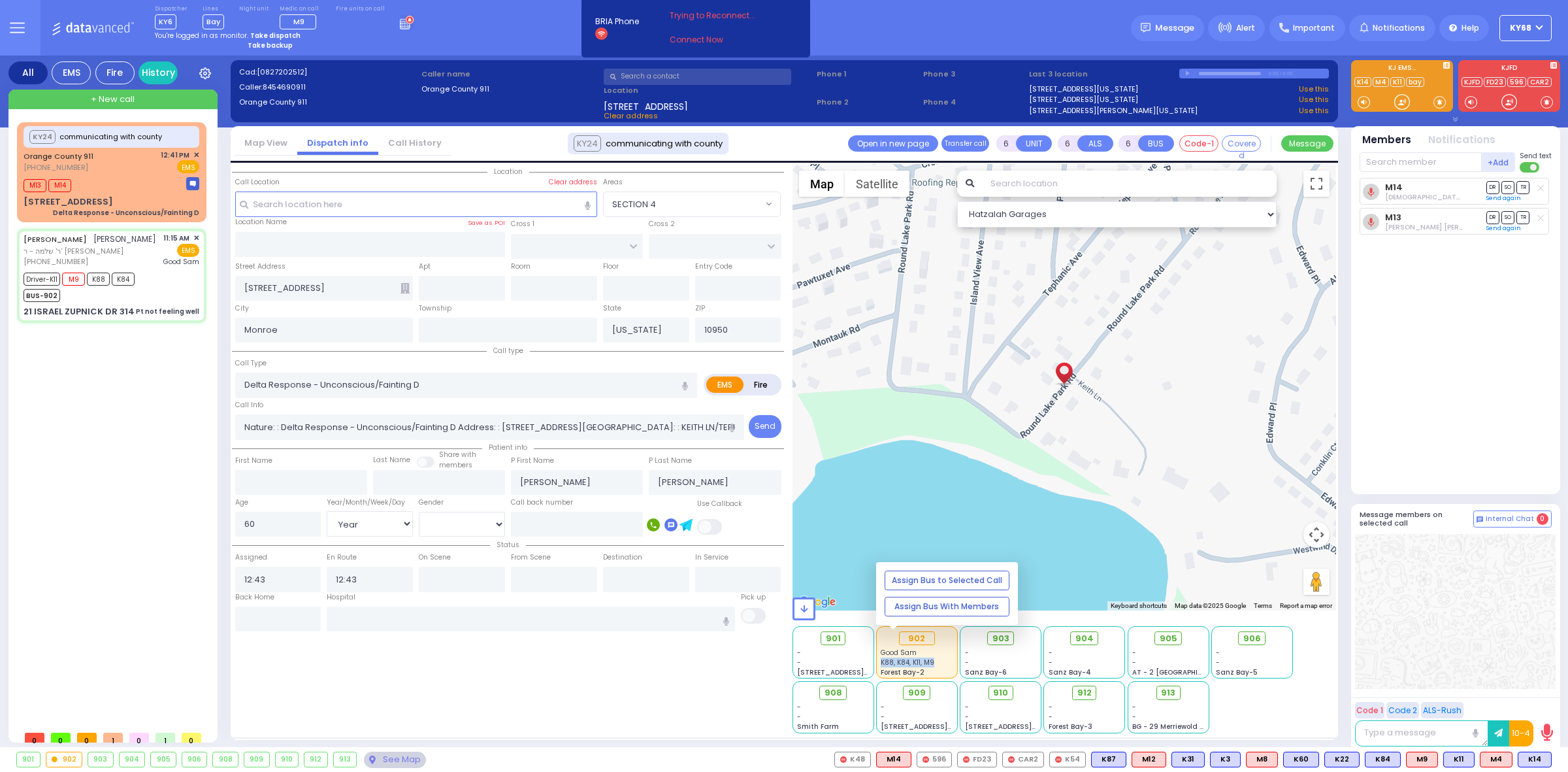
type input "[PERSON_NAME]"
type input "Hindy"
type input "[PERSON_NAME]"
type input "34"
select select "Year"
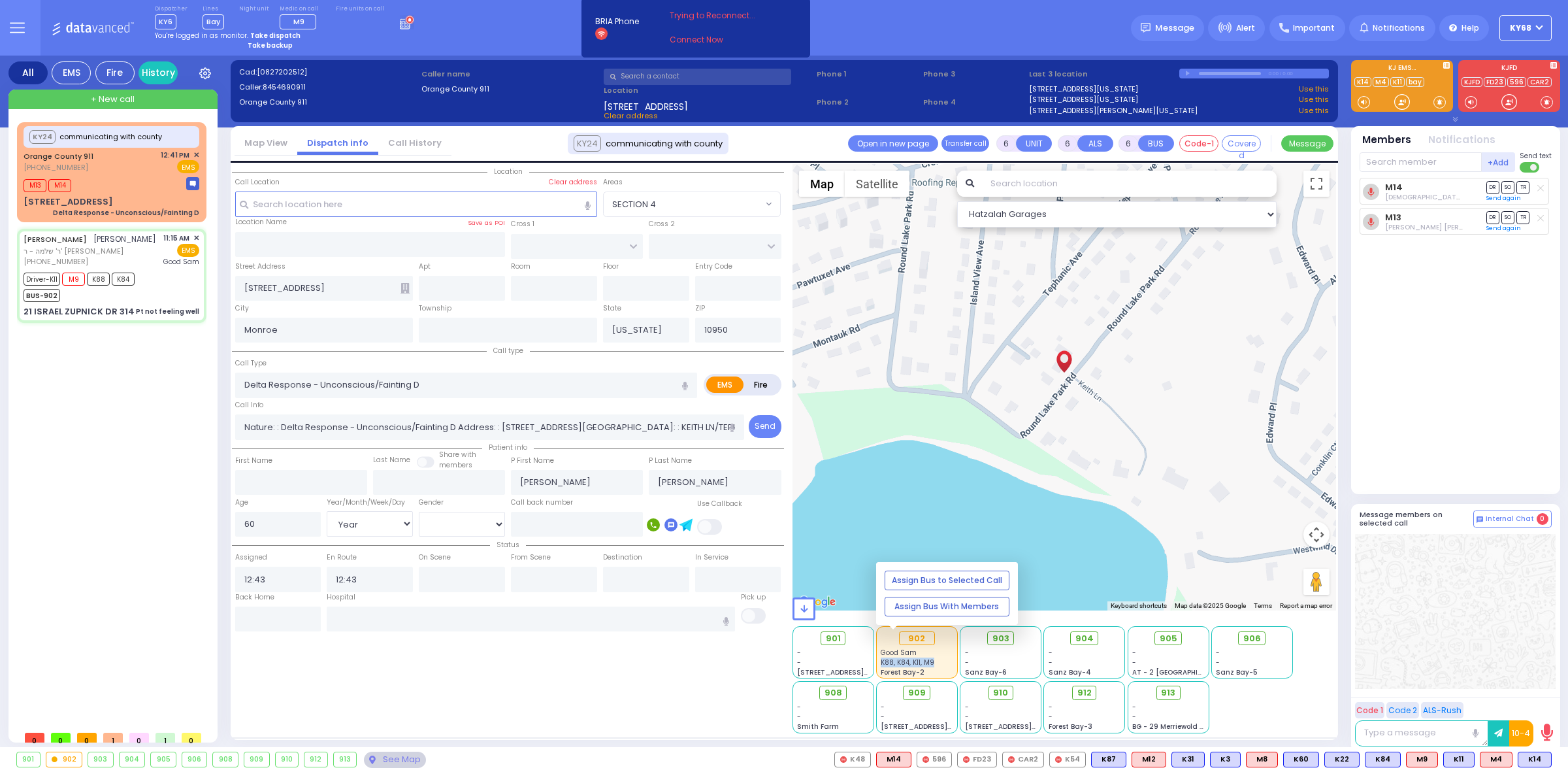
select select "[DEMOGRAPHIC_DATA]"
type input "11:15"
type input "11:19"
type input "11:20"
type input "12:24"
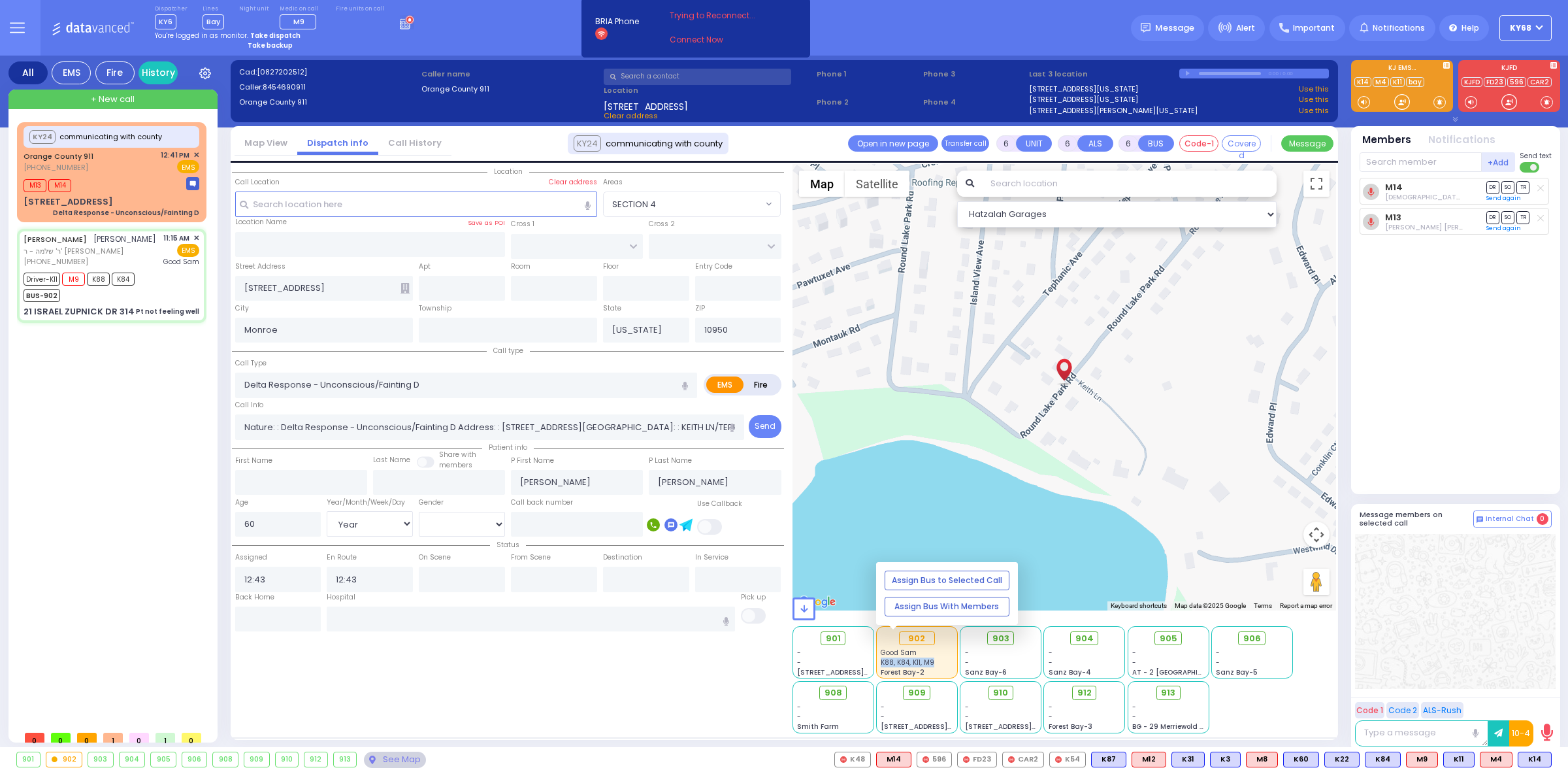
type input "12:52"
type input "13:22"
type input "[GEOGRAPHIC_DATA]"
type input "KAHAN DR"
type input "GETZIL BERGER BLVD"
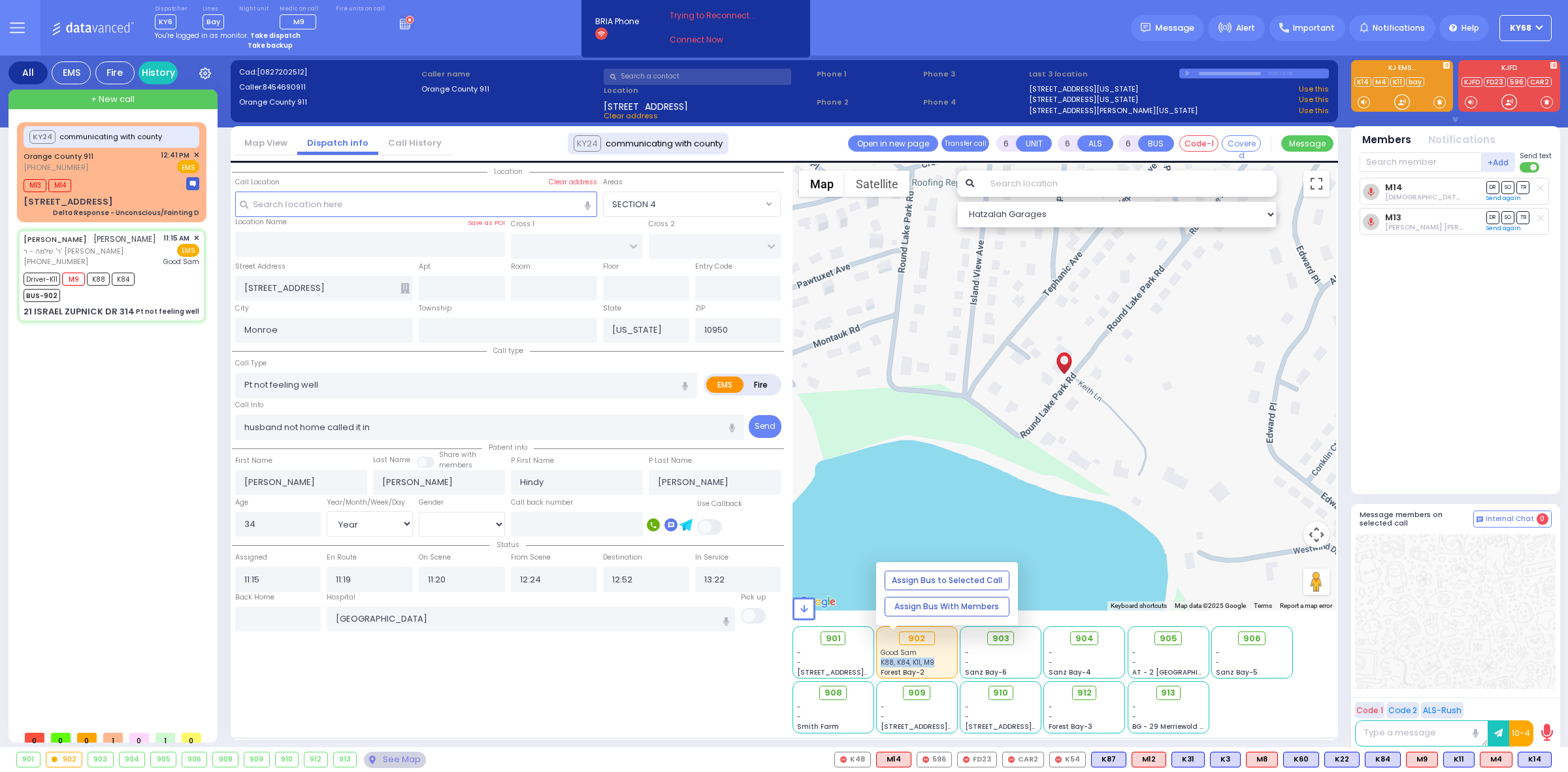
type input "21 [PERSON_NAME] DR"
type input "314"
click at [880, 659] on div "902 Good [PERSON_NAME] K88, K84, K11, [GEOGRAPHIC_DATA]-2" at bounding box center [917, 652] width 80 height 51
select select "SECTION 4"
select select "Hatzalah Garages"
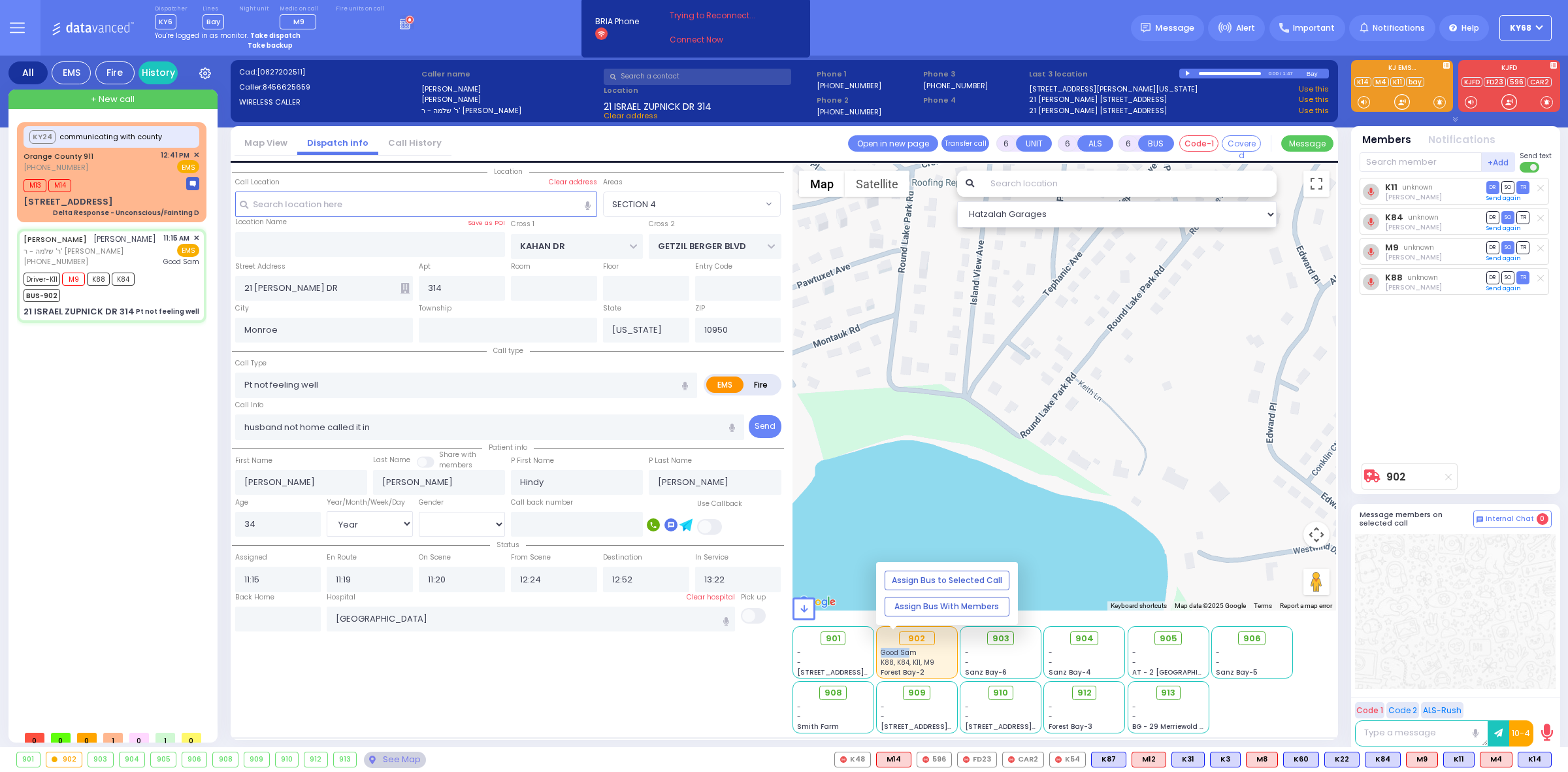
drag, startPoint x: 882, startPoint y: 649, endPoint x: 911, endPoint y: 649, distance: 29.0
click at [911, 649] on span "Good Sam" at bounding box center [899, 652] width 36 height 10
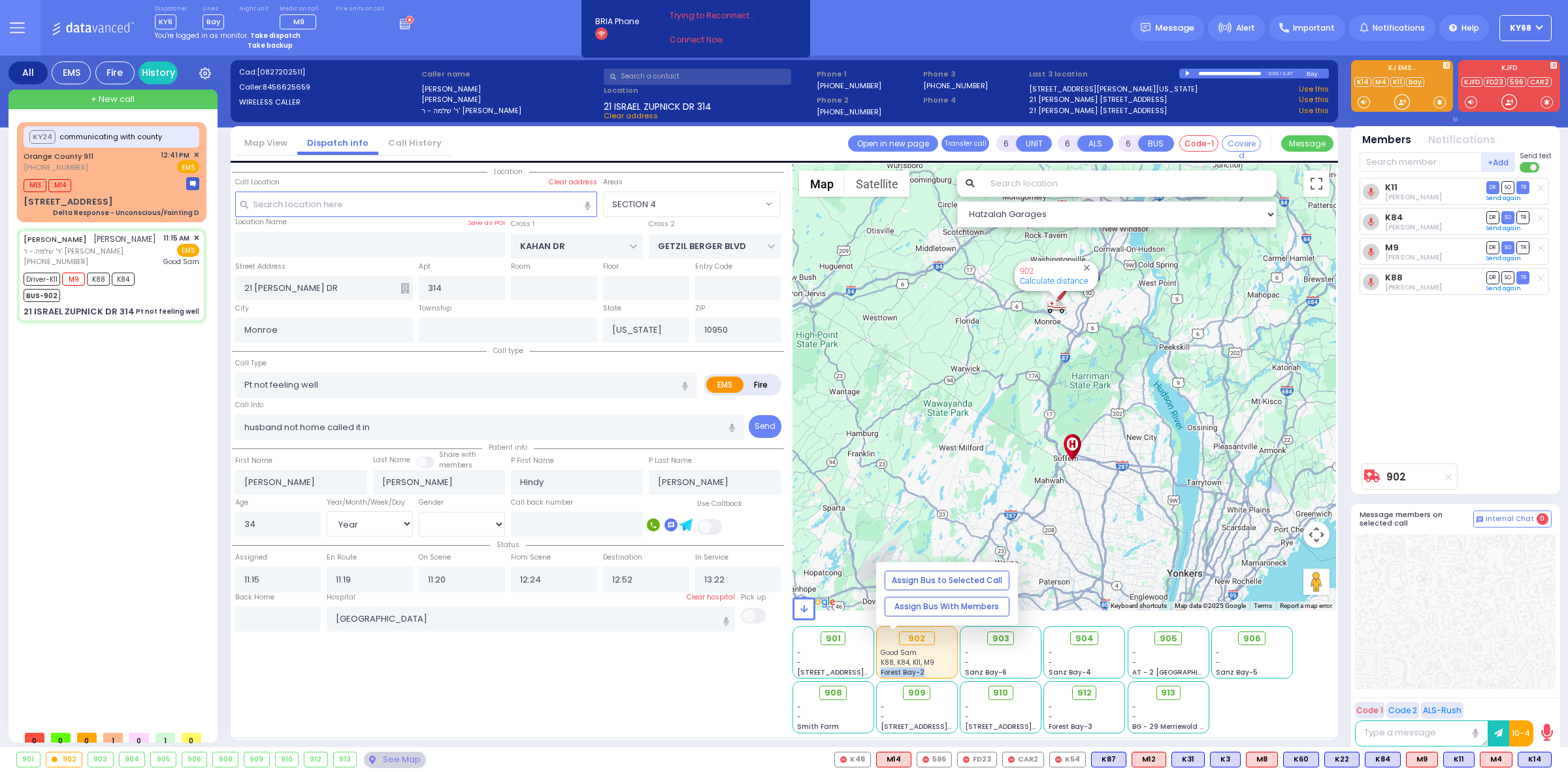
drag, startPoint x: 880, startPoint y: 674, endPoint x: 926, endPoint y: 673, distance: 46.0
click at [926, 673] on div "902 Good [PERSON_NAME] K88, K84, K11, [GEOGRAPHIC_DATA]-2" at bounding box center [917, 652] width 80 height 51
drag, startPoint x: 874, startPoint y: 658, endPoint x: 919, endPoint y: 664, distance: 45.4
click at [919, 664] on div "901 - - [STREET_ADDRESS][PERSON_NAME] Good [PERSON_NAME]" at bounding box center [1065, 678] width 544 height 109
click at [919, 664] on span "K88, K84, K11, M9" at bounding box center [908, 662] width 54 height 10
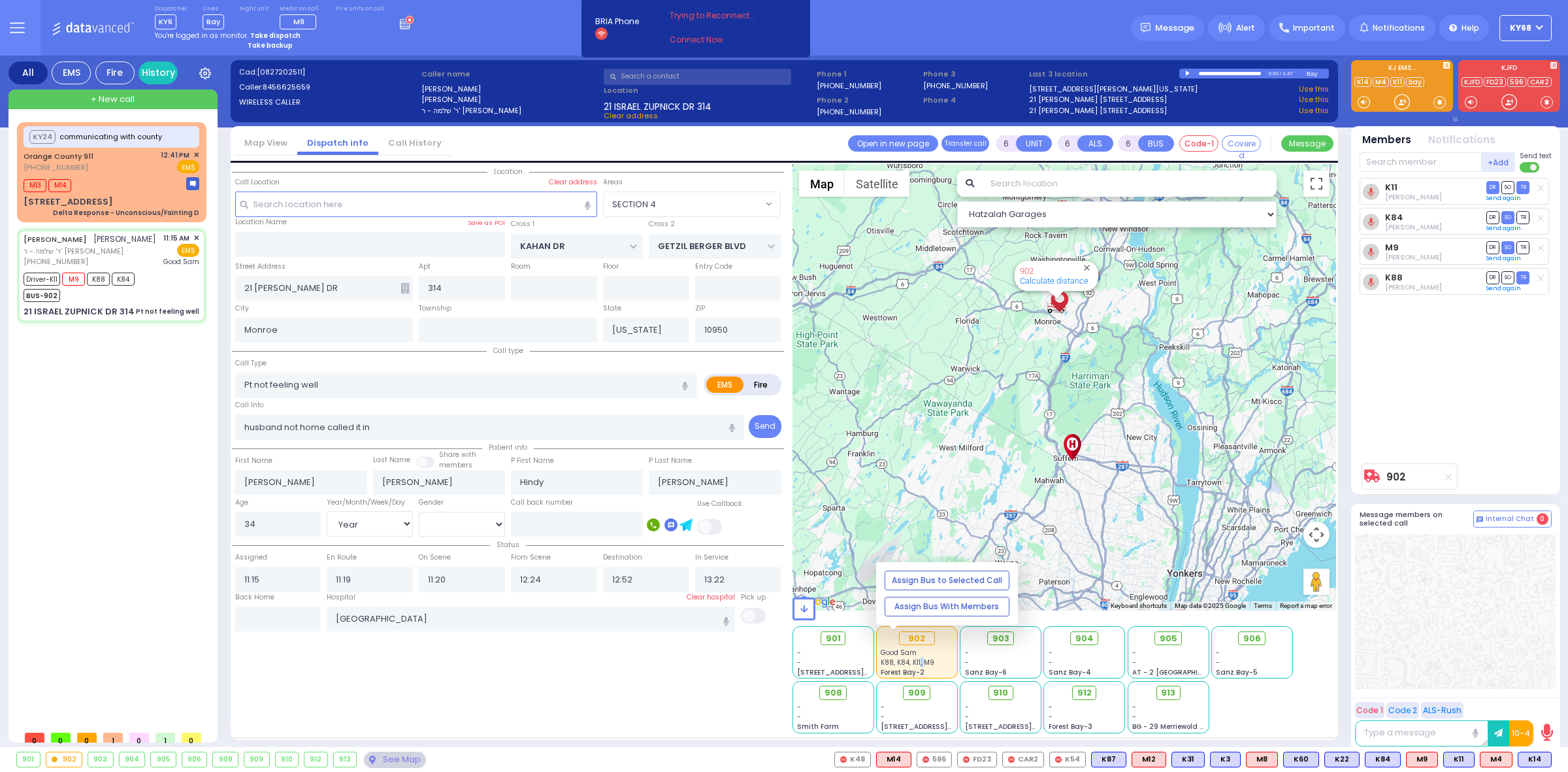
click at [919, 664] on span "K88, K84, K11, M9" at bounding box center [908, 662] width 54 height 10
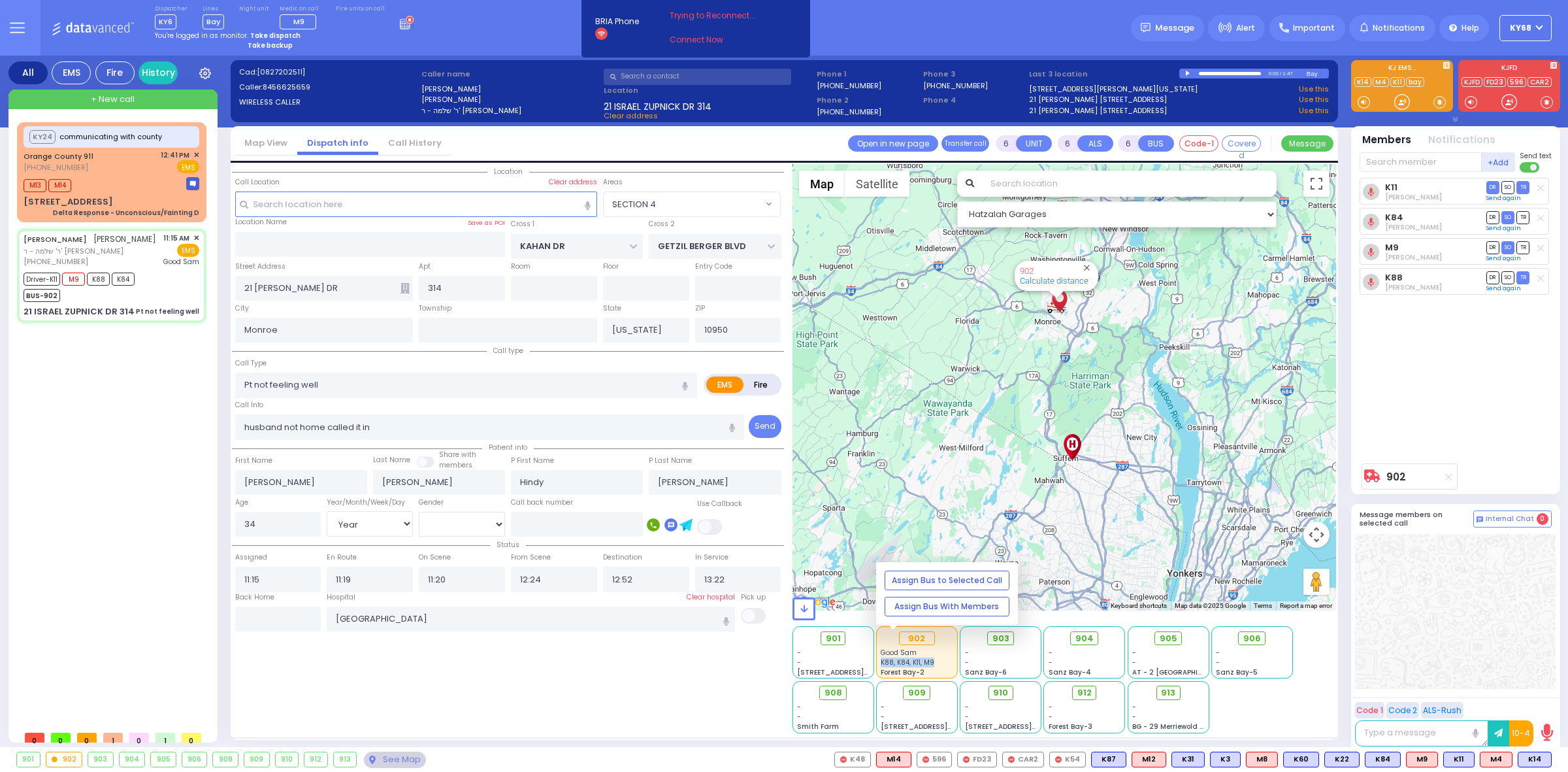
click at [919, 664] on span "K88, K84, K11, M9" at bounding box center [908, 662] width 54 height 10
click at [1457, 416] on div "K11 [PERSON_NAME] DR SO TR Sending text K84" at bounding box center [1457, 317] width 195 height 279
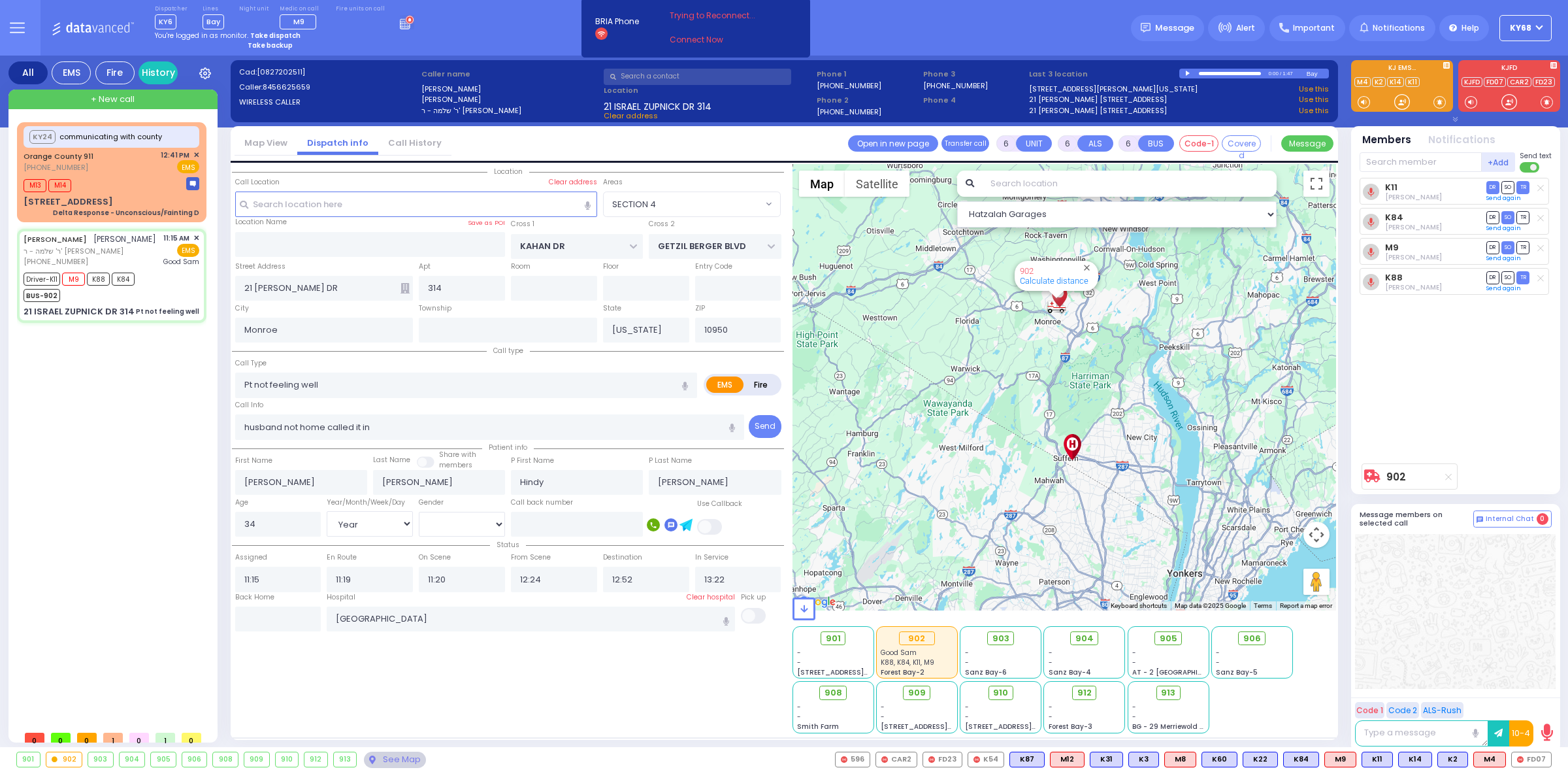
click at [467, 24] on div "Dispatcher KY6 shift has started. Are you ? [GEOGRAPHIC_DATA]" at bounding box center [784, 28] width 1568 height 55
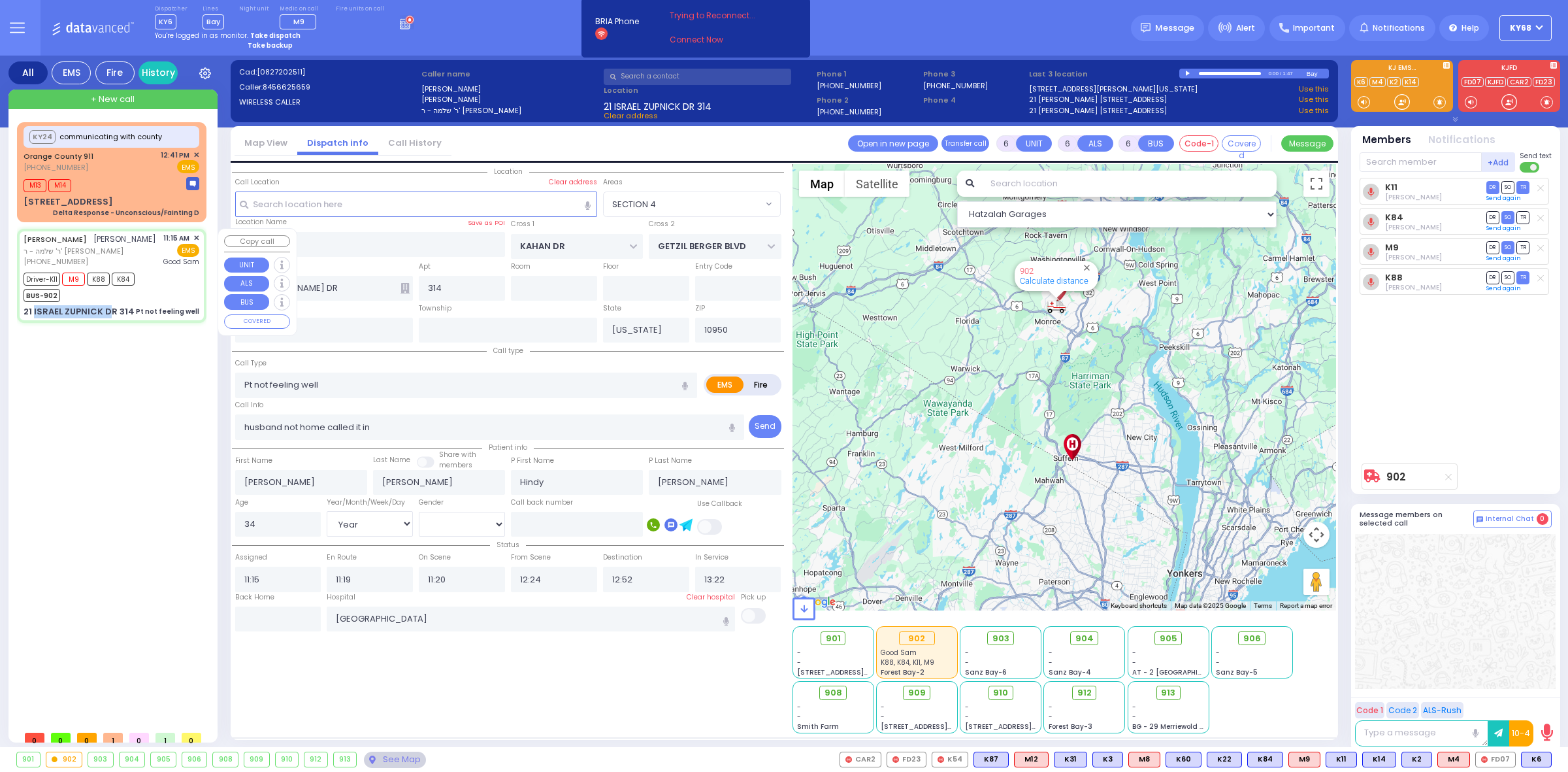
drag, startPoint x: 33, startPoint y: 325, endPoint x: 106, endPoint y: 325, distance: 73.0
click at [106, 318] on div "21 ISRAEL ZUPNICK DR 314" at bounding box center [79, 311] width 111 height 13
click at [67, 478] on div "KY24 communicating with county [GEOGRAPHIC_DATA] 911 [PHONE_NUMBER]" at bounding box center [114, 422] width 195 height 602
select select
radio input "true"
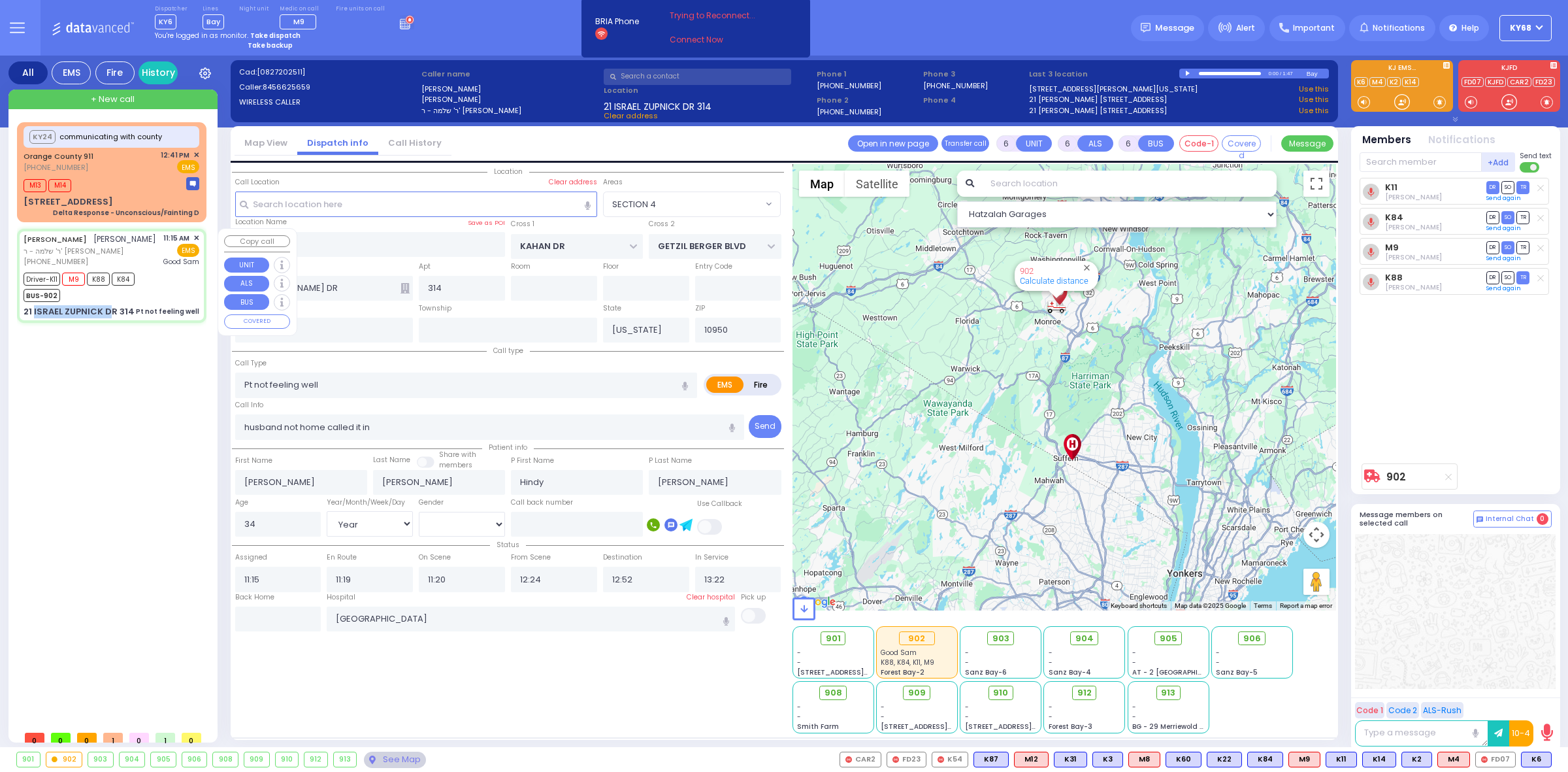
select select "Year"
select select "[DEMOGRAPHIC_DATA]"
select select "SECTION 4"
select select "Hatzalah Garages"
click at [1503, 393] on div "K11 unknown [PERSON_NAME] DR SO TR Send again" at bounding box center [1457, 317] width 195 height 279
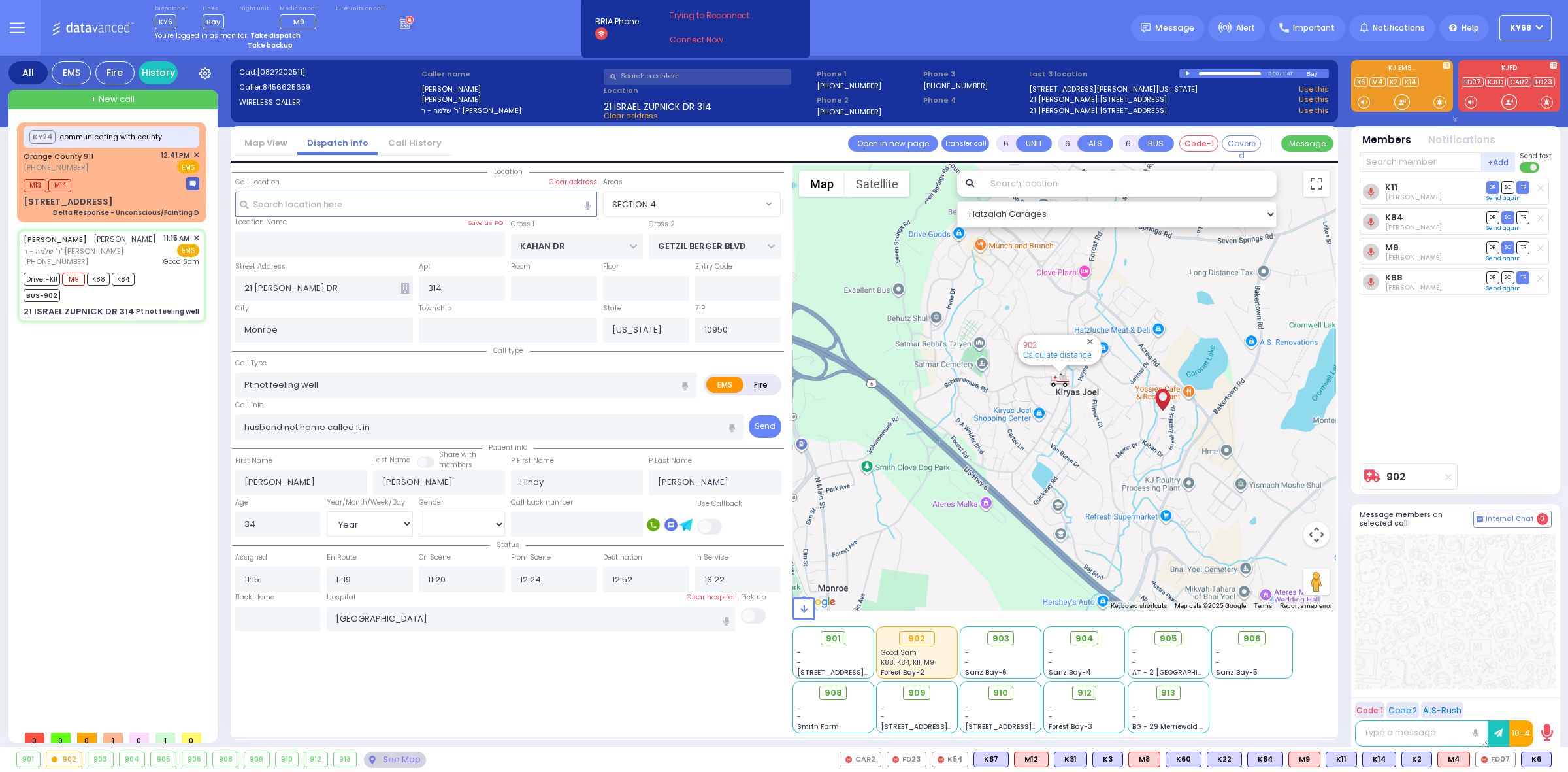
drag, startPoint x: 1066, startPoint y: 431, endPoint x: 1070, endPoint y: 451, distance: 20.4
click at [1070, 451] on div "902 Calculate distance" at bounding box center [1065, 387] width 544 height 447
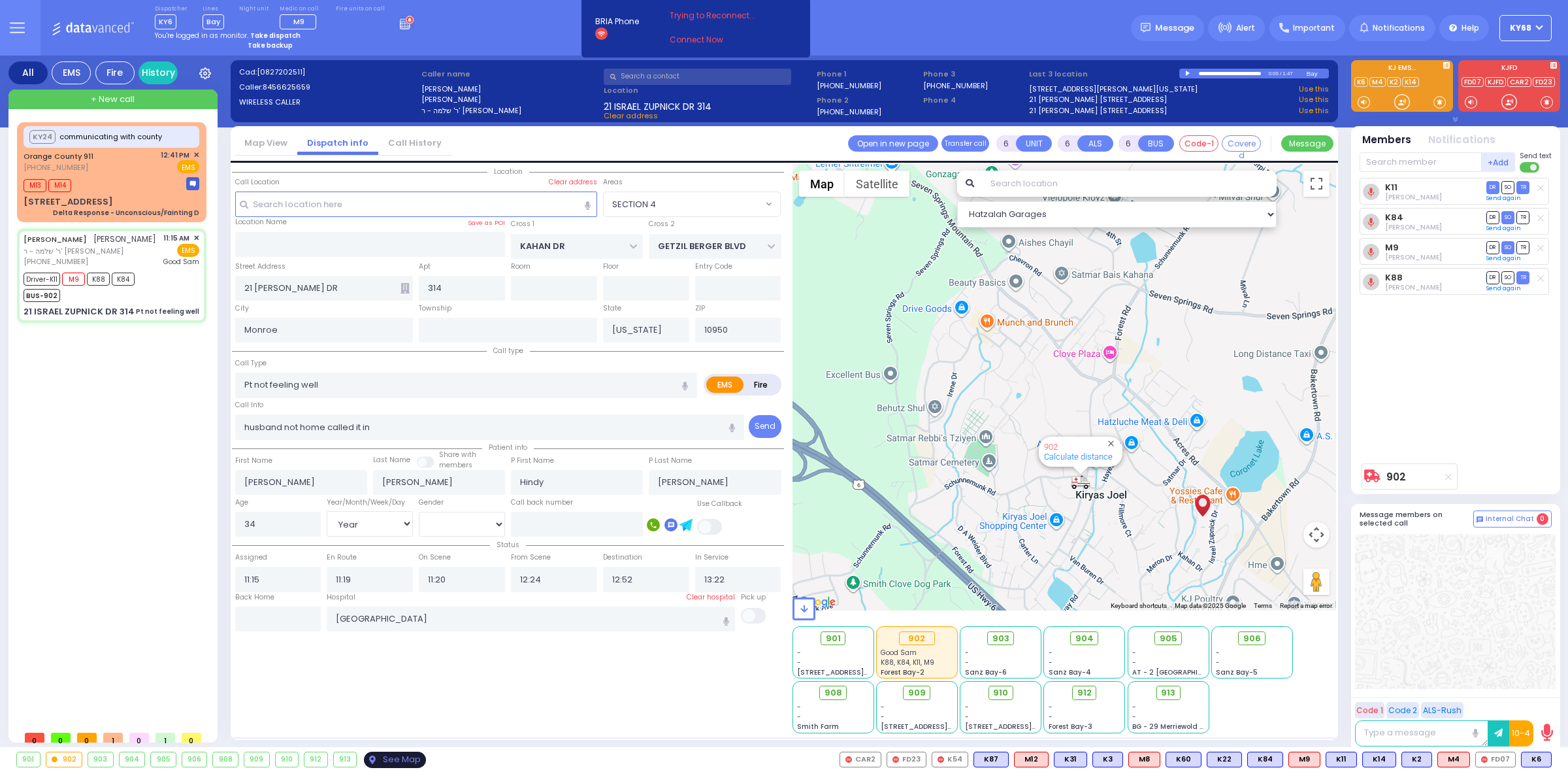
click at [397, 752] on div "See Map" at bounding box center [394, 760] width 61 height 16
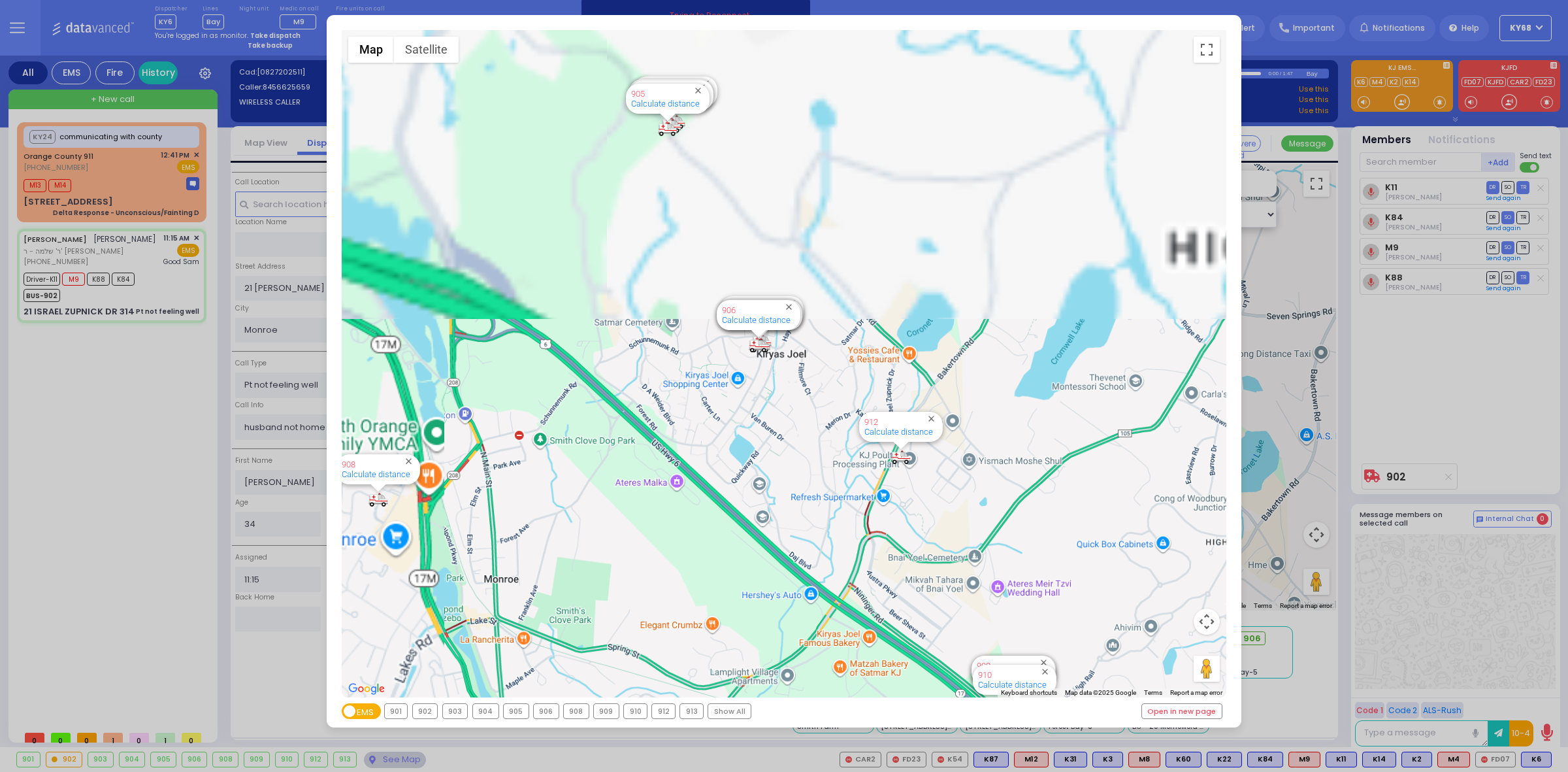
drag, startPoint x: 760, startPoint y: 564, endPoint x: 871, endPoint y: 810, distance: 269.9
click at [871, 771] on html "Dashboard" at bounding box center [784, 386] width 1568 height 772
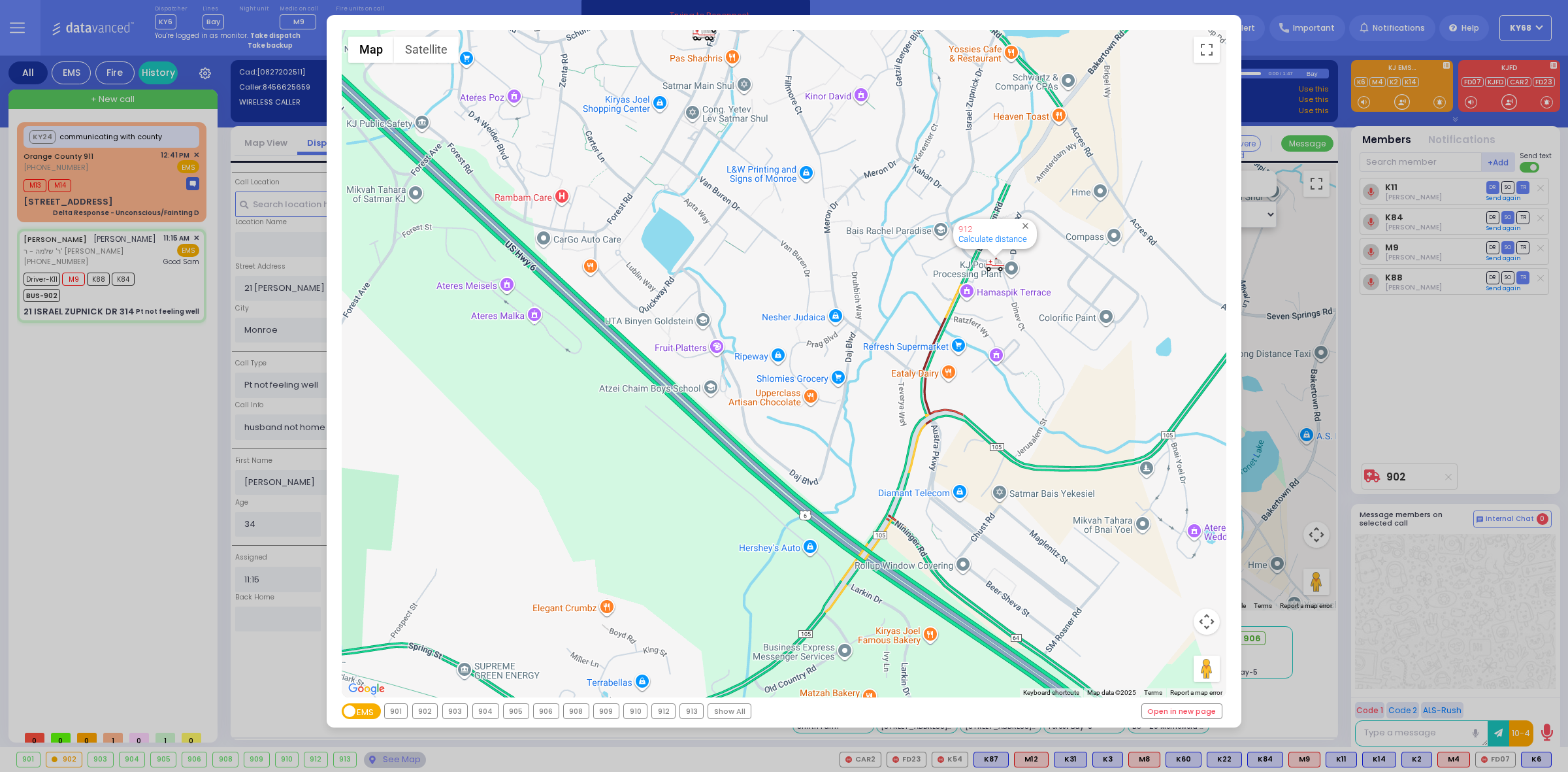
click at [1400, 399] on div "← Move left → Move right ↑ Move up ↓ Move down + Zoom in - Zoom out Home Jump l…" at bounding box center [784, 386] width 1568 height 772
click at [1452, 366] on div "← Move left → Move right ↑ Move up ↓ Move down + Zoom in - Zoom out Home Jump l…" at bounding box center [784, 386] width 1568 height 772
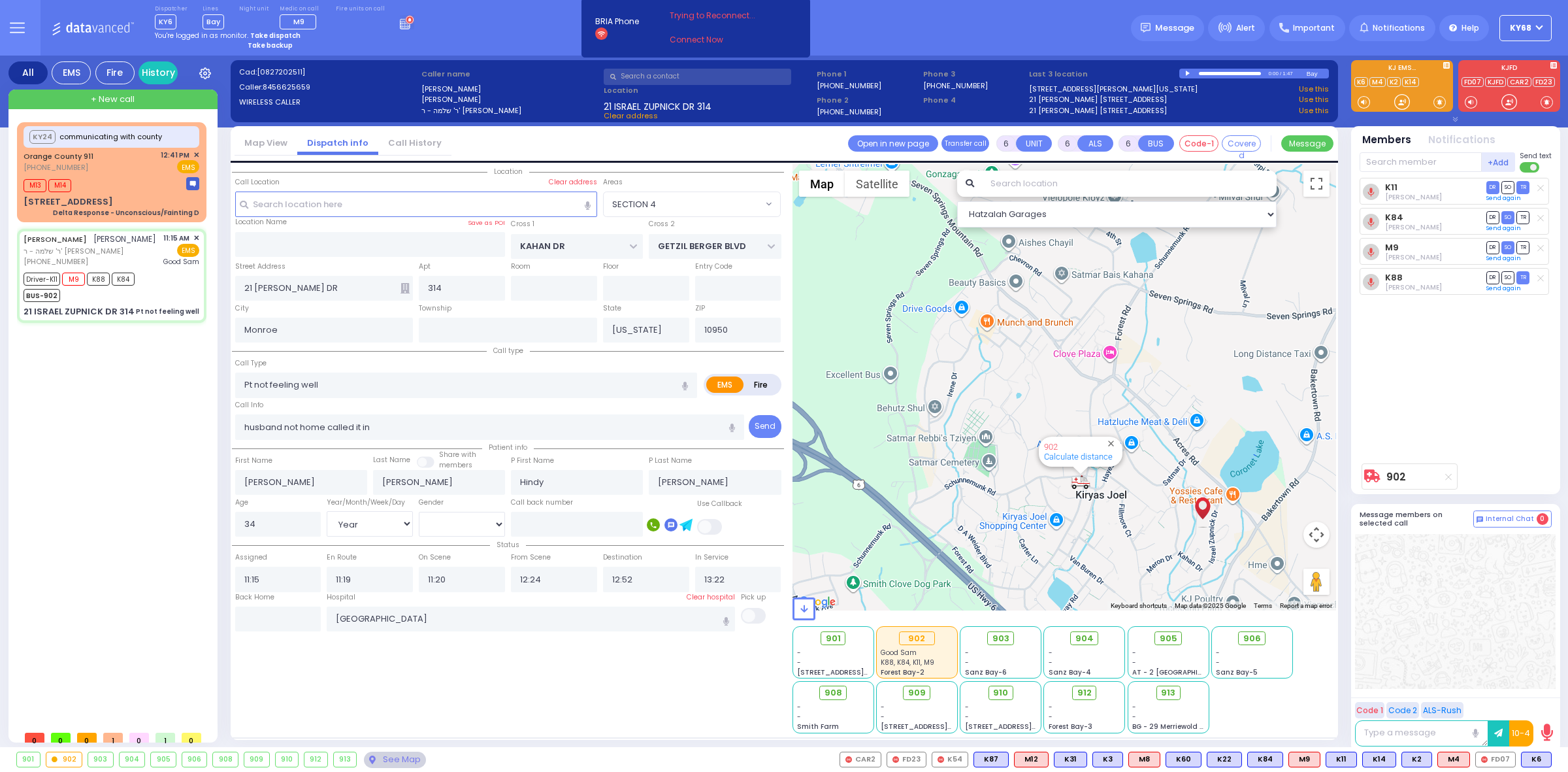
click at [1431, 562] on div at bounding box center [1456, 612] width 201 height 155
click at [1420, 401] on div "K11 [PERSON_NAME] DR SO TR Sending text K84" at bounding box center [1457, 317] width 195 height 279
click at [1372, 288] on circle at bounding box center [1371, 282] width 16 height 16
click at [1547, 757] on button at bounding box center [1548, 759] width 7 height 14
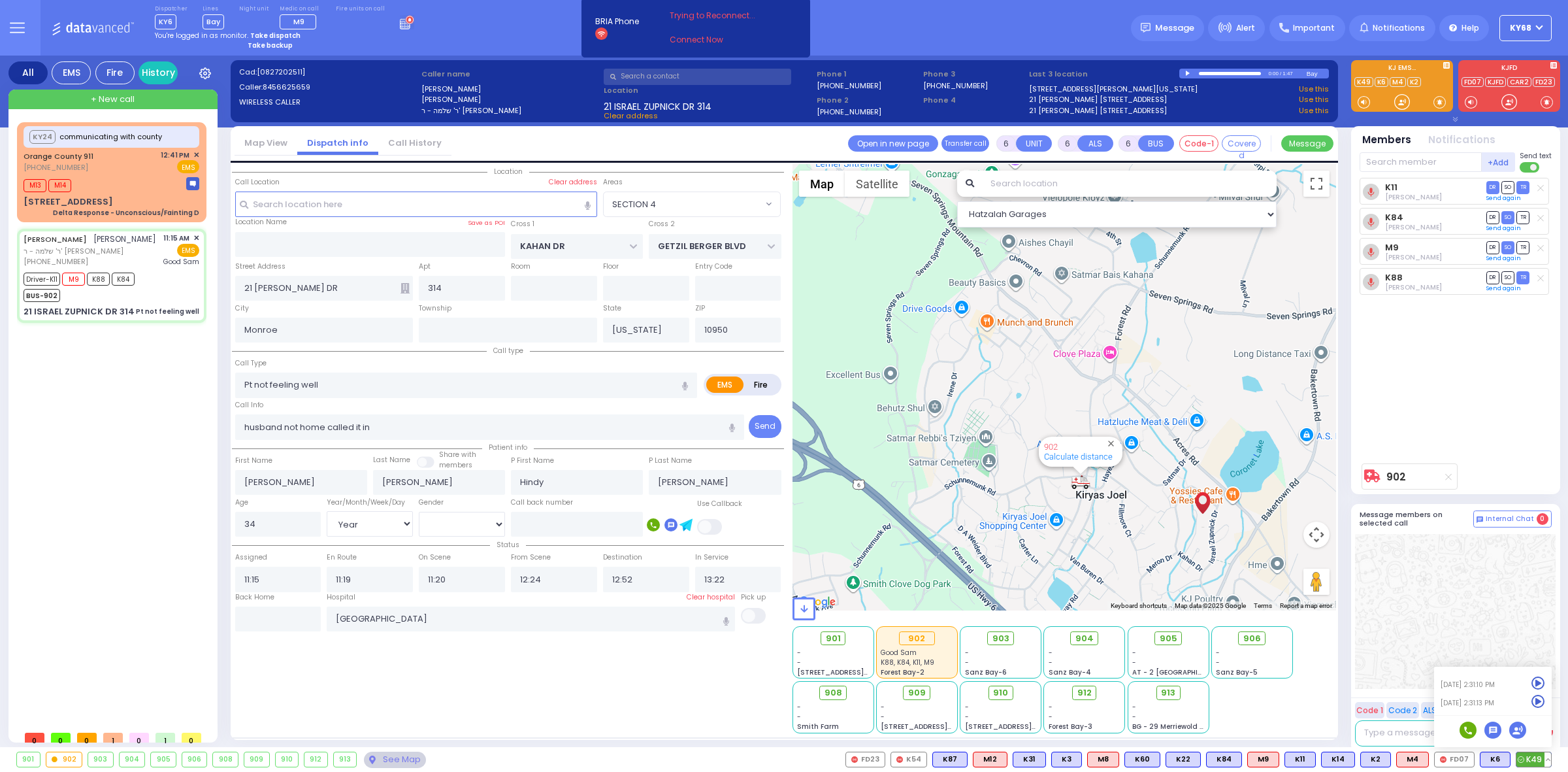
click at [1519, 730] on circle at bounding box center [1517, 730] width 17 height 17
click at [1516, 730] on icon at bounding box center [1517, 729] width 4 height 4
click at [1491, 616] on div at bounding box center [1456, 612] width 201 height 155
click at [1371, 284] on icon at bounding box center [1371, 282] width 7 height 9
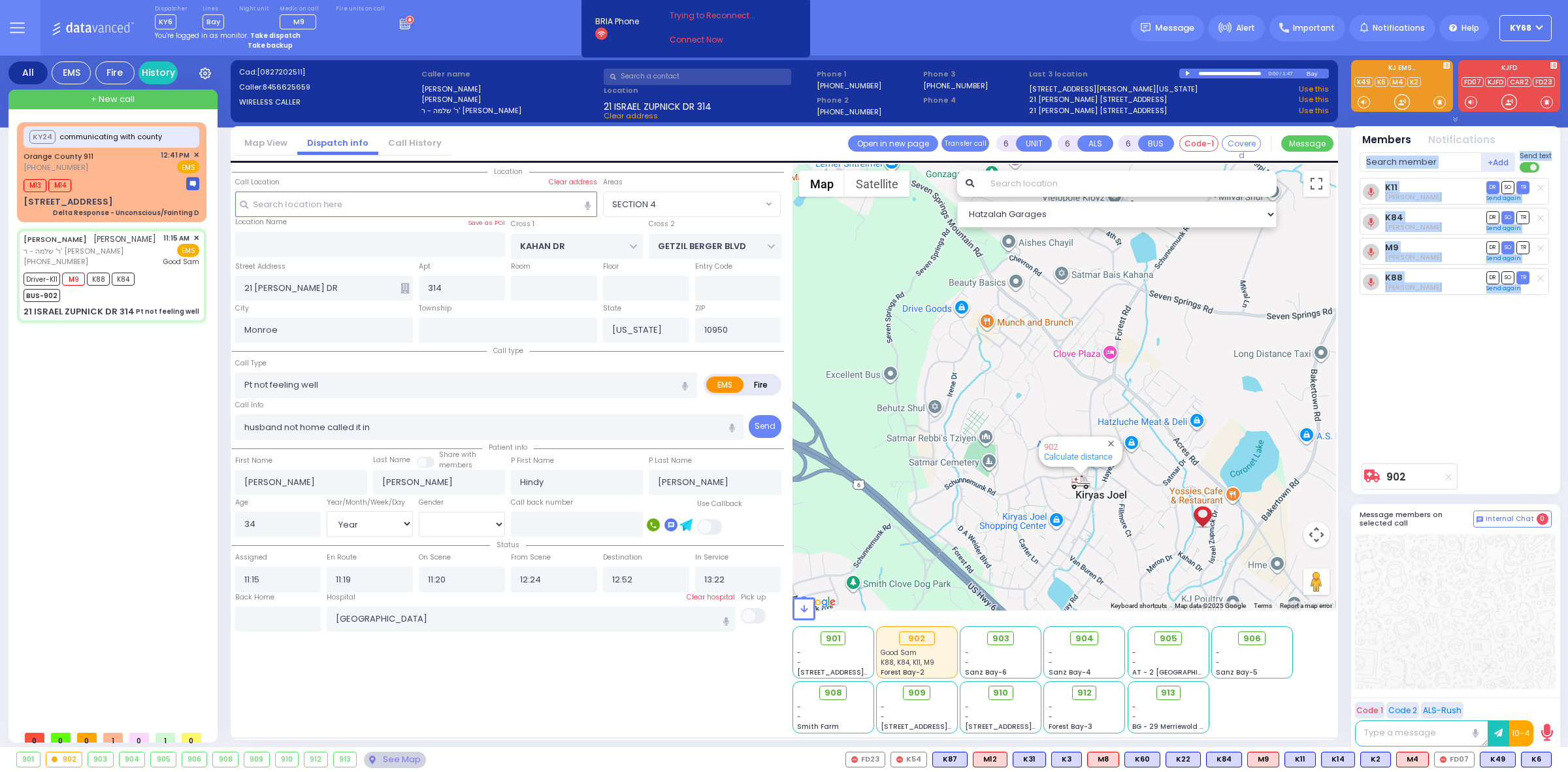
drag, startPoint x: 1534, startPoint y: 305, endPoint x: 1367, endPoint y: 152, distance: 226.5
click at [1367, 152] on div "+Add Send text K11 DR SO" at bounding box center [1456, 320] width 192 height 339
click at [1352, 142] on div "Members Notifications" at bounding box center [1456, 136] width 209 height 21
drag, startPoint x: 1352, startPoint y: 142, endPoint x: 1488, endPoint y: 393, distance: 285.5
click at [1488, 393] on div "Members Notifications +Add" at bounding box center [1456, 310] width 209 height 368
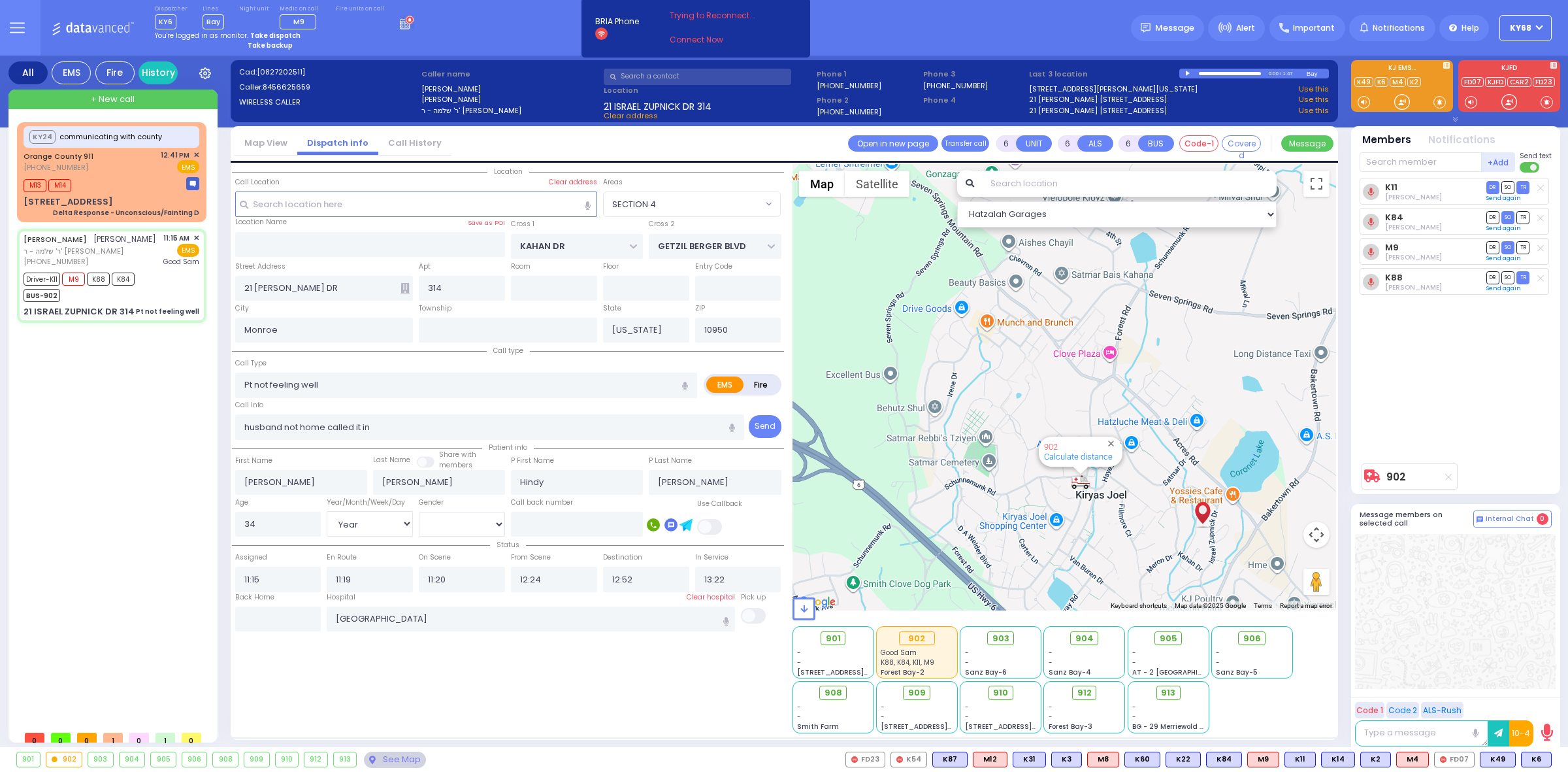
click at [1488, 393] on div "K11 [PERSON_NAME] DR SO TR Sending text K84" at bounding box center [1457, 317] width 195 height 279
select select
radio input "true"
select select "Year"
select select "[DEMOGRAPHIC_DATA]"
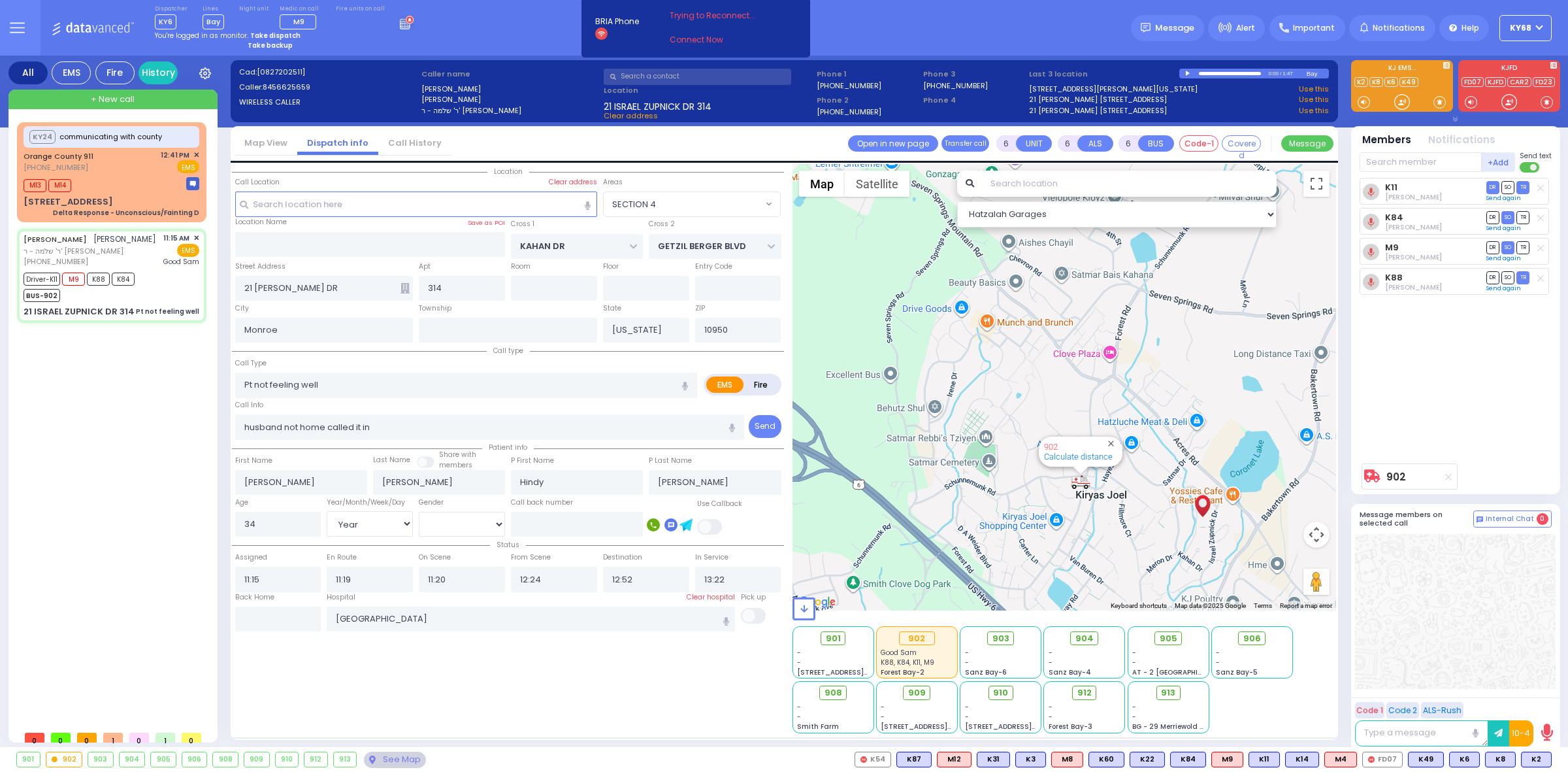
radio input "true"
select select "Year"
select select "[DEMOGRAPHIC_DATA]"
radio input "true"
select select "Year"
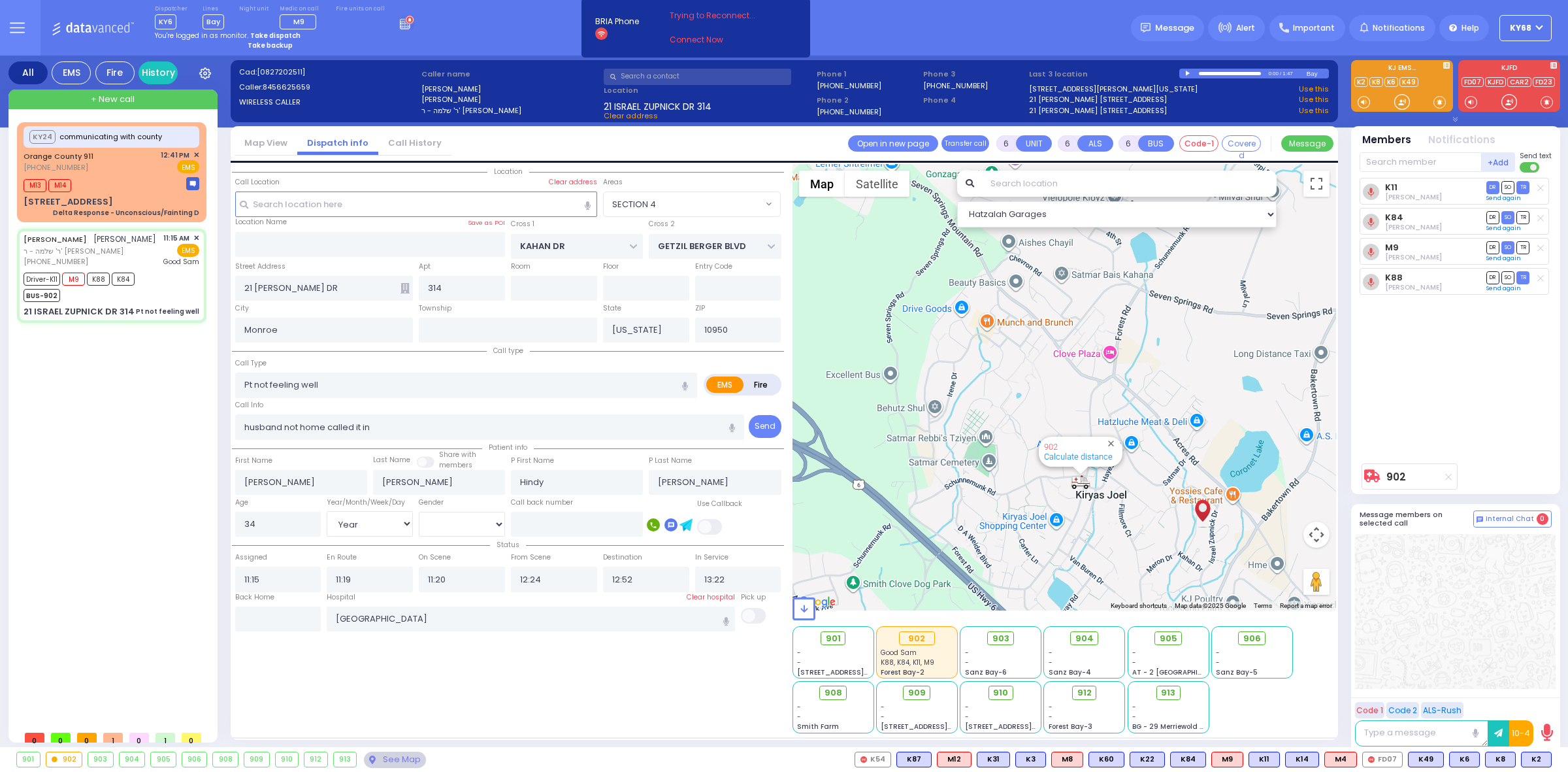
select select "[DEMOGRAPHIC_DATA]"
radio input "true"
select select "Year"
select select "[DEMOGRAPHIC_DATA]"
select select "SECTION 4"
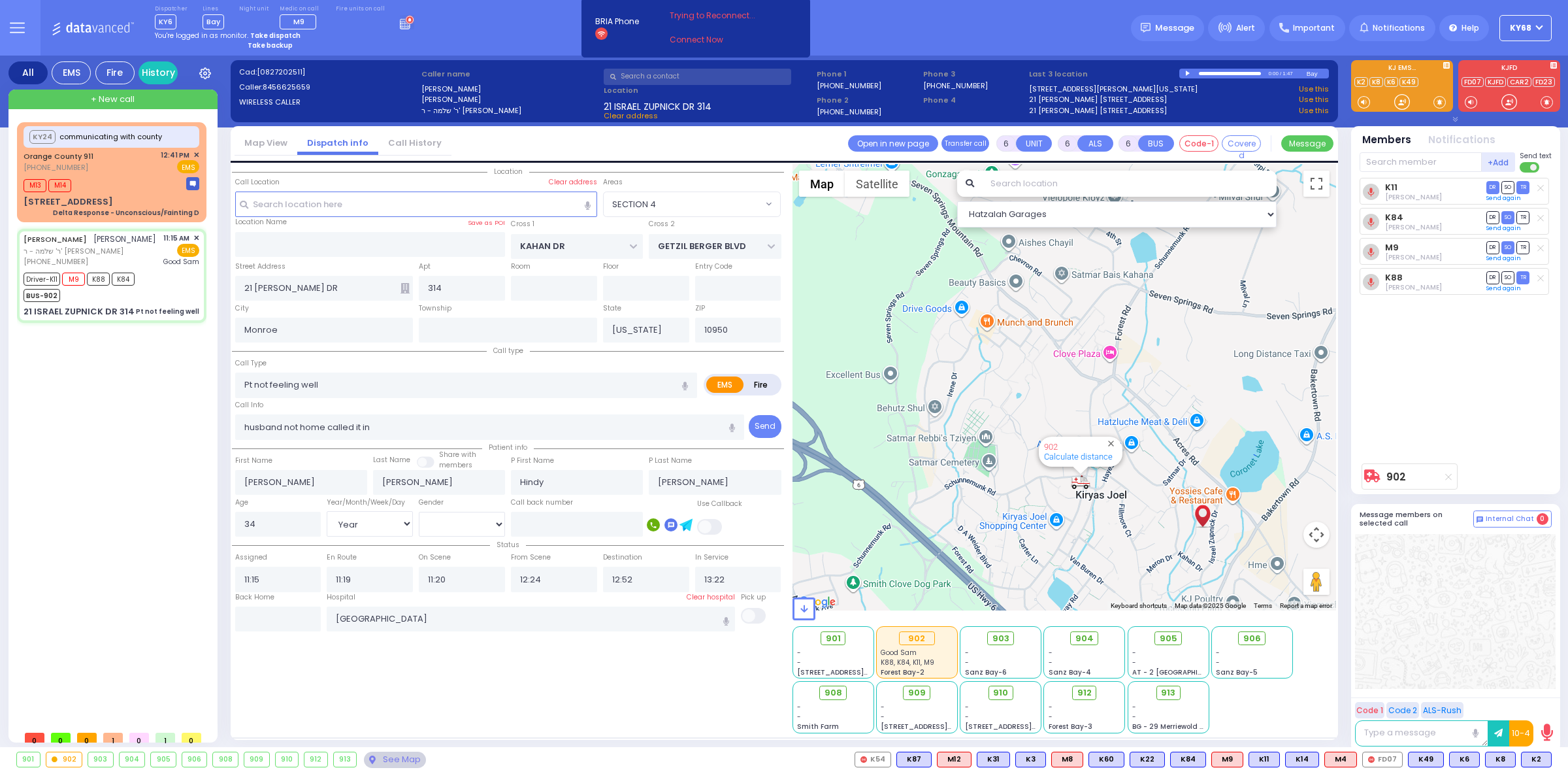
select select "Hatzalah Garages"
select select
radio input "true"
select select "Year"
select select "[DEMOGRAPHIC_DATA]"
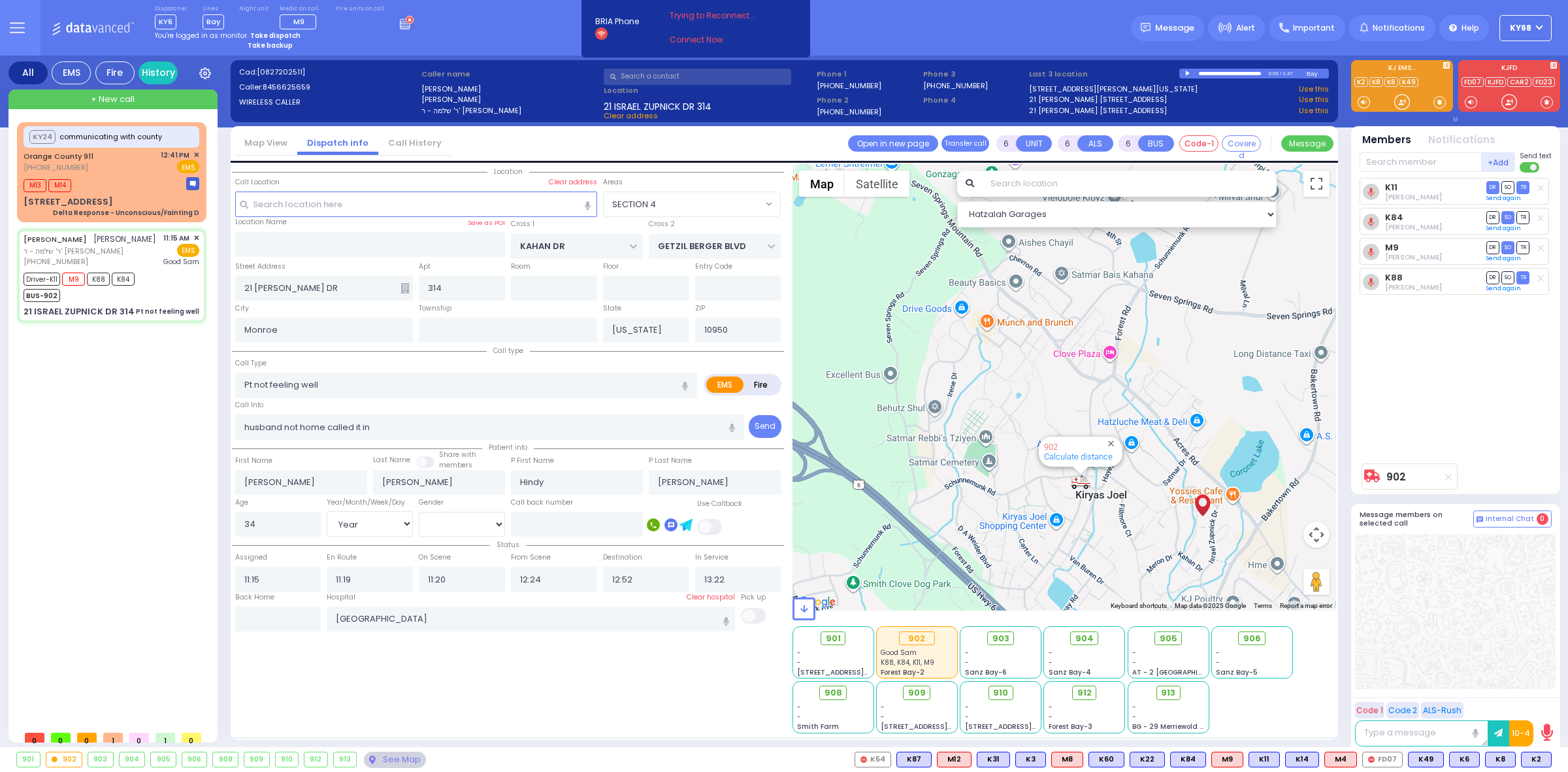
radio input "true"
select select "Year"
select select "[DEMOGRAPHIC_DATA]"
radio input "true"
select select "Year"
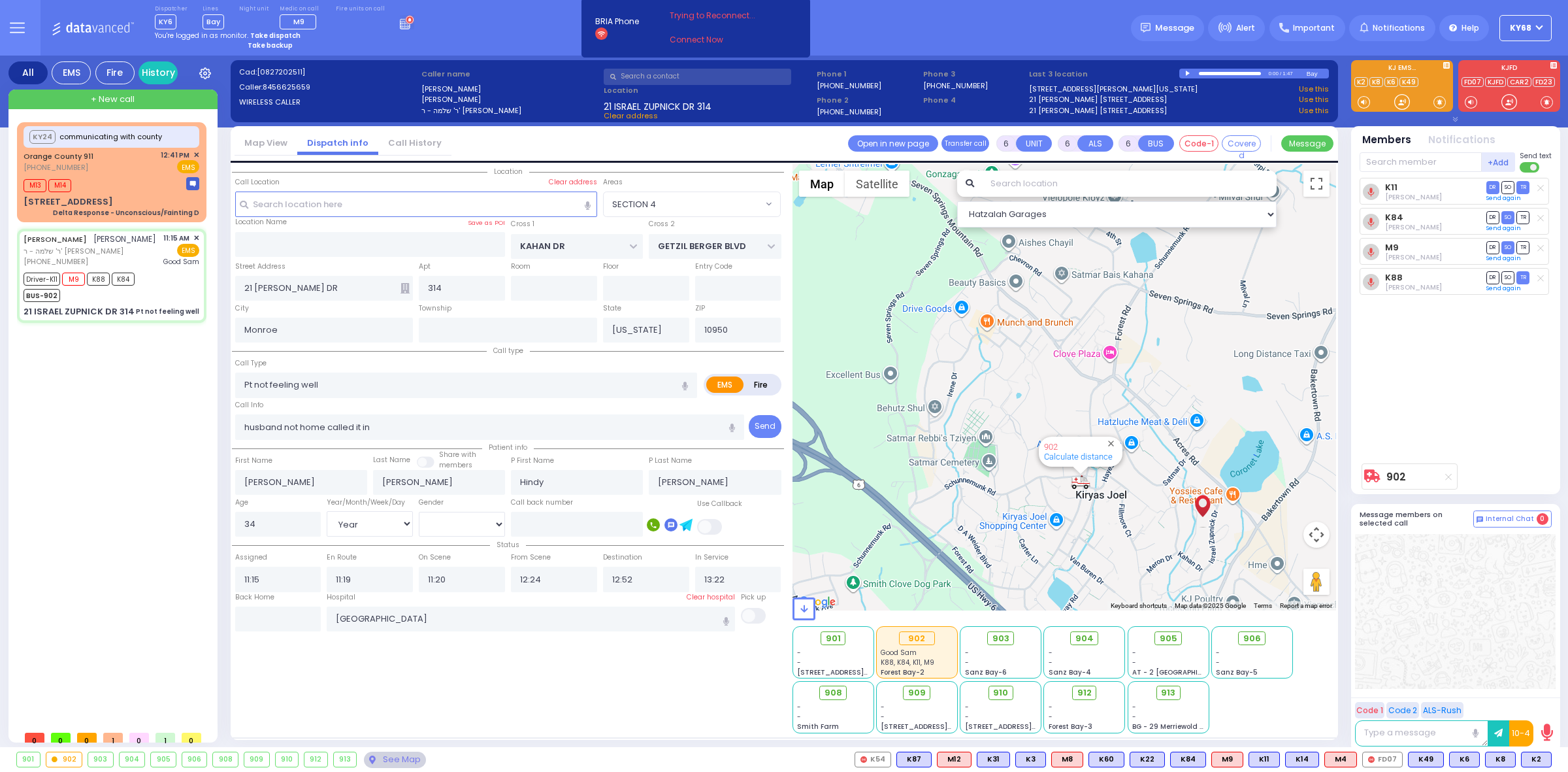
select select "[DEMOGRAPHIC_DATA]"
select select "SECTION 4"
select select "Hatzalah Garages"
select select
radio input "true"
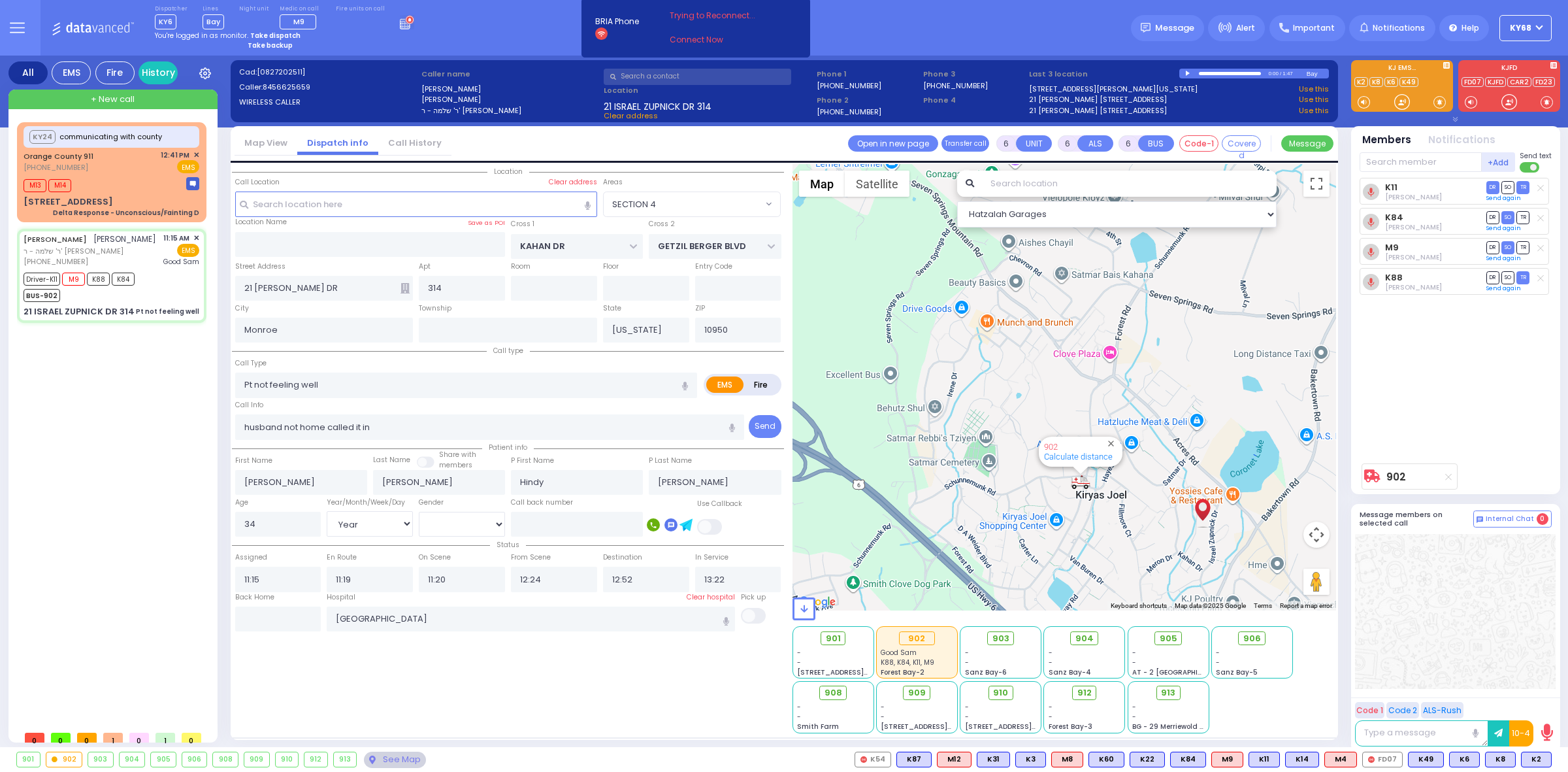
select select "Year"
select select "[DEMOGRAPHIC_DATA]"
select select "SECTION 4"
select select "Hatzalah Garages"
select select
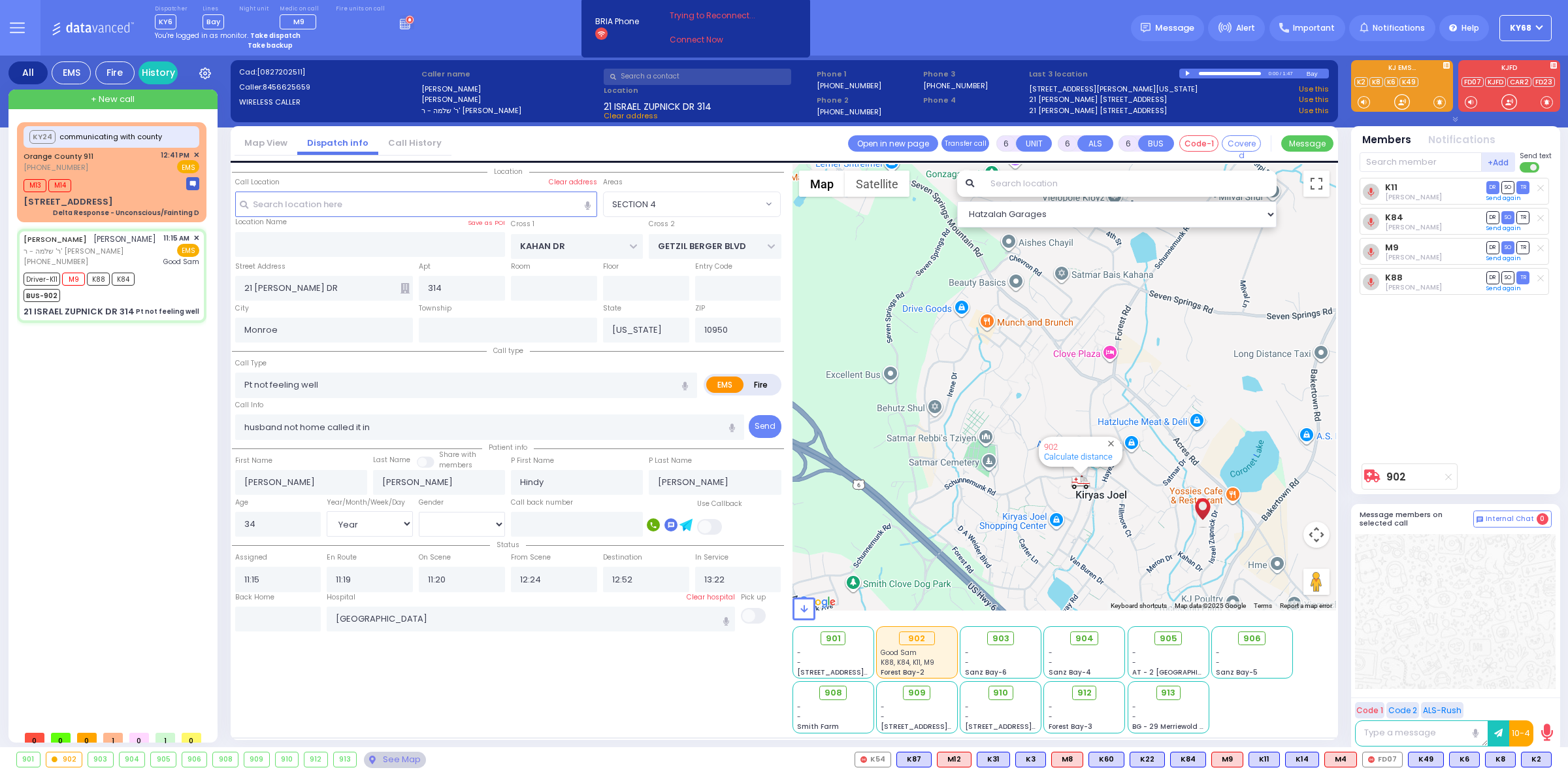
radio input "true"
select select "Year"
select select "[DEMOGRAPHIC_DATA]"
select select "SECTION 4"
select select "Hatzalah Garages"
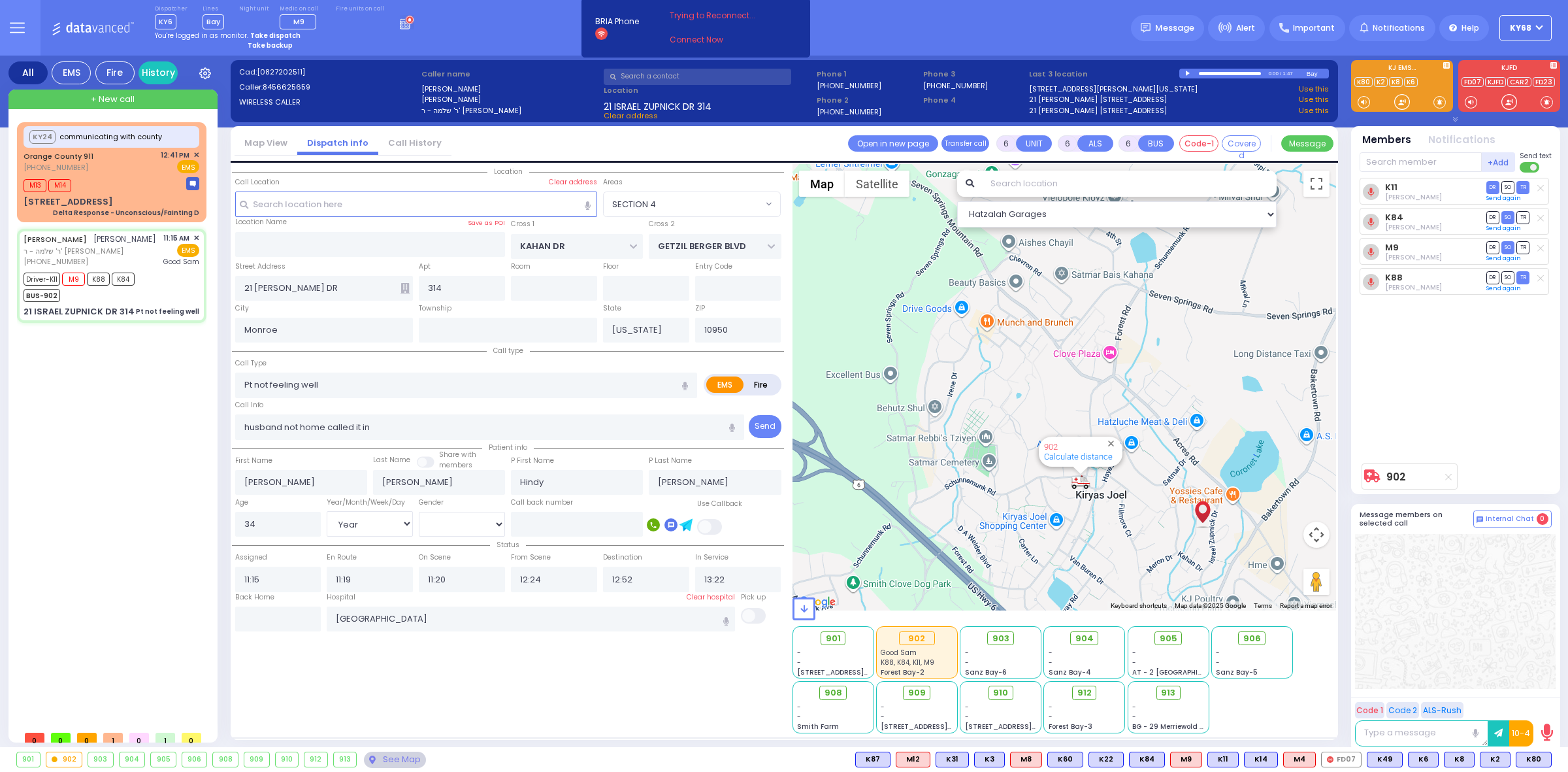
select select
radio input "true"
select select "Year"
select select "[DEMOGRAPHIC_DATA]"
radio input "true"
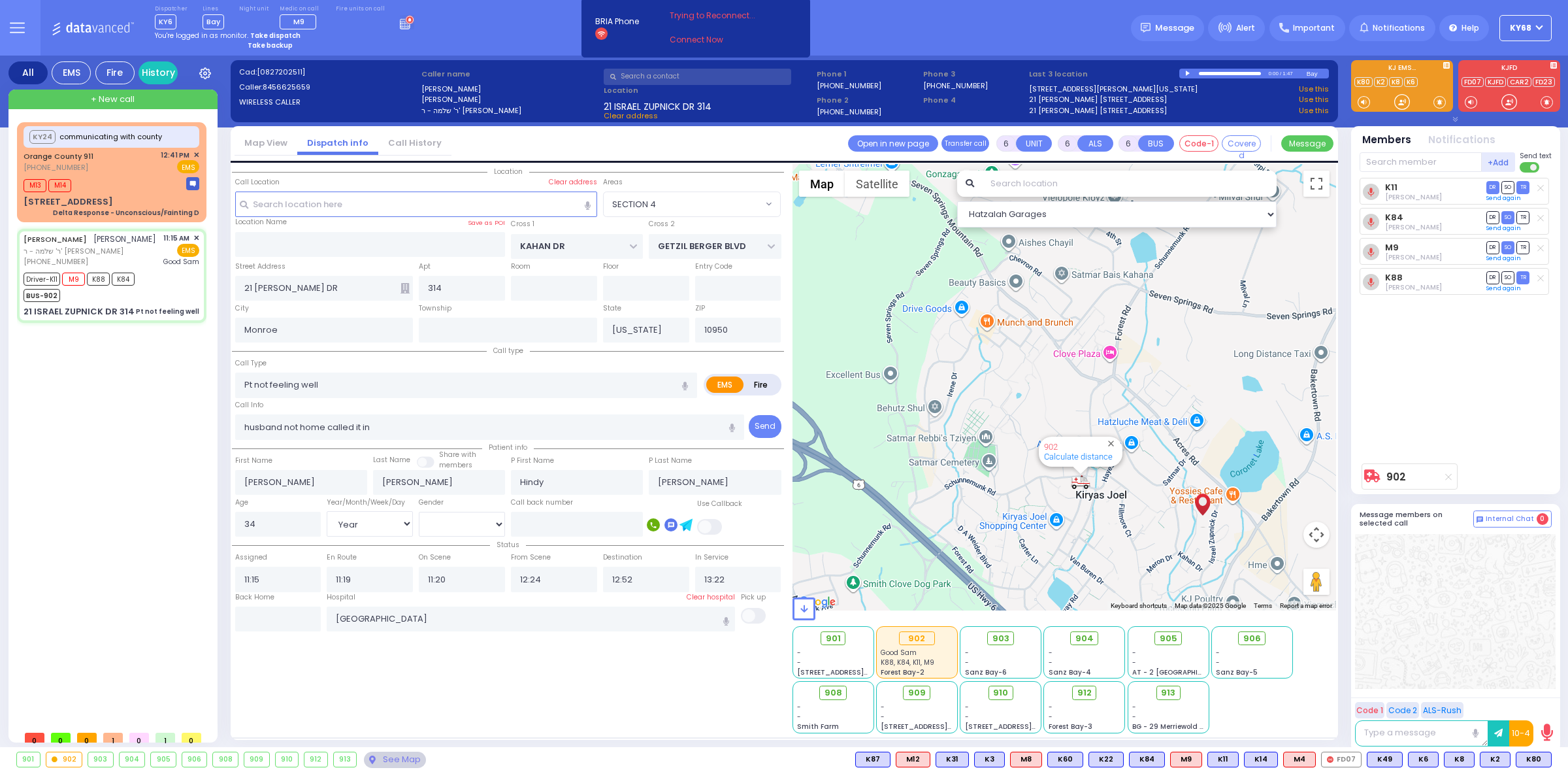
select select "Year"
select select "[DEMOGRAPHIC_DATA]"
select select "SECTION 4"
select select "Hatzalah Garages"
select select
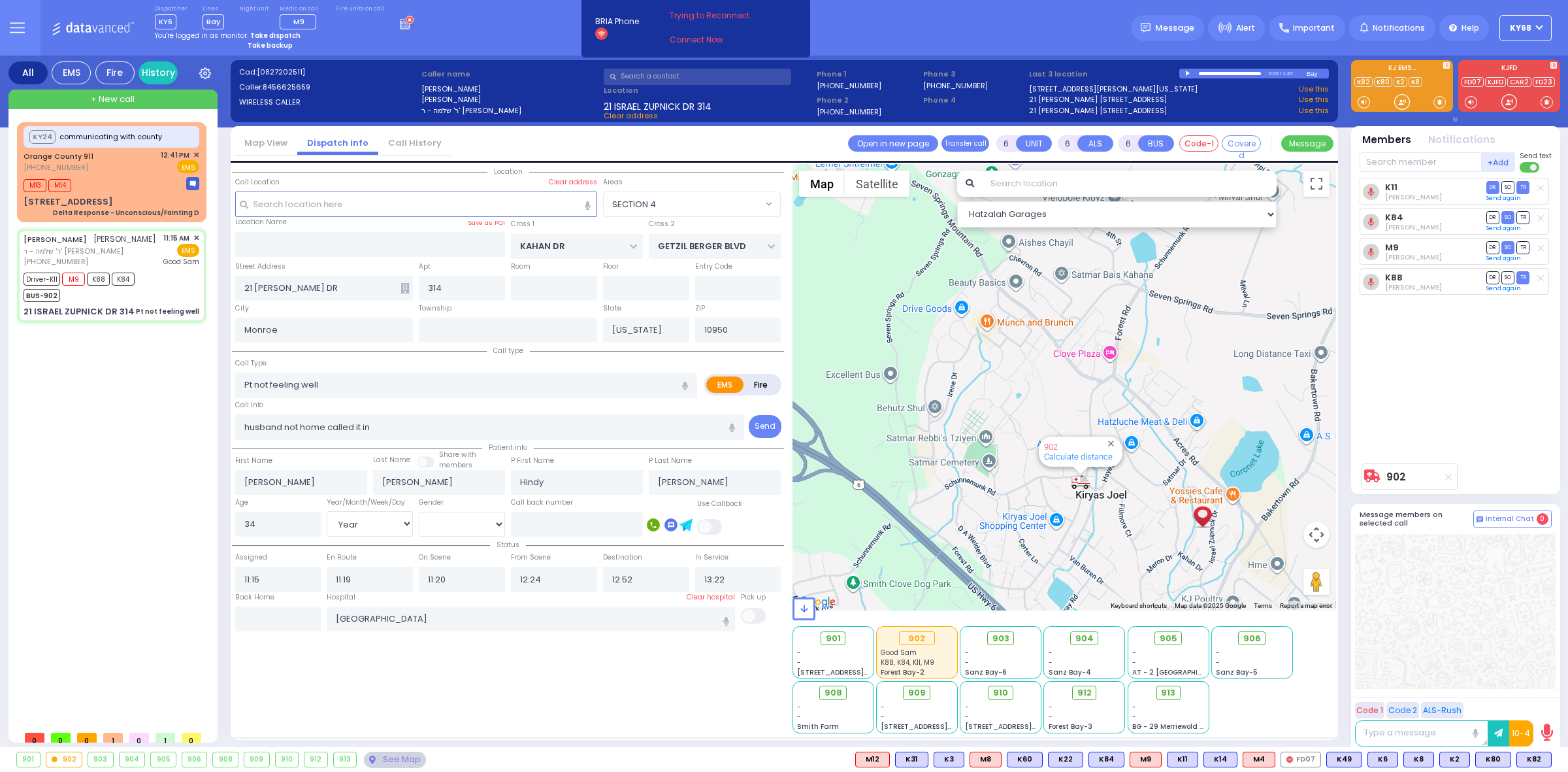
radio input "true"
select select "Year"
select select "[DEMOGRAPHIC_DATA]"
select select "SECTION 4"
select select "Hatzalah Garages"
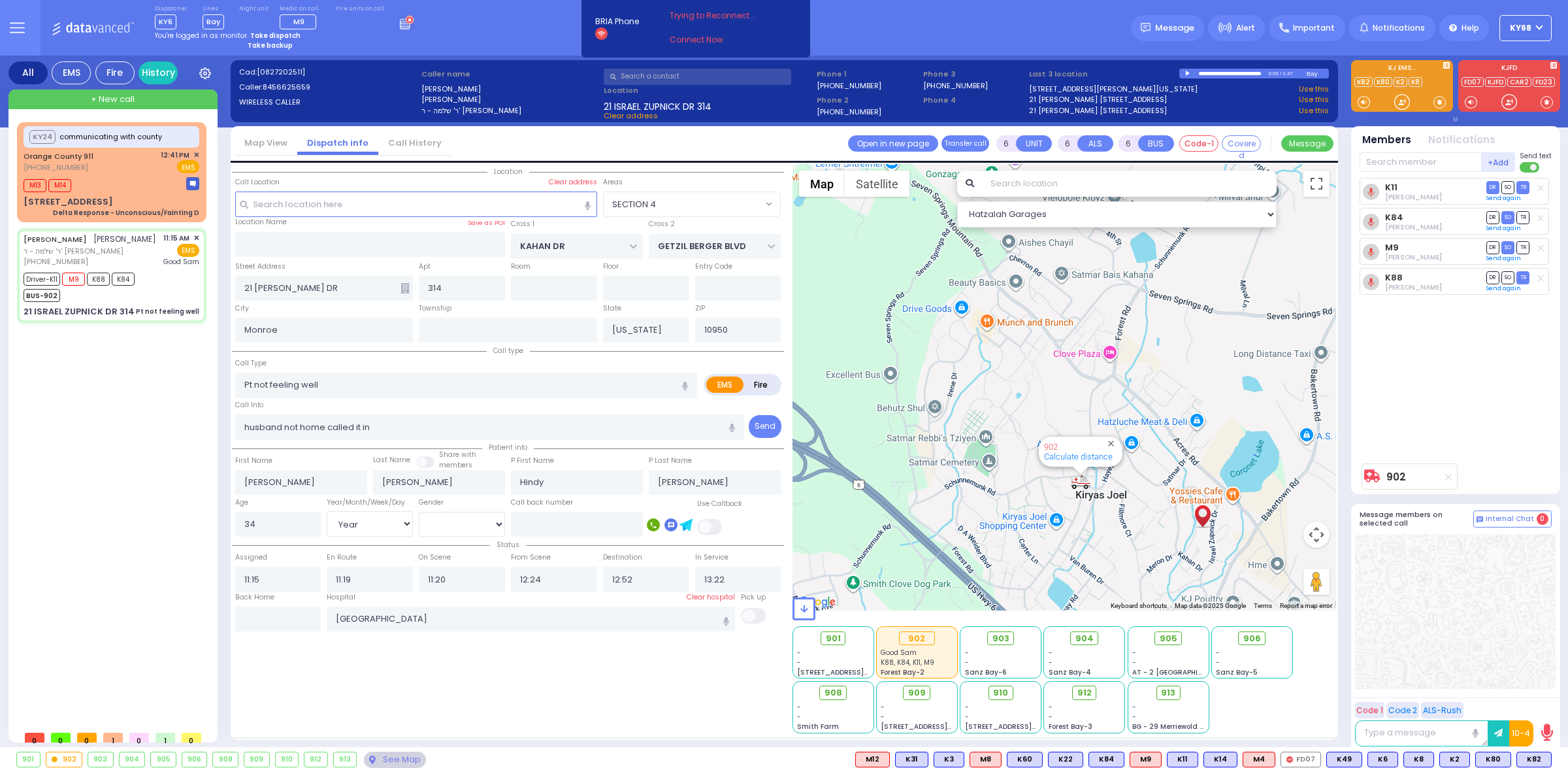
select select
radio input "true"
select select "Year"
select select "[DEMOGRAPHIC_DATA]"
radio input "true"
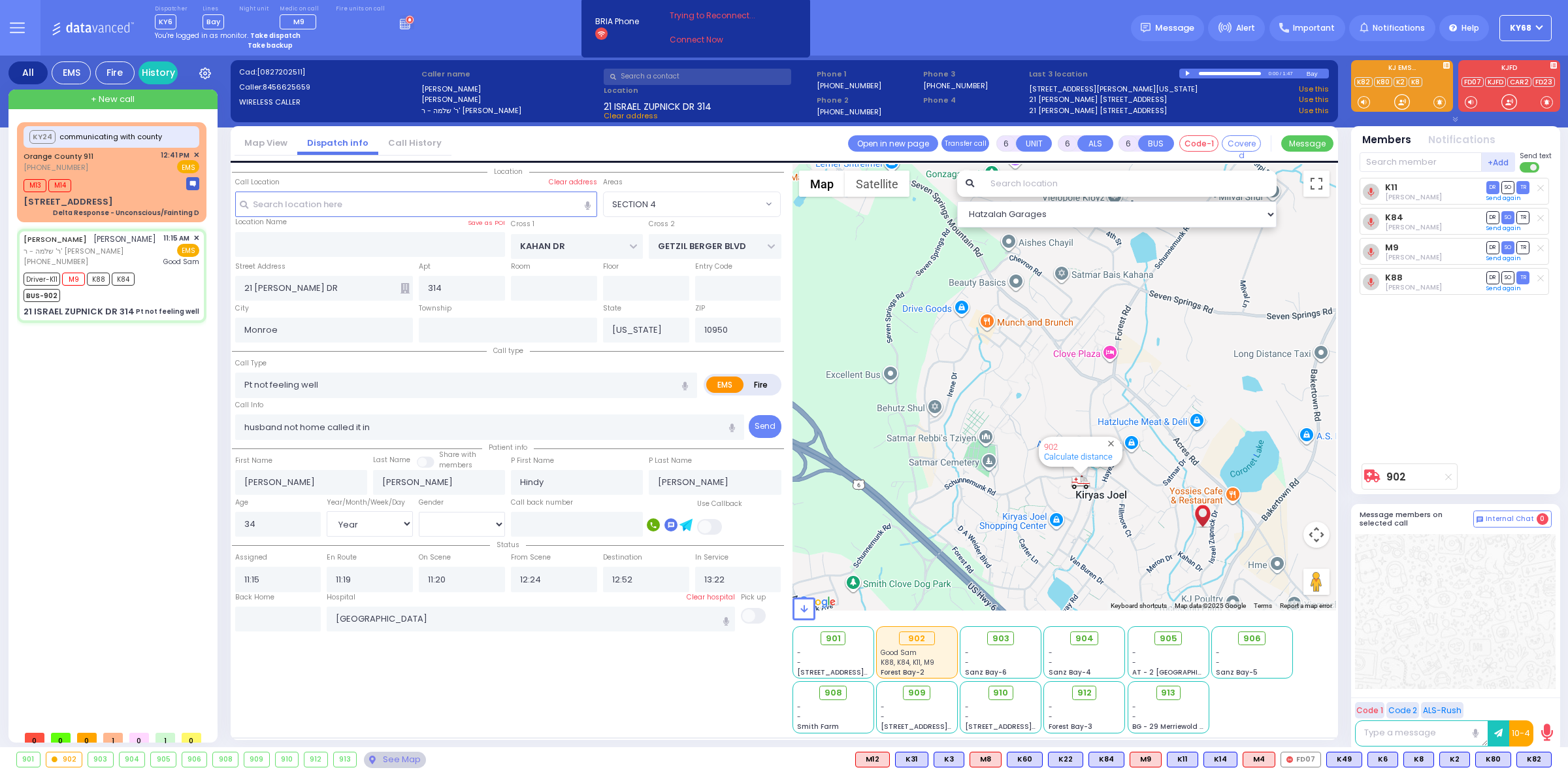
select select "Year"
select select "[DEMOGRAPHIC_DATA]"
select select "SECTION 4"
select select "Hatzalah Garages"
select select
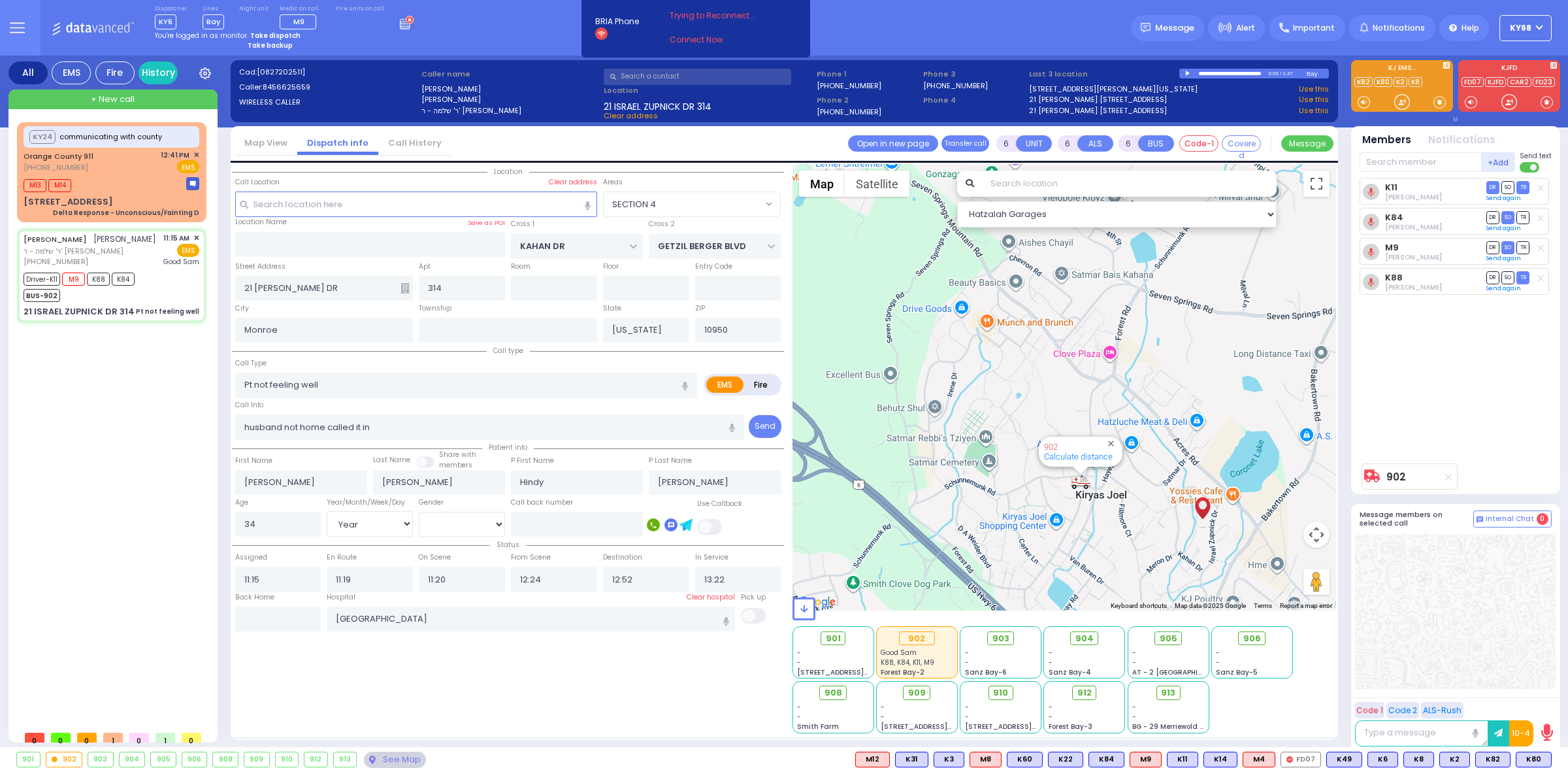
radio input "true"
select select "Year"
select select "[DEMOGRAPHIC_DATA]"
select select "SECTION 4"
select select "Hatzalah Garages"
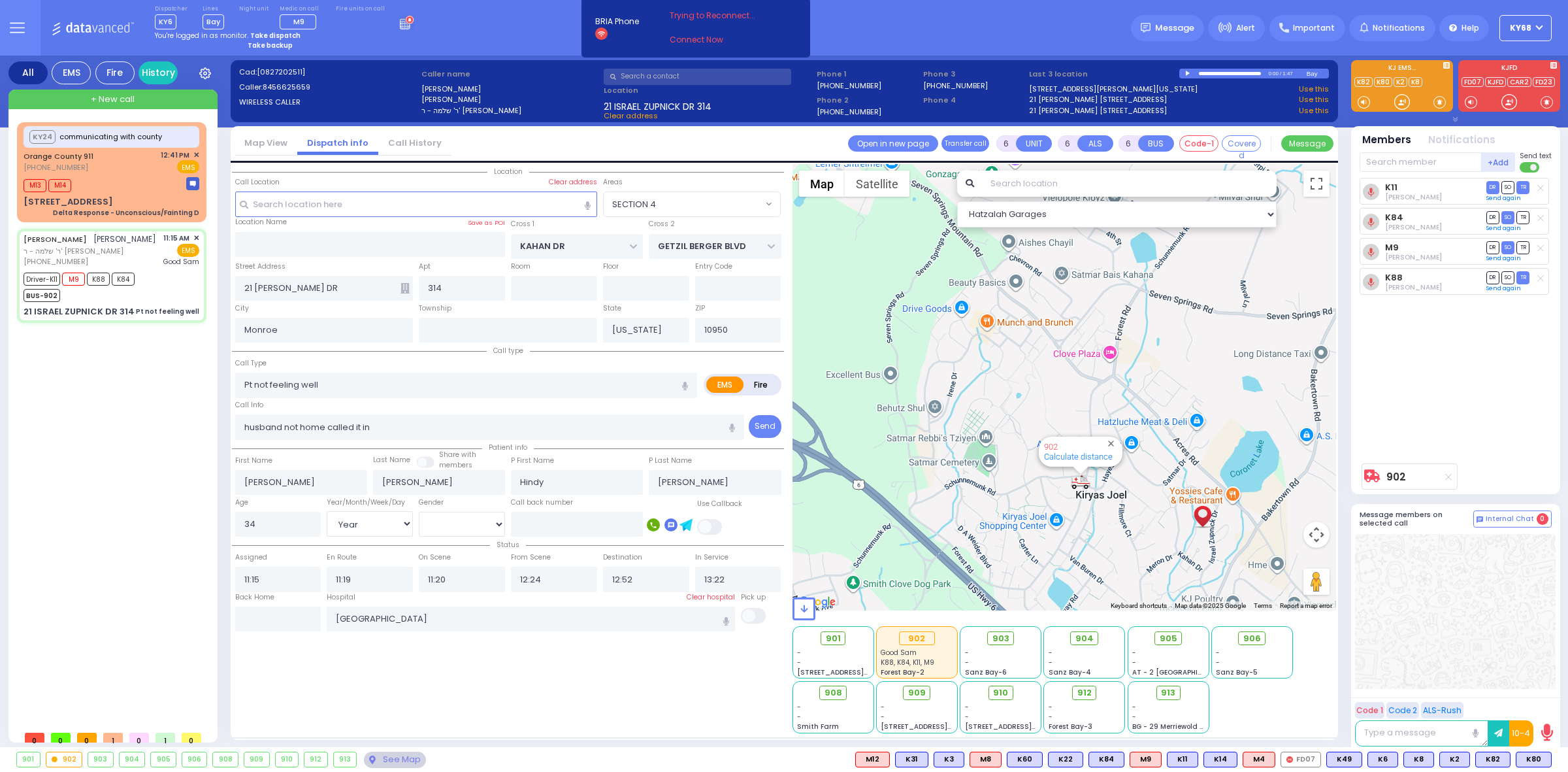
select select
radio input "true"
select select "Year"
select select "[DEMOGRAPHIC_DATA]"
select select "SECTION 4"
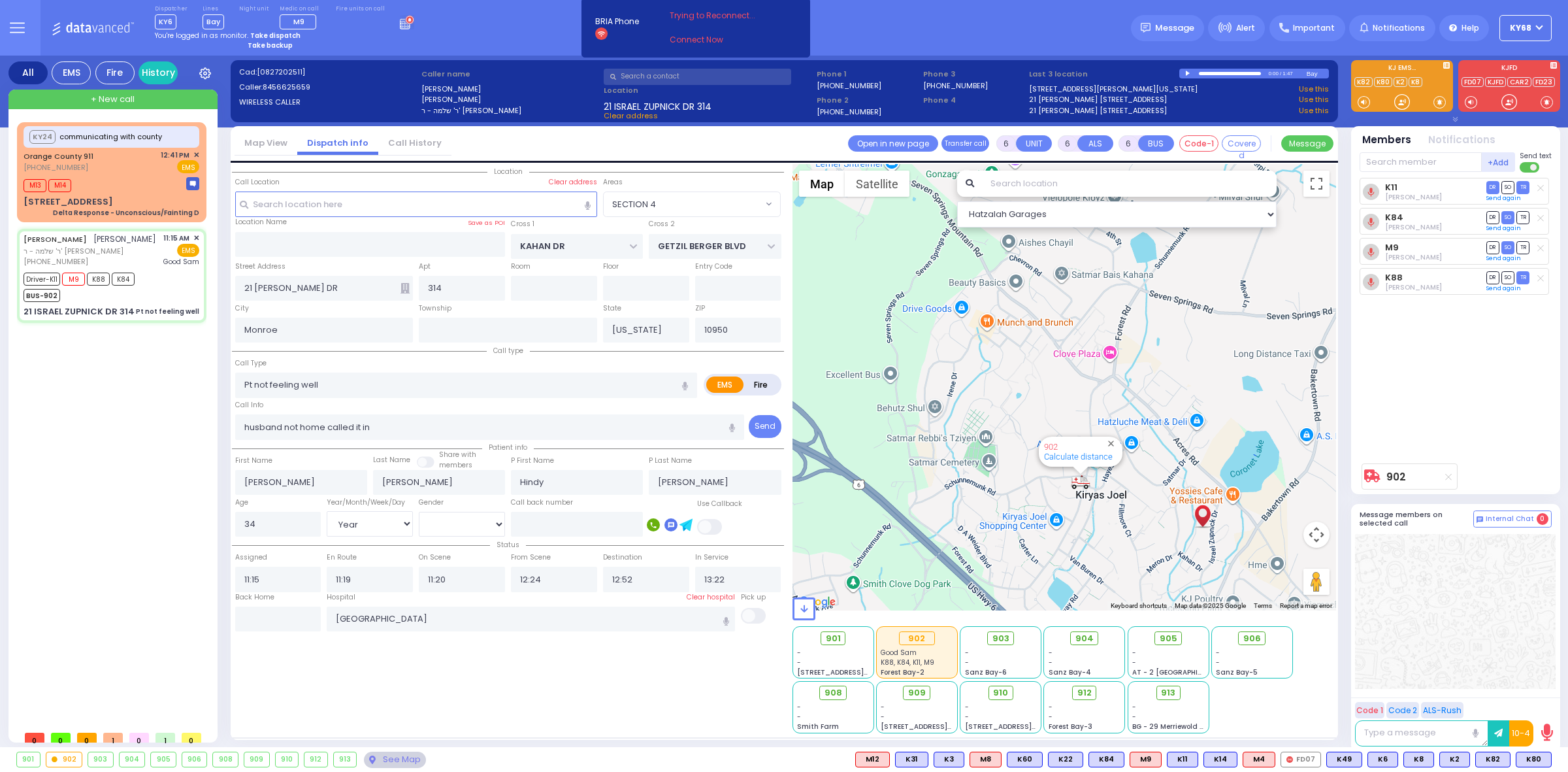
select select "Hatzalah Garages"
